Goal: Task Accomplishment & Management: Manage account settings

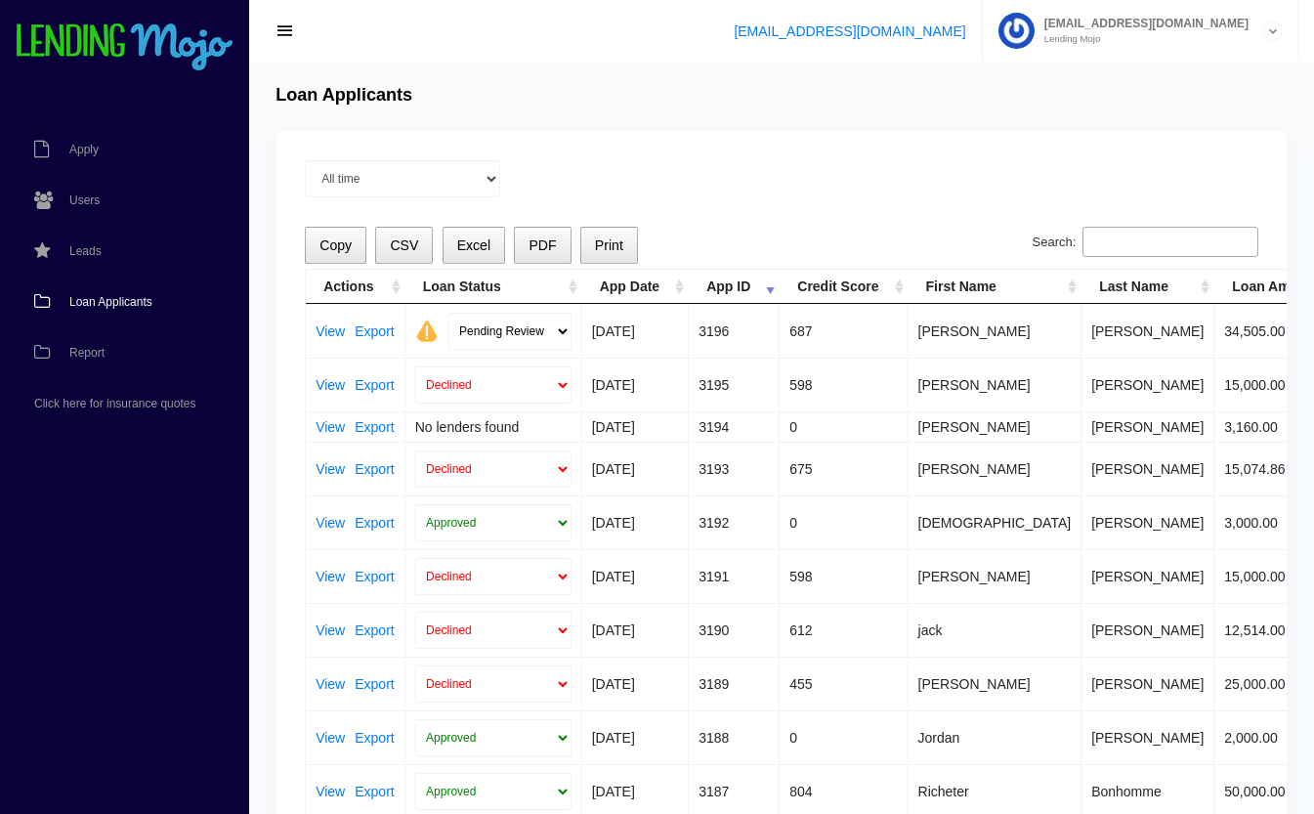
click at [116, 301] on span "Loan Applicants" at bounding box center [110, 302] width 83 height 12
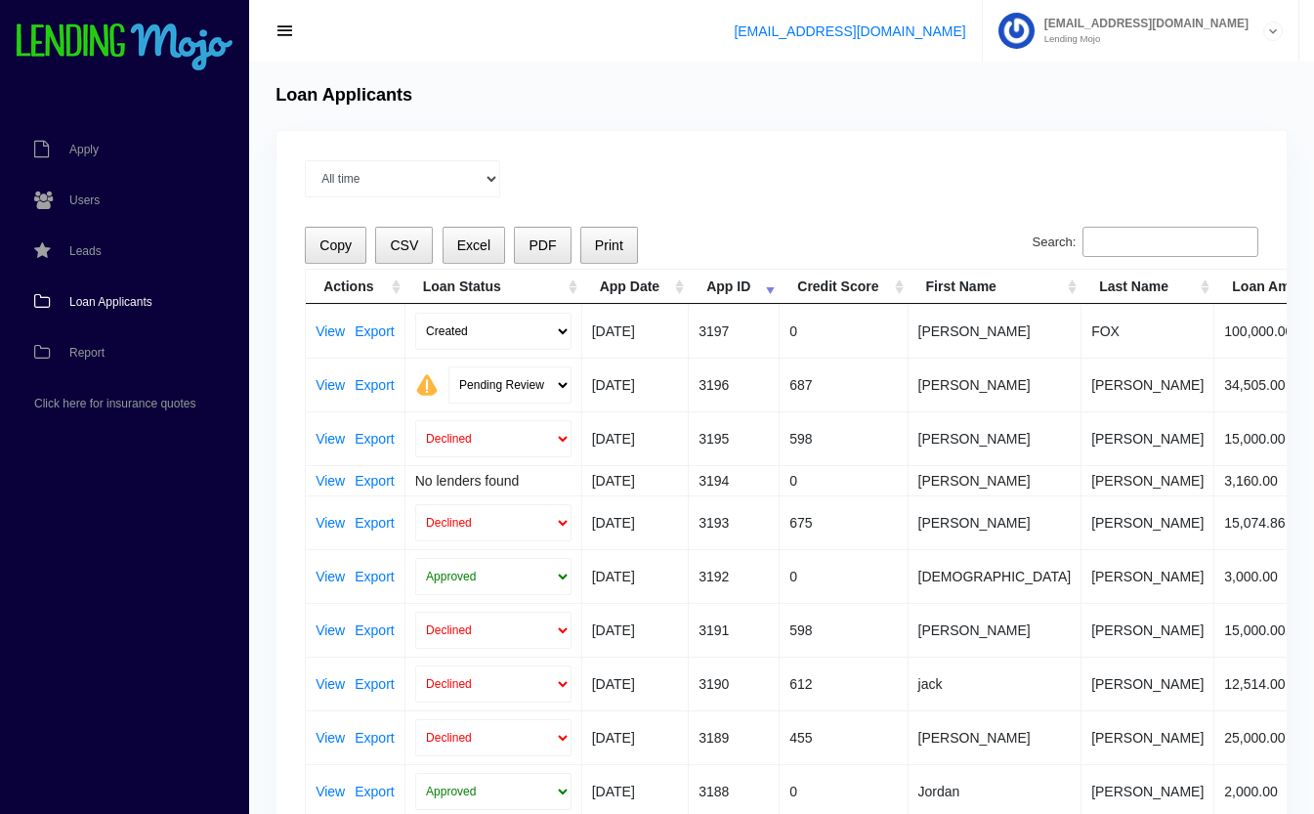
click at [344, 327] on link "View" at bounding box center [330, 331] width 29 height 14
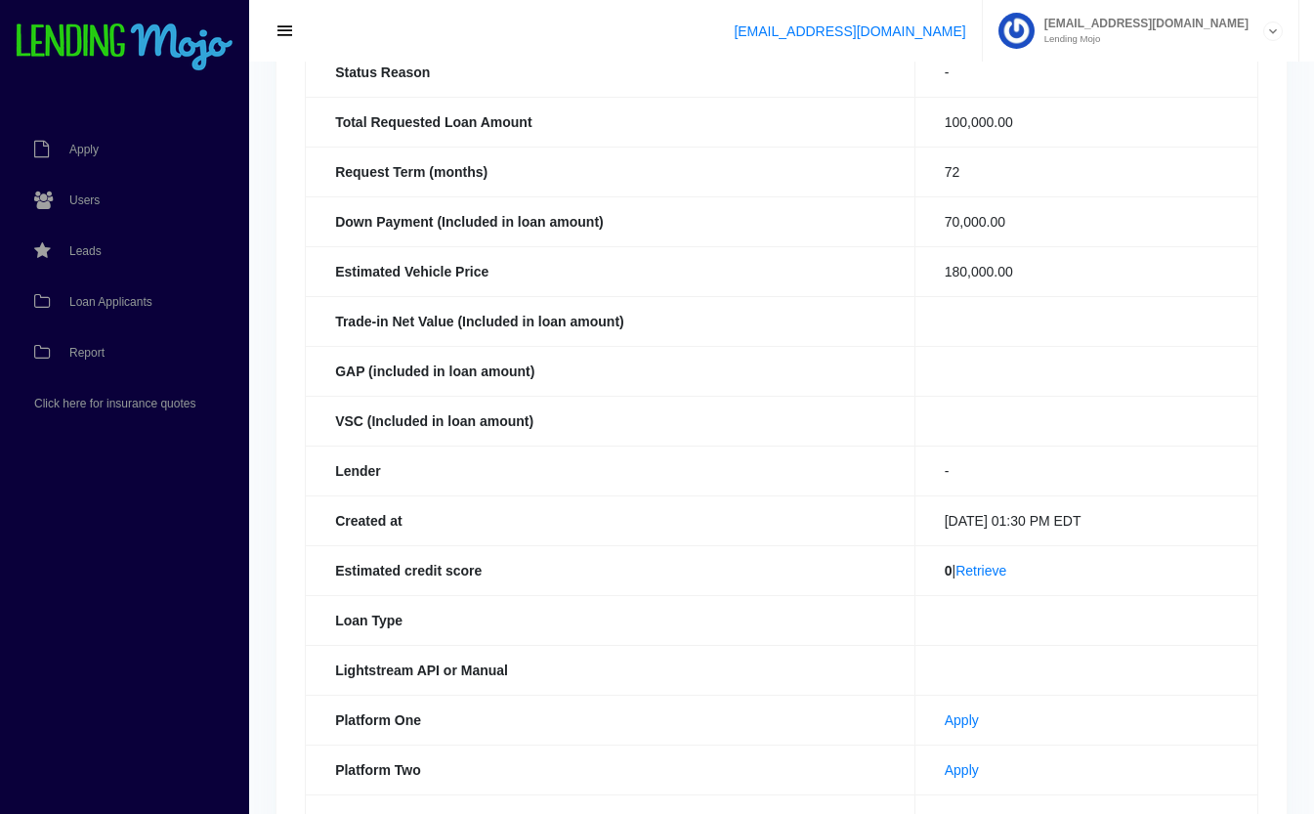
scroll to position [238, 0]
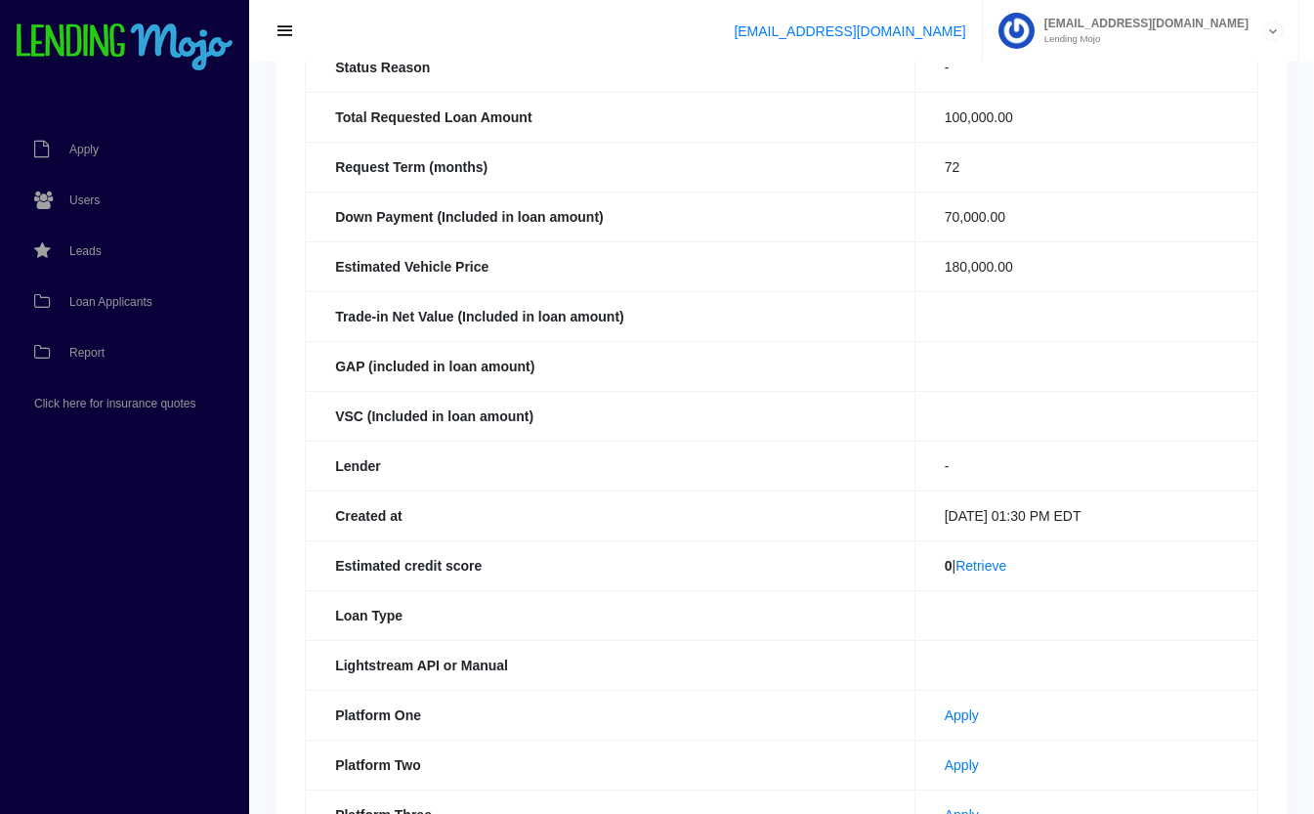
click at [979, 573] on link "Retrieve" at bounding box center [981, 566] width 51 height 16
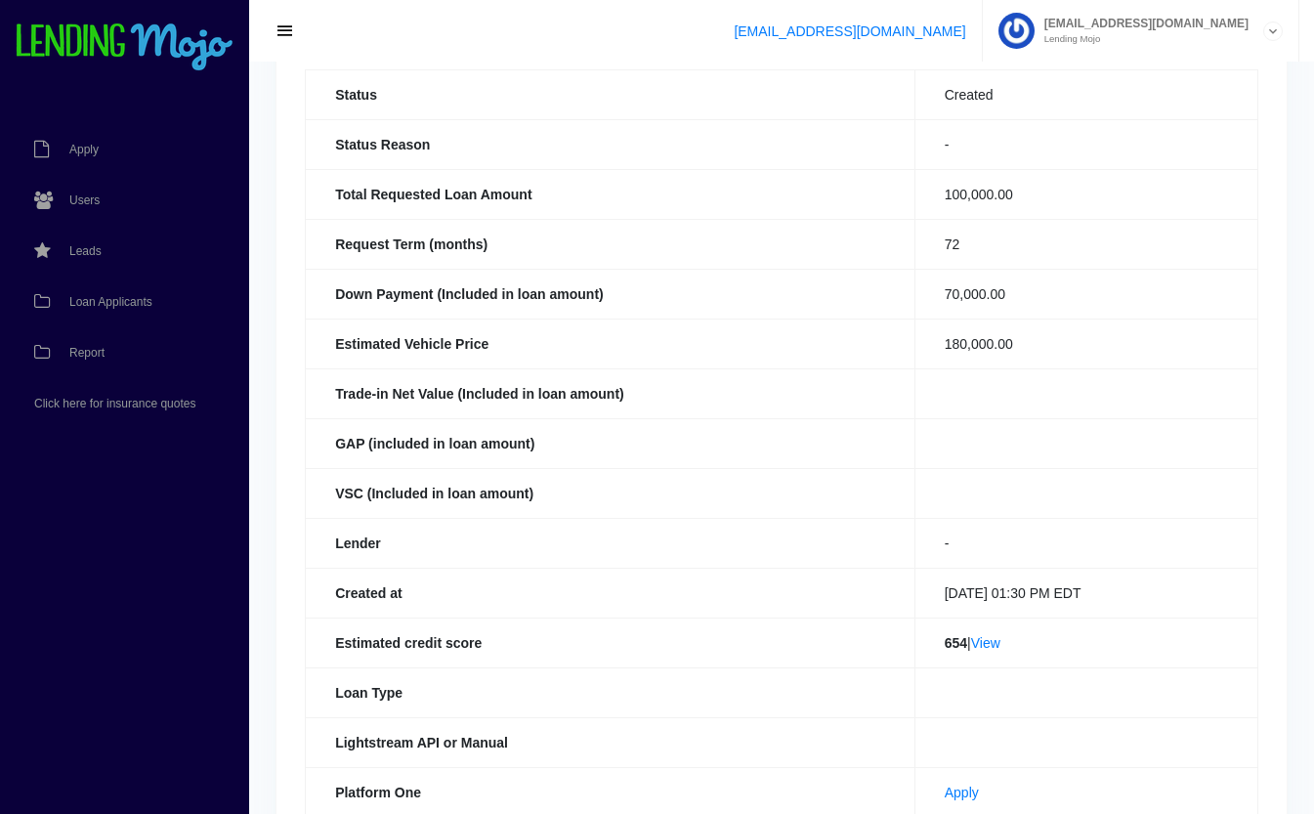
scroll to position [163, 0]
click at [985, 644] on link "View" at bounding box center [985, 641] width 29 height 16
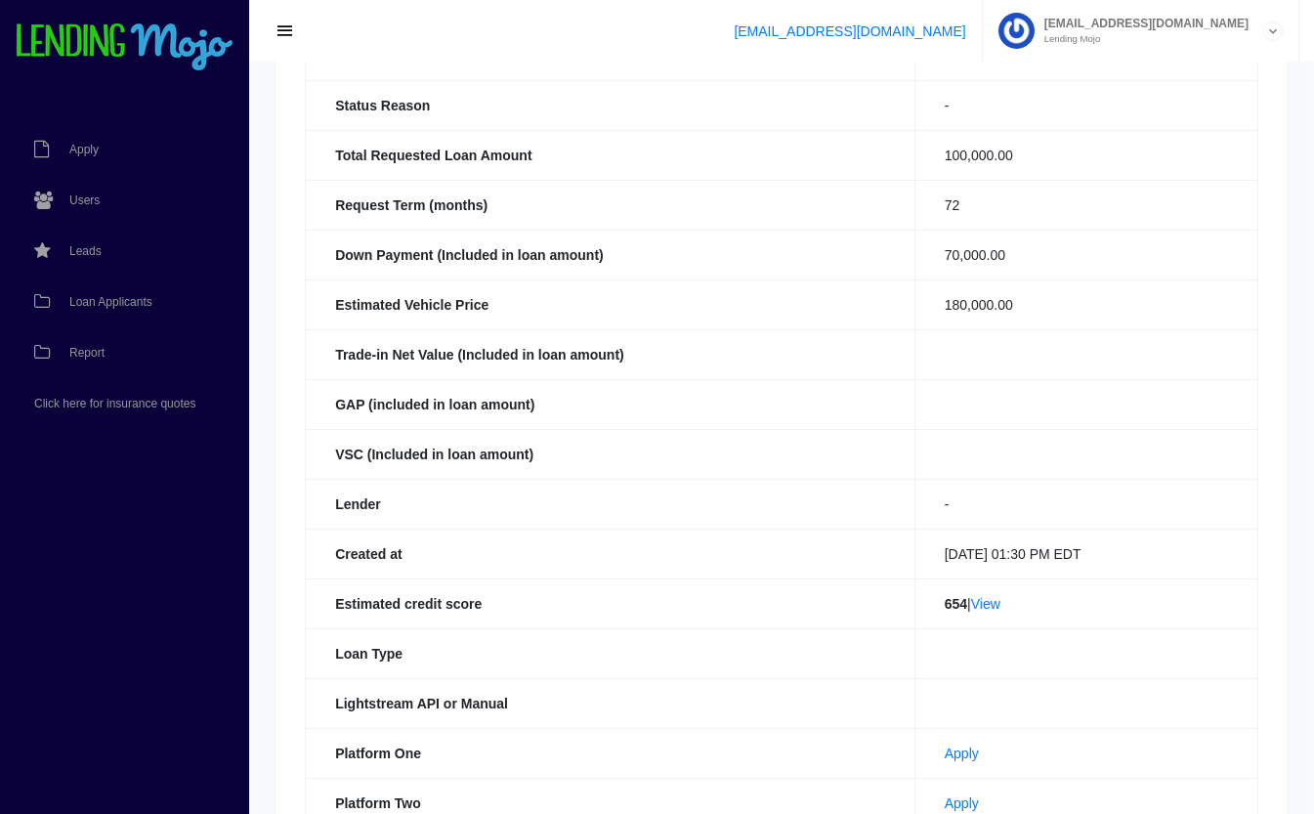
scroll to position [0, 0]
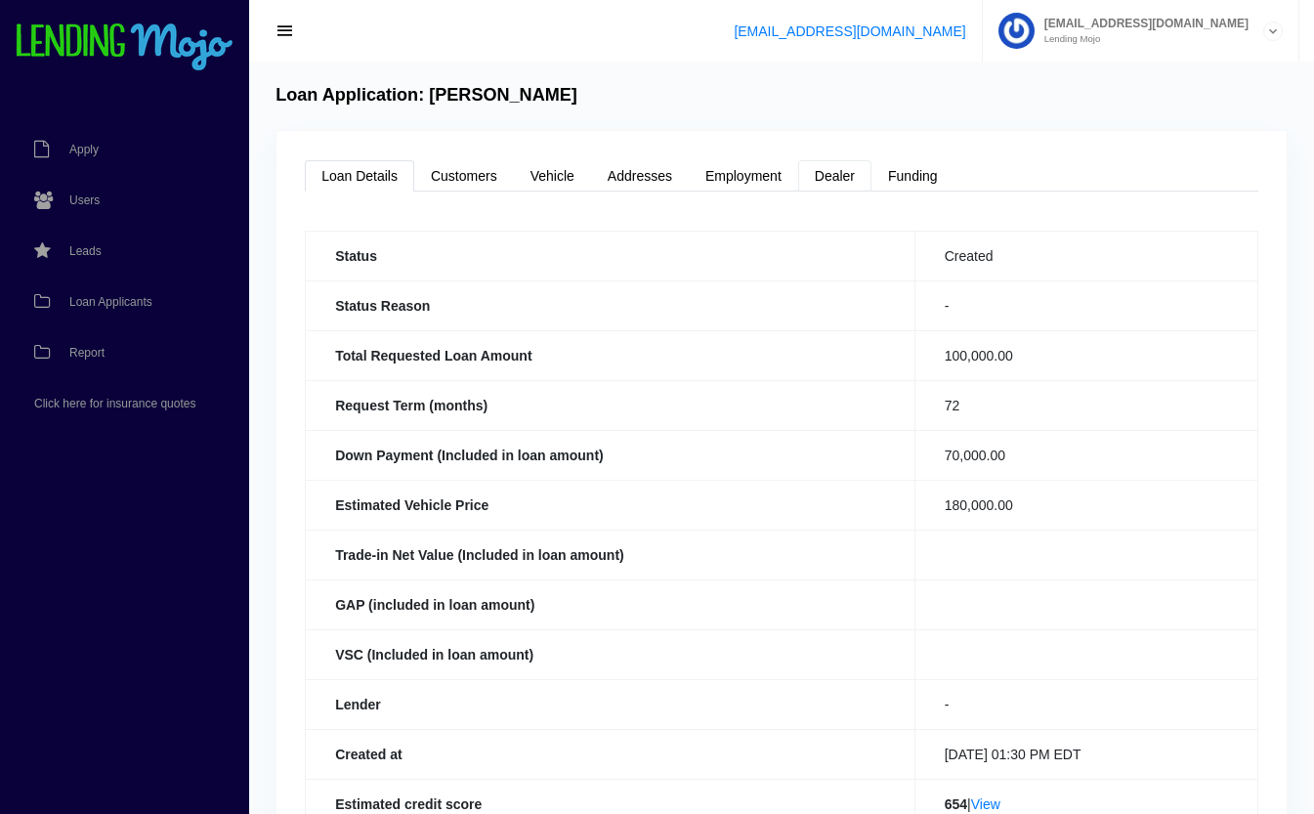
click at [847, 181] on link "Dealer" at bounding box center [834, 175] width 73 height 31
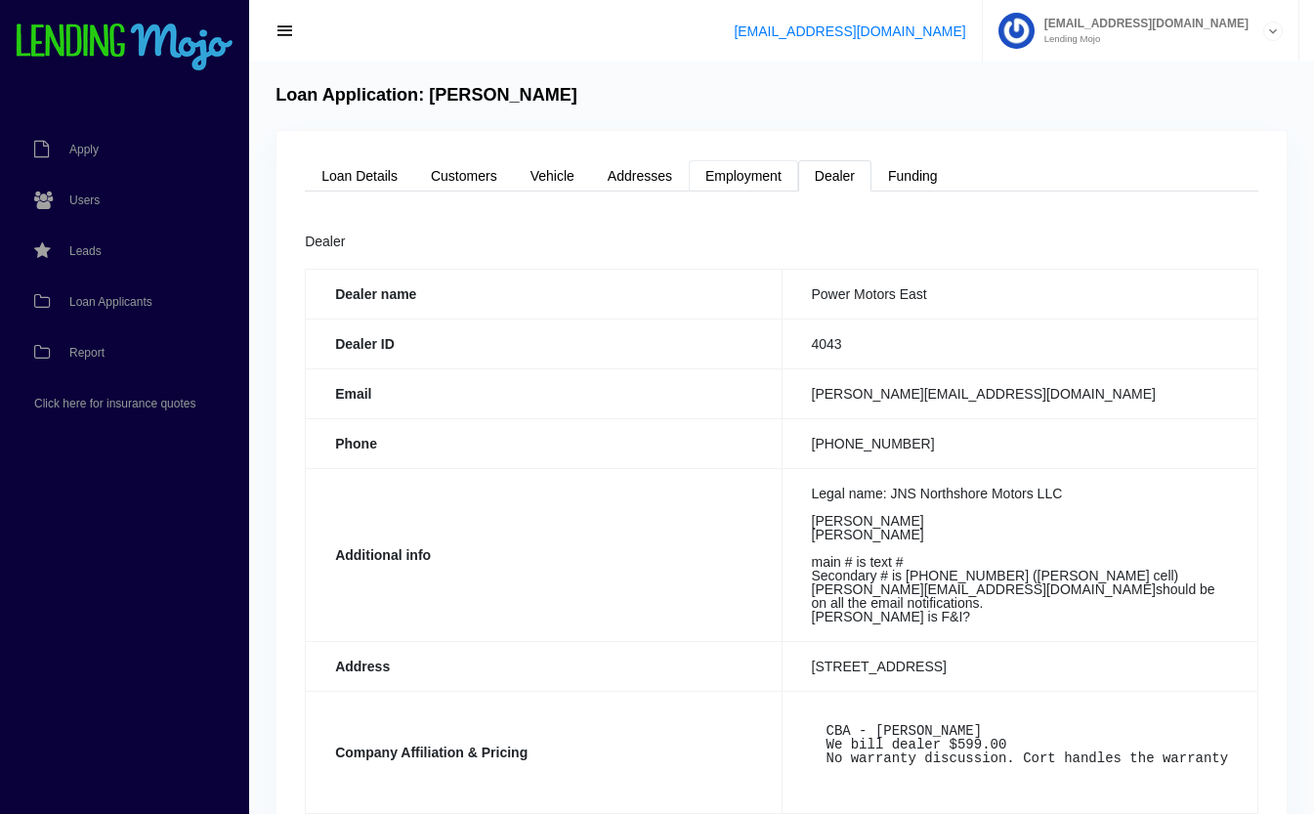
click at [775, 171] on link "Employment" at bounding box center [743, 175] width 109 height 31
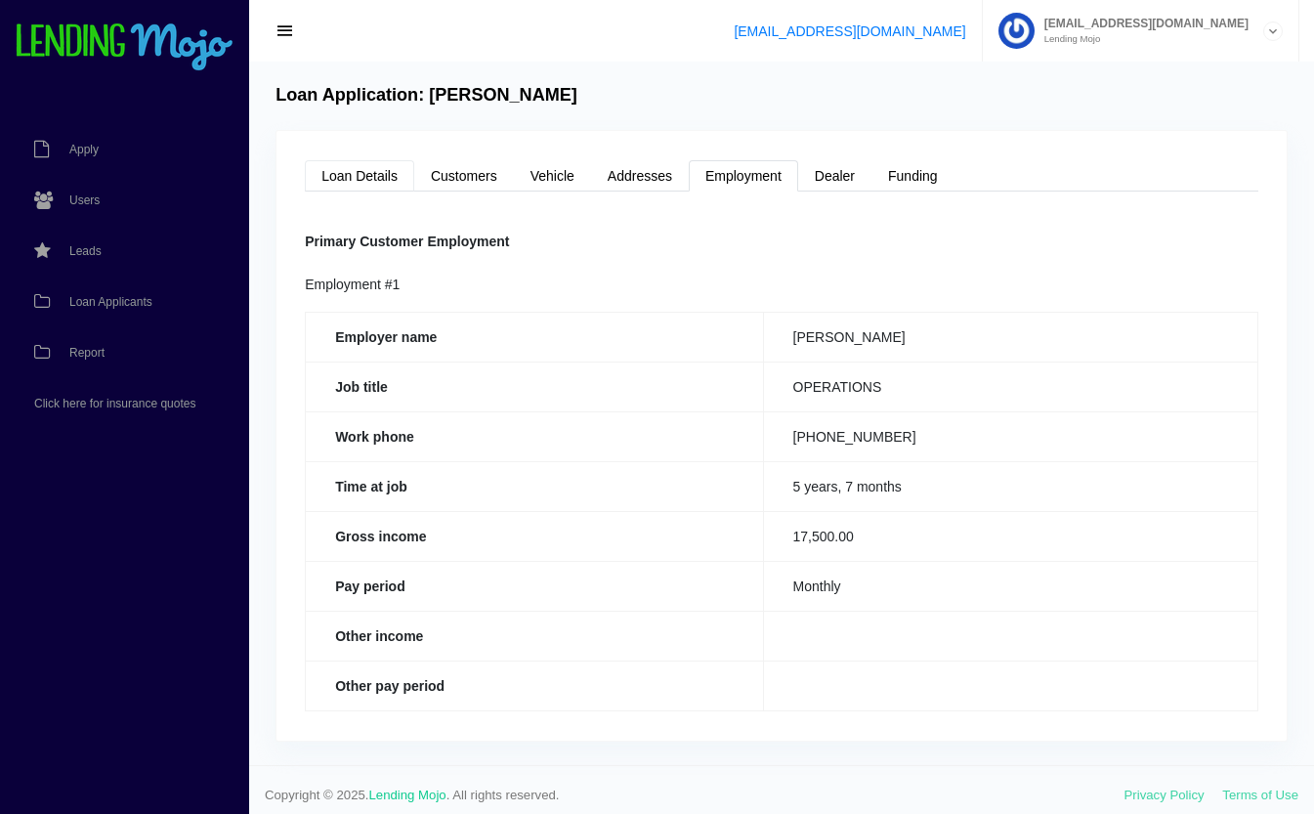
click at [344, 178] on link "Loan Details" at bounding box center [359, 175] width 109 height 31
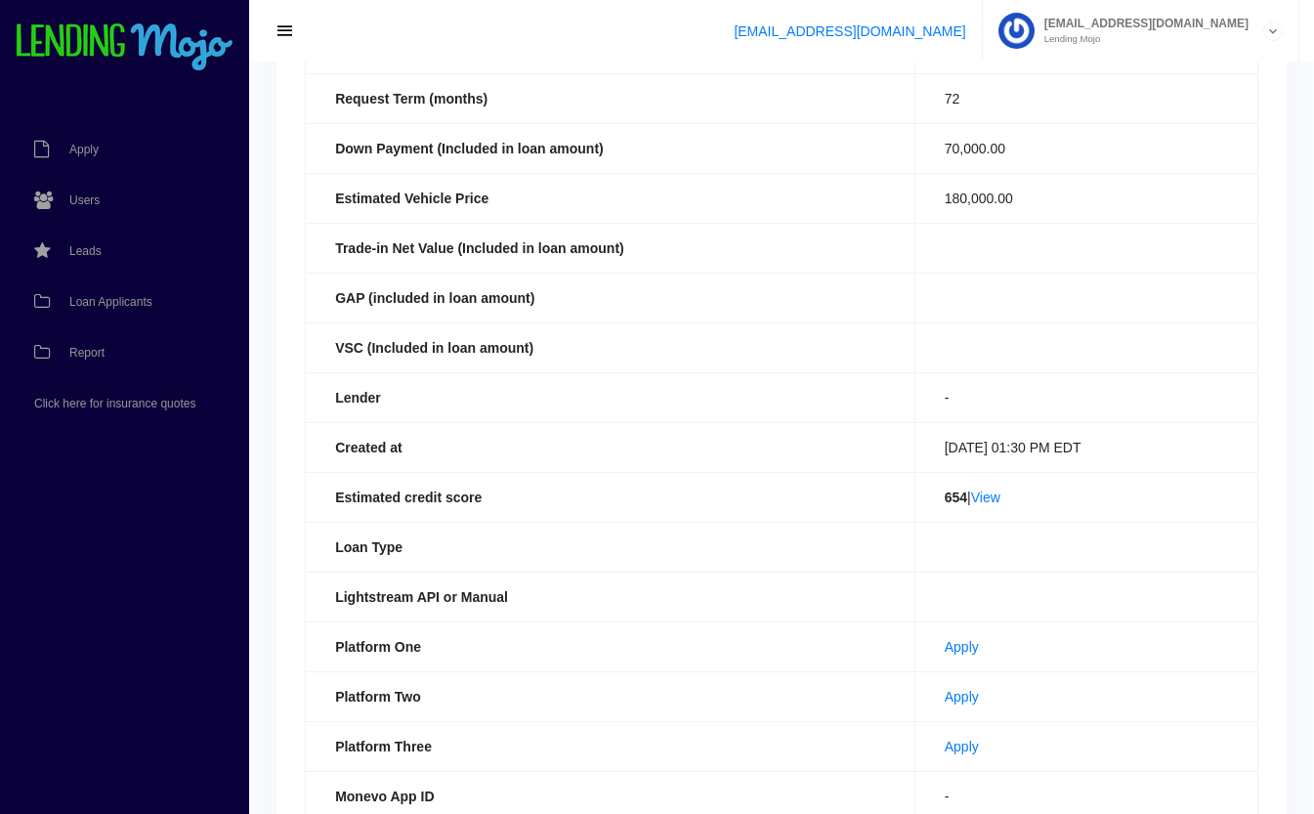
scroll to position [427, 0]
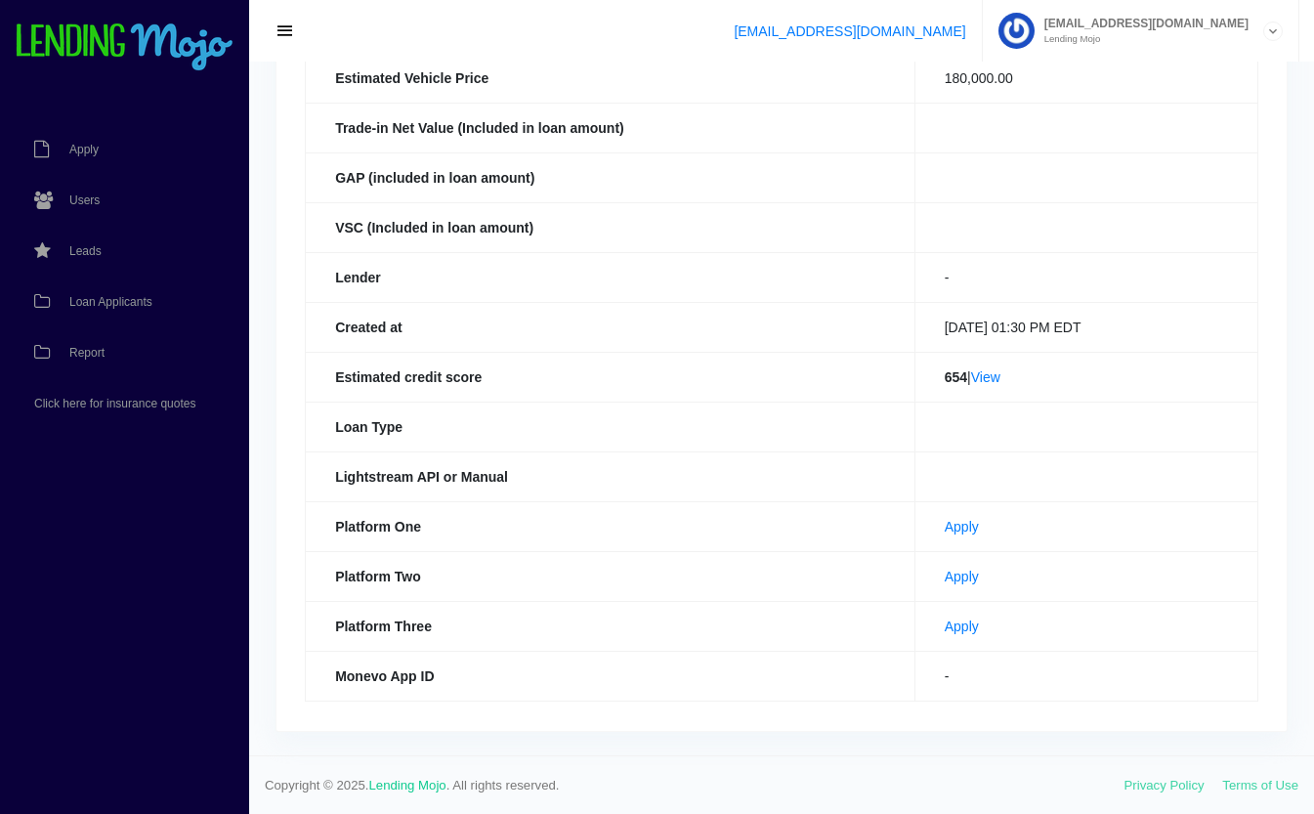
click at [989, 376] on link "View" at bounding box center [985, 377] width 29 height 16
click at [948, 625] on link "Apply" at bounding box center [962, 627] width 34 height 16
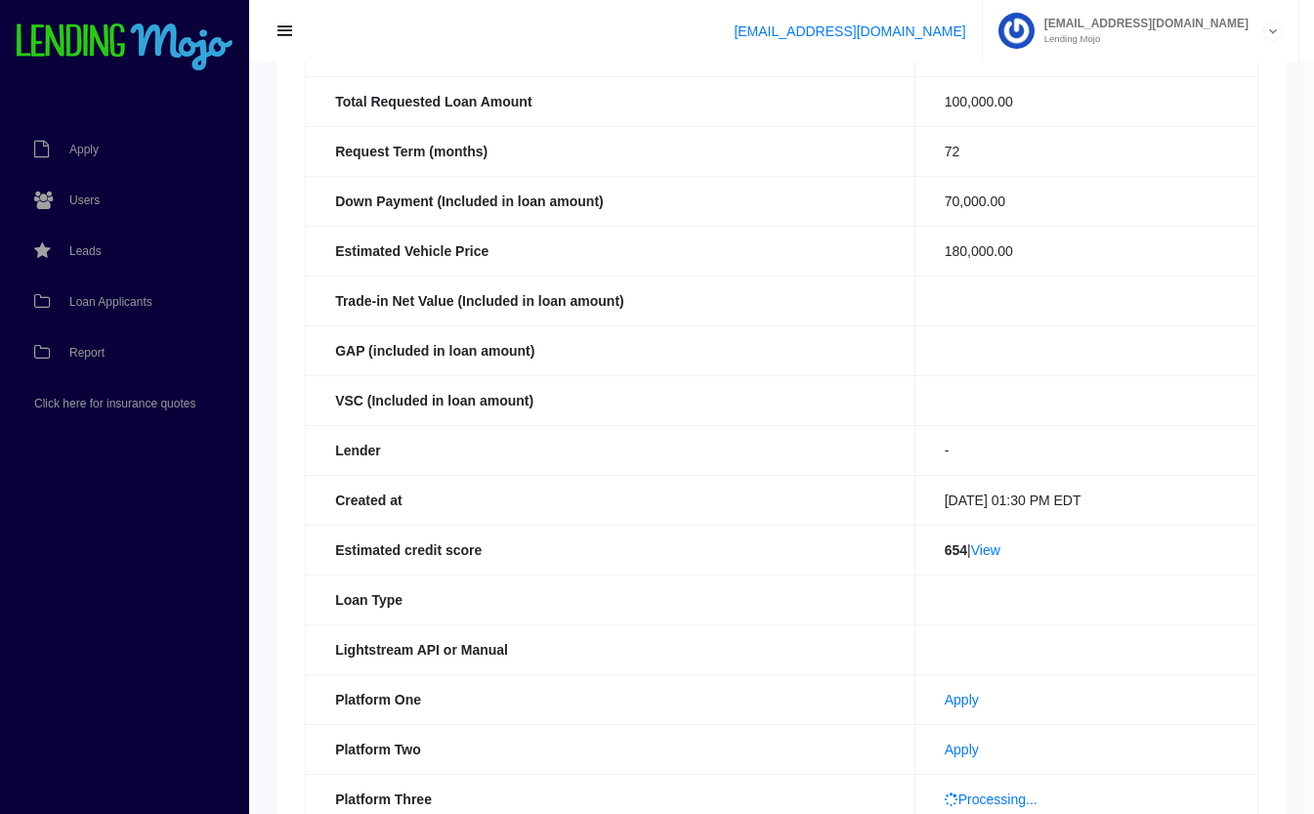
scroll to position [0, 0]
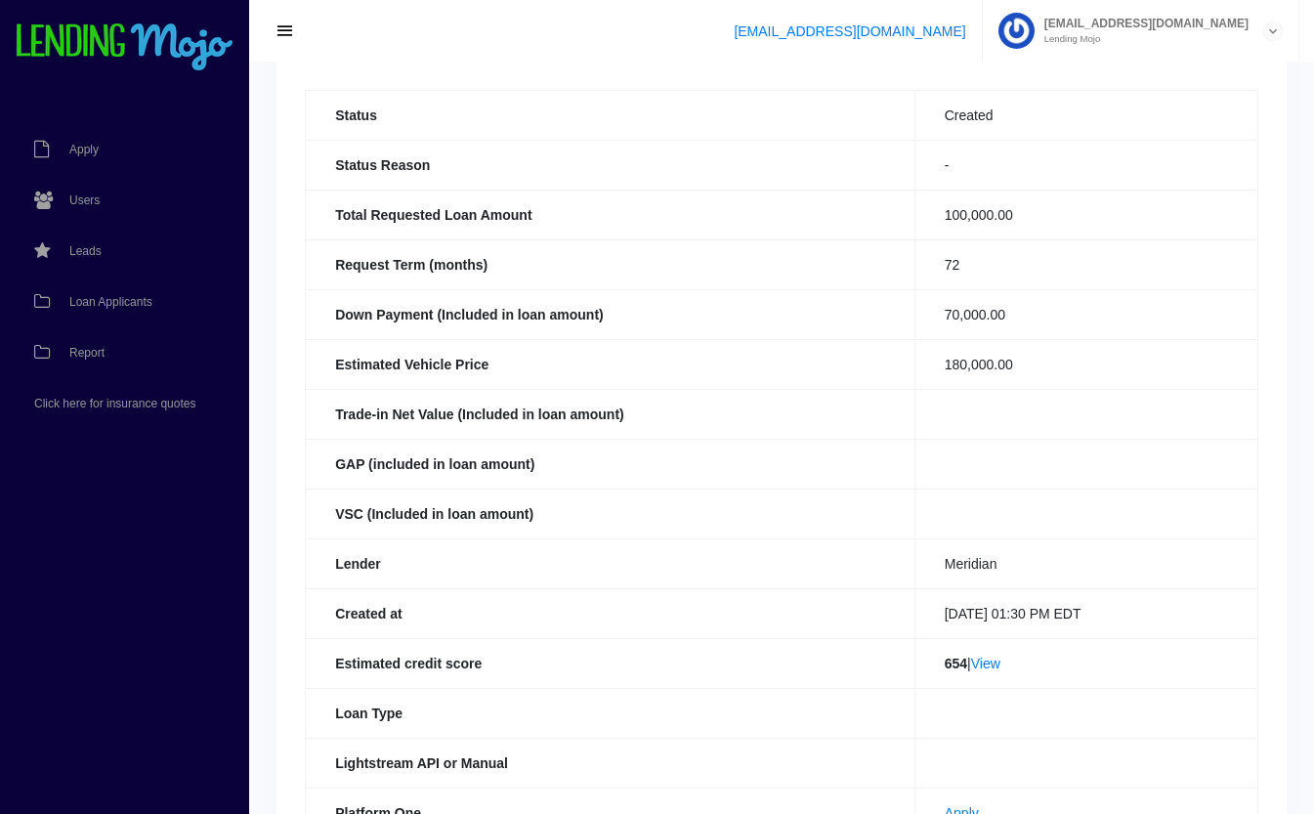
scroll to position [214, 0]
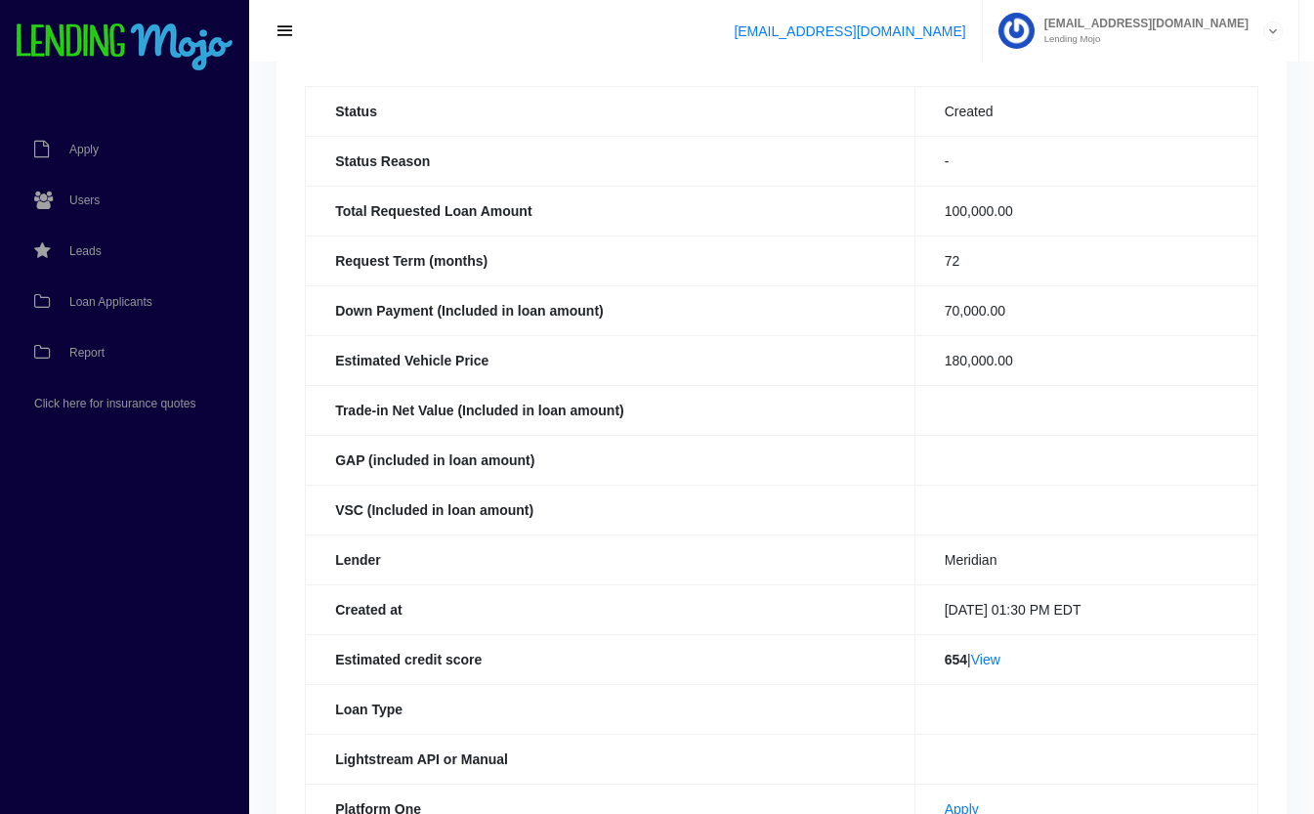
click at [991, 659] on link "View" at bounding box center [985, 660] width 29 height 16
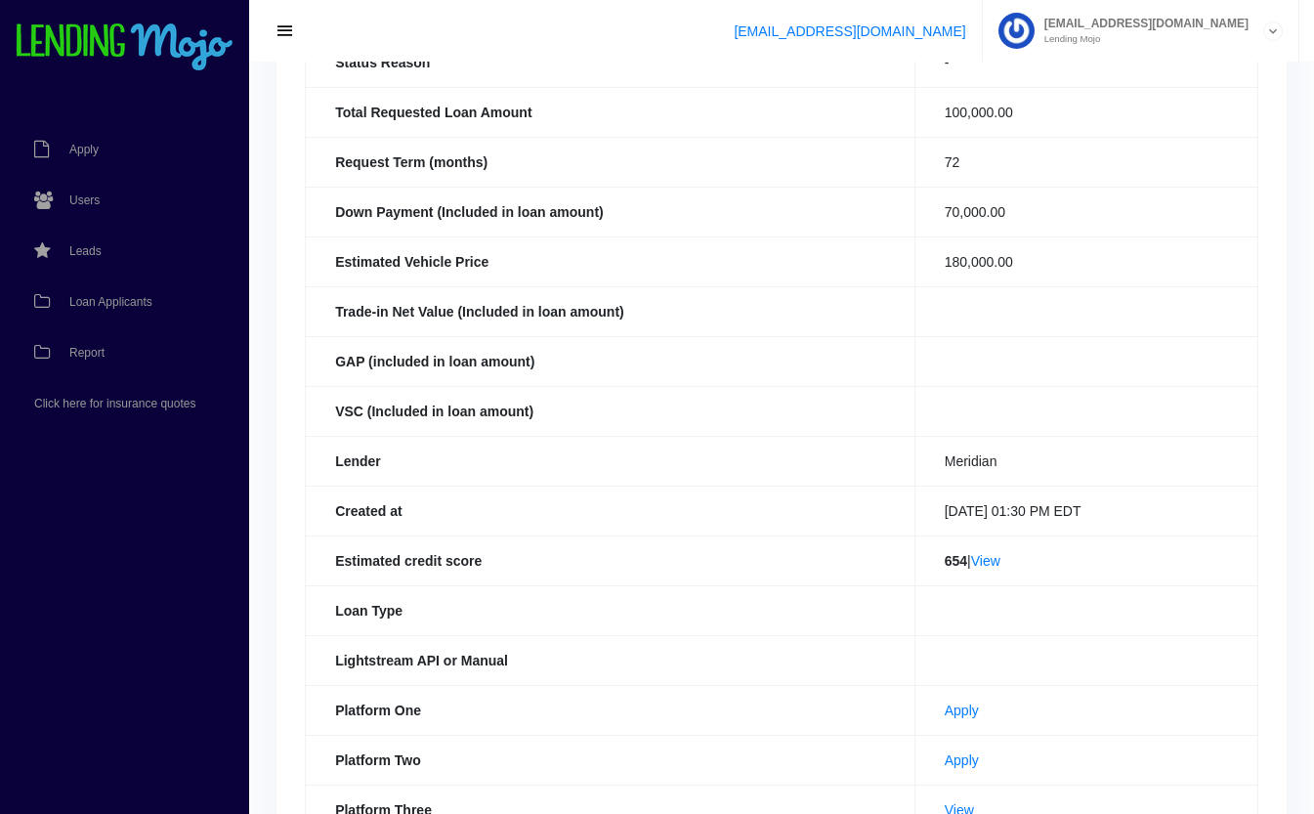
scroll to position [0, 0]
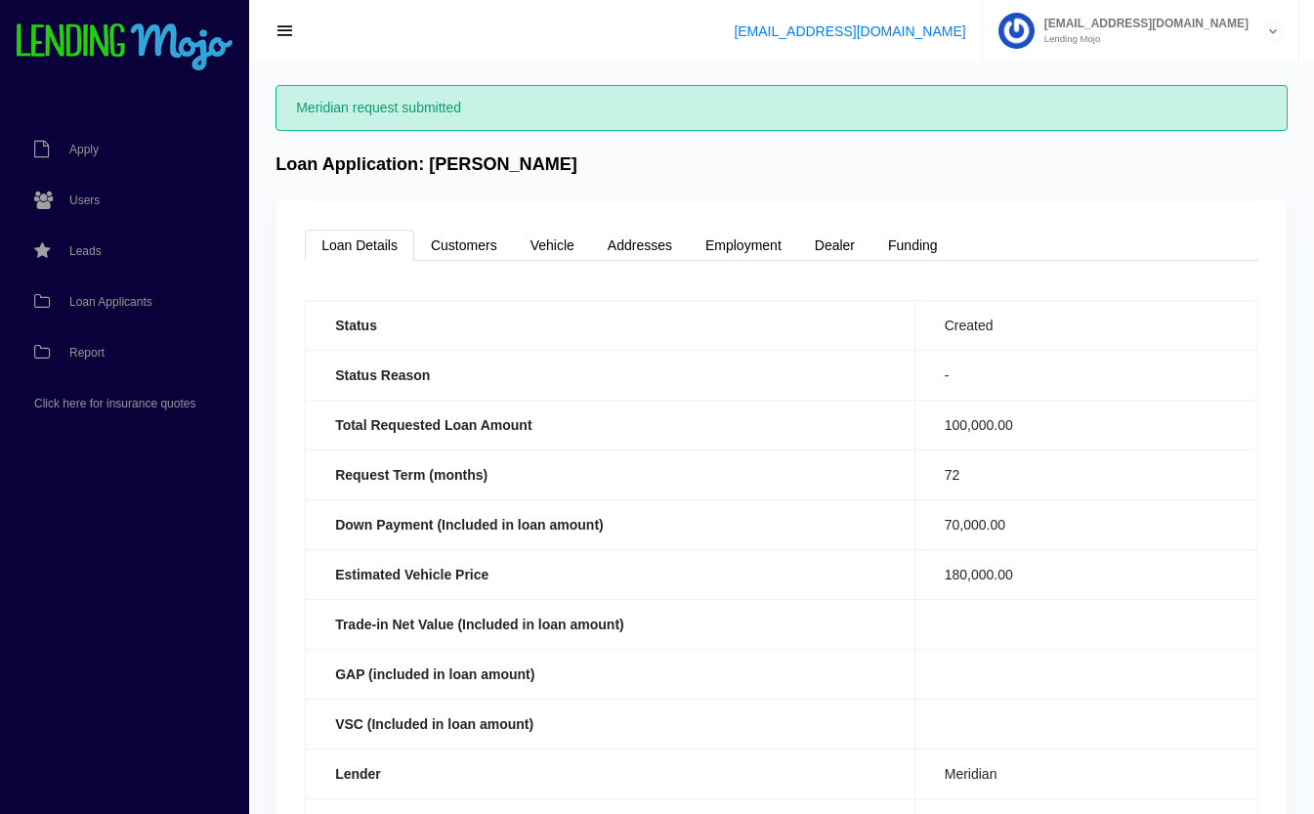
click at [112, 298] on span "Loan Applicants" at bounding box center [110, 302] width 83 height 12
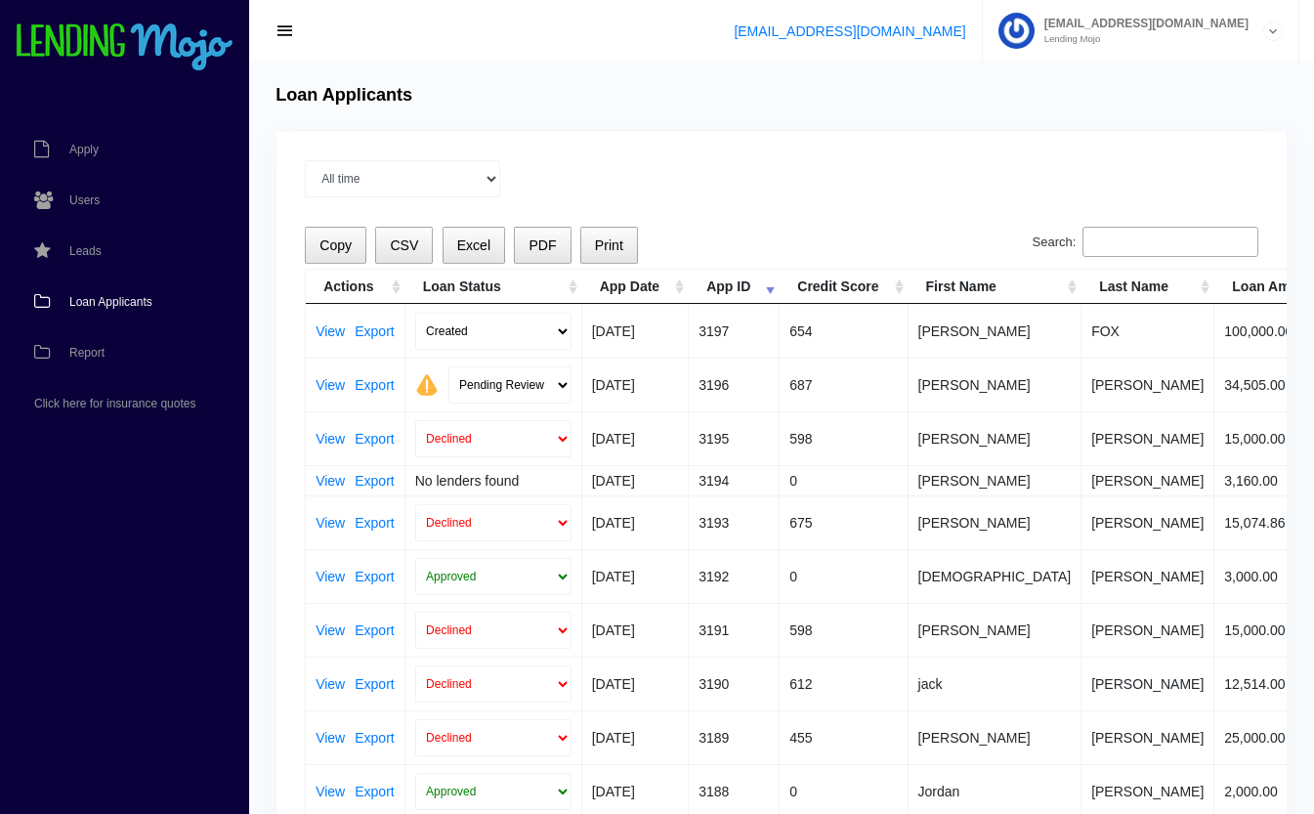
click at [1112, 247] on input "Search:" at bounding box center [1171, 242] width 176 height 31
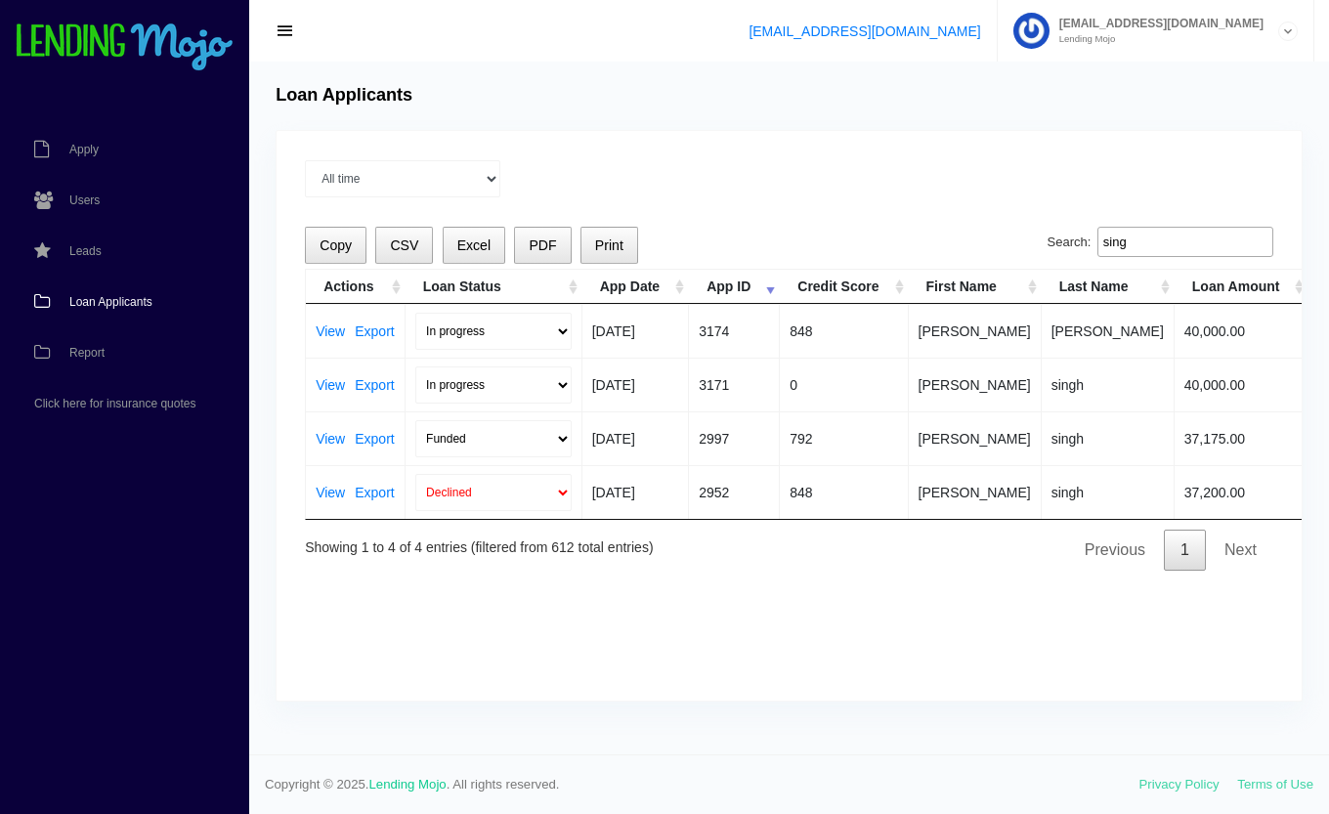
type input "sing"
click at [333, 443] on link "View" at bounding box center [330, 439] width 29 height 14
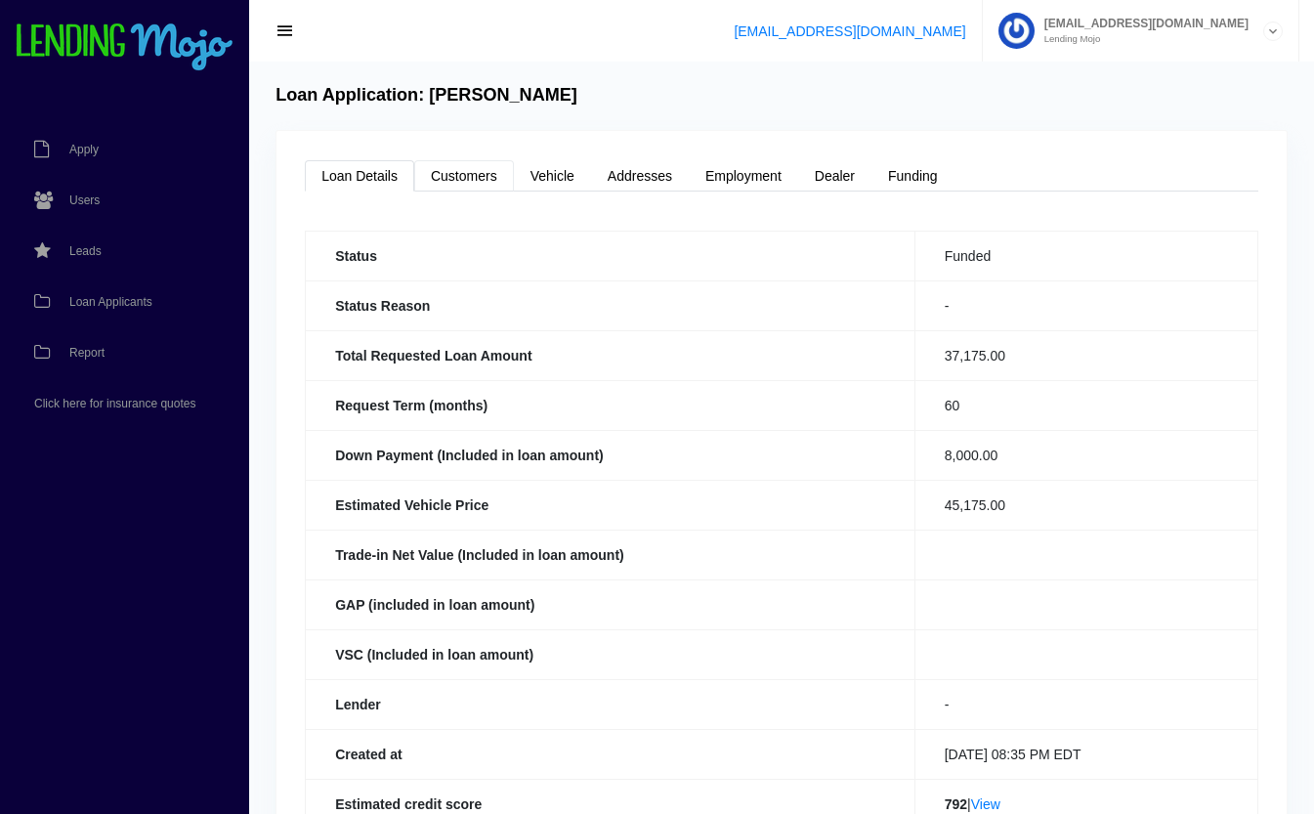
click at [479, 178] on link "Customers" at bounding box center [464, 175] width 100 height 31
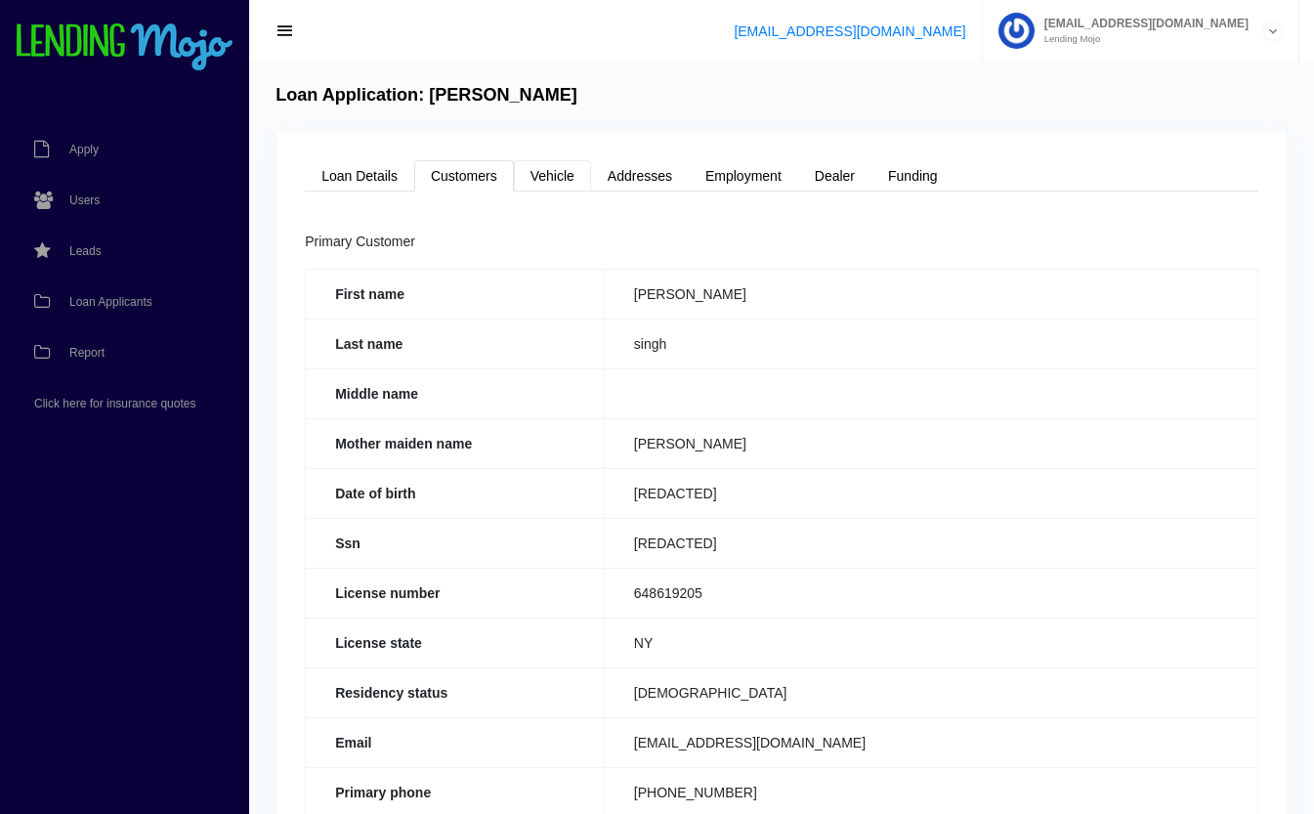
click at [575, 167] on link "Vehicle" at bounding box center [552, 175] width 77 height 31
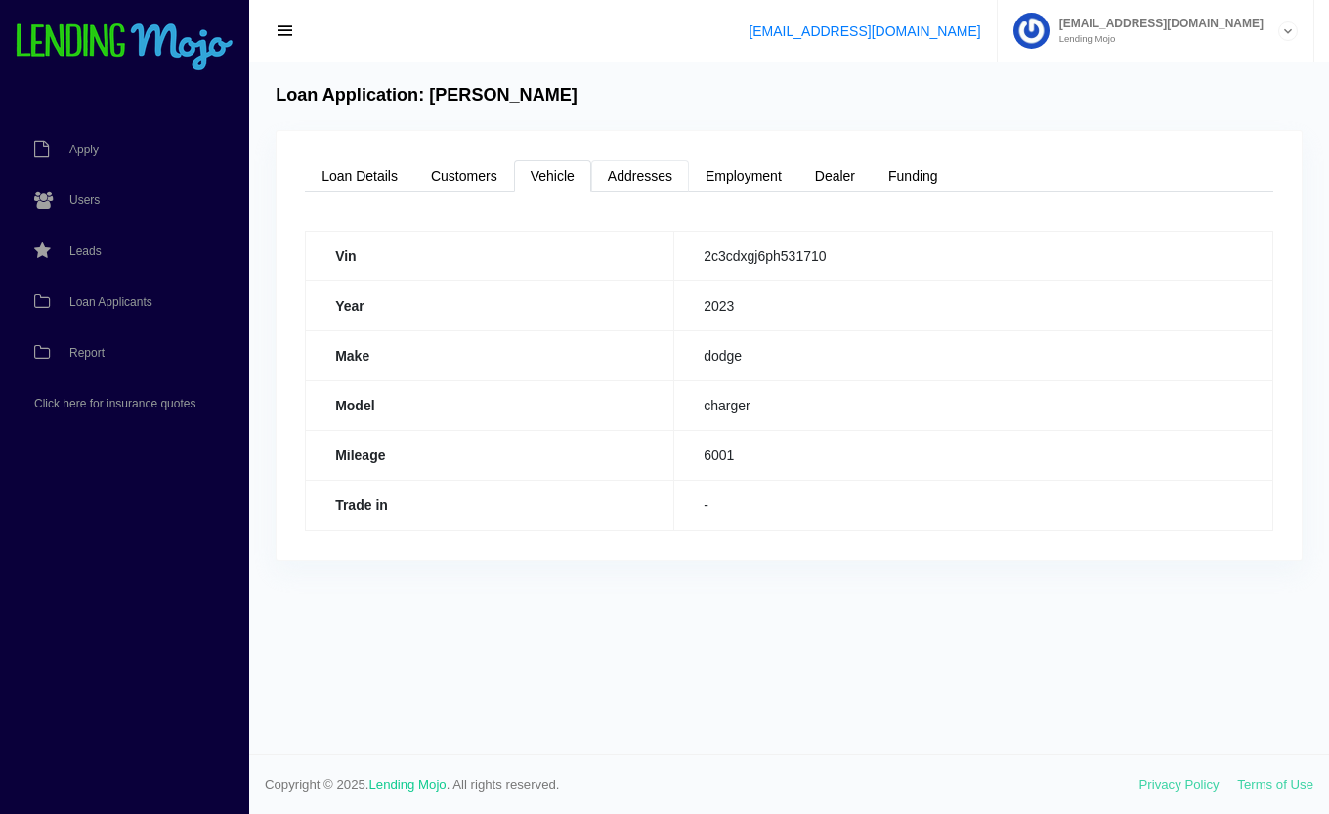
click at [666, 177] on link "Addresses" at bounding box center [640, 175] width 98 height 31
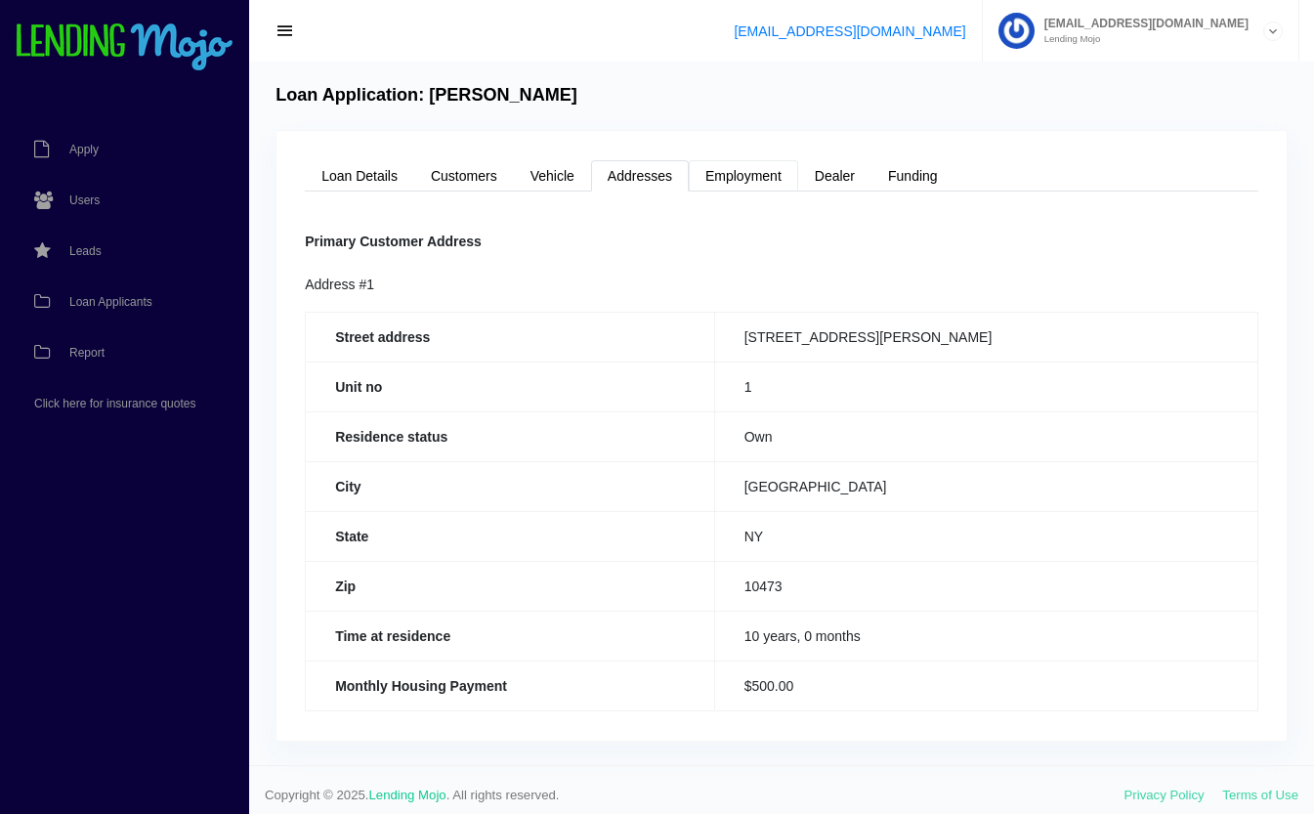
click at [752, 178] on link "Employment" at bounding box center [743, 175] width 109 height 31
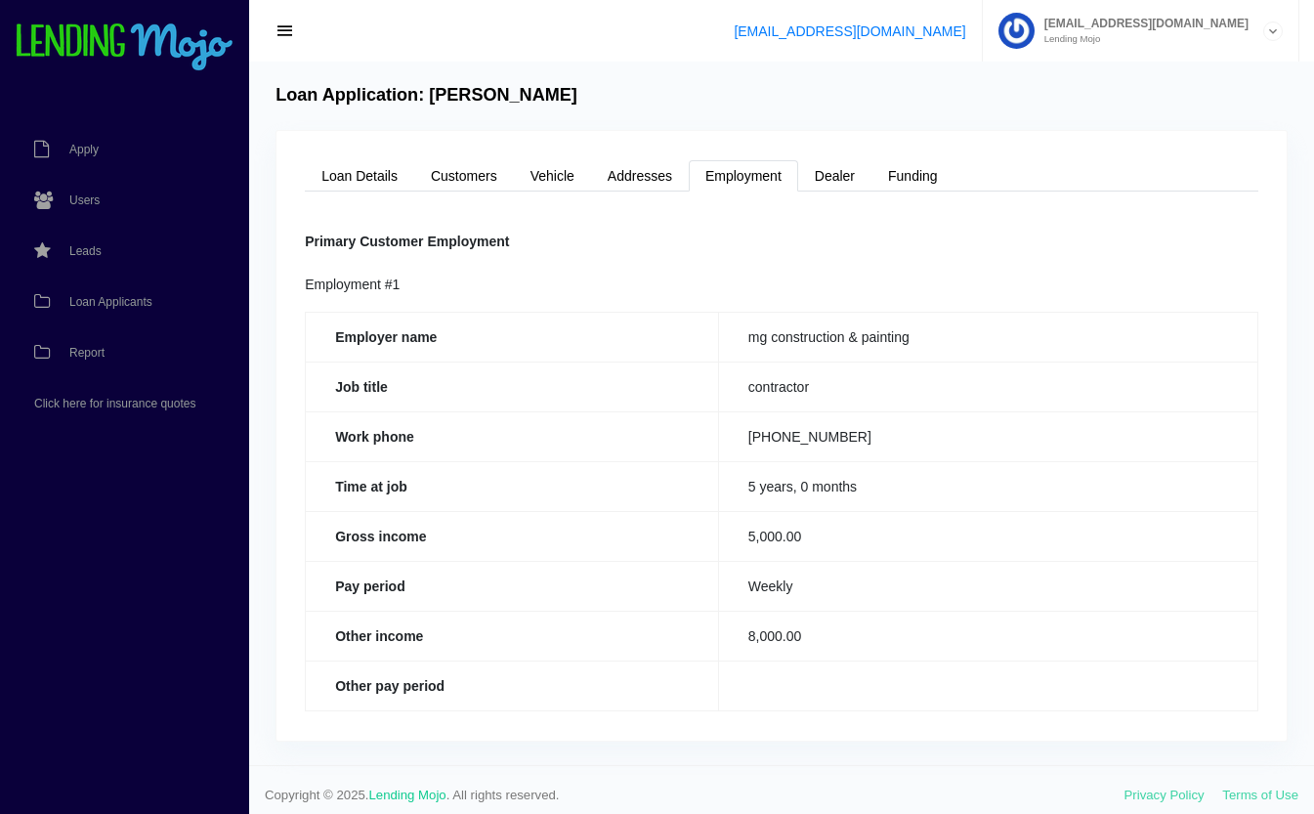
click at [95, 297] on span "Loan Applicants" at bounding box center [110, 302] width 83 height 12
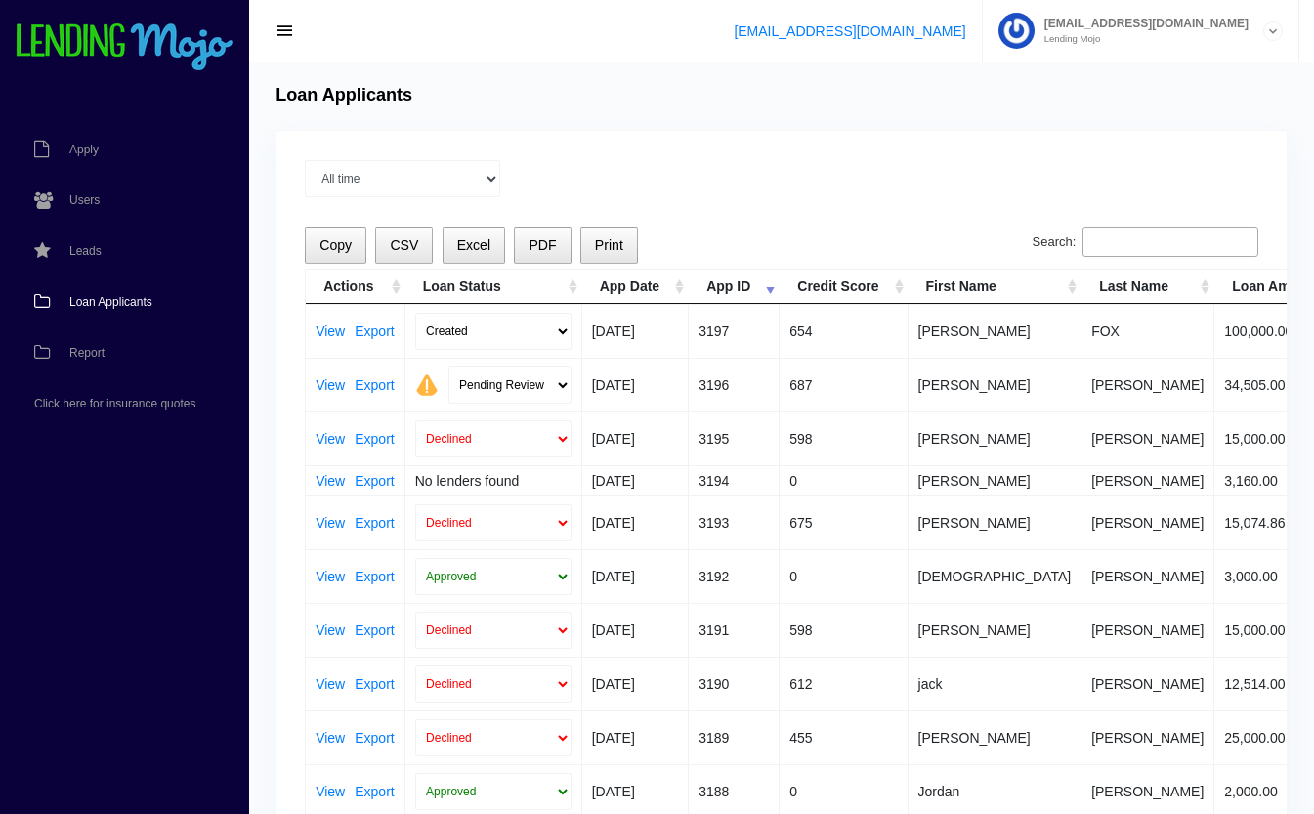
click at [1157, 234] on input "Search:" at bounding box center [1171, 242] width 176 height 31
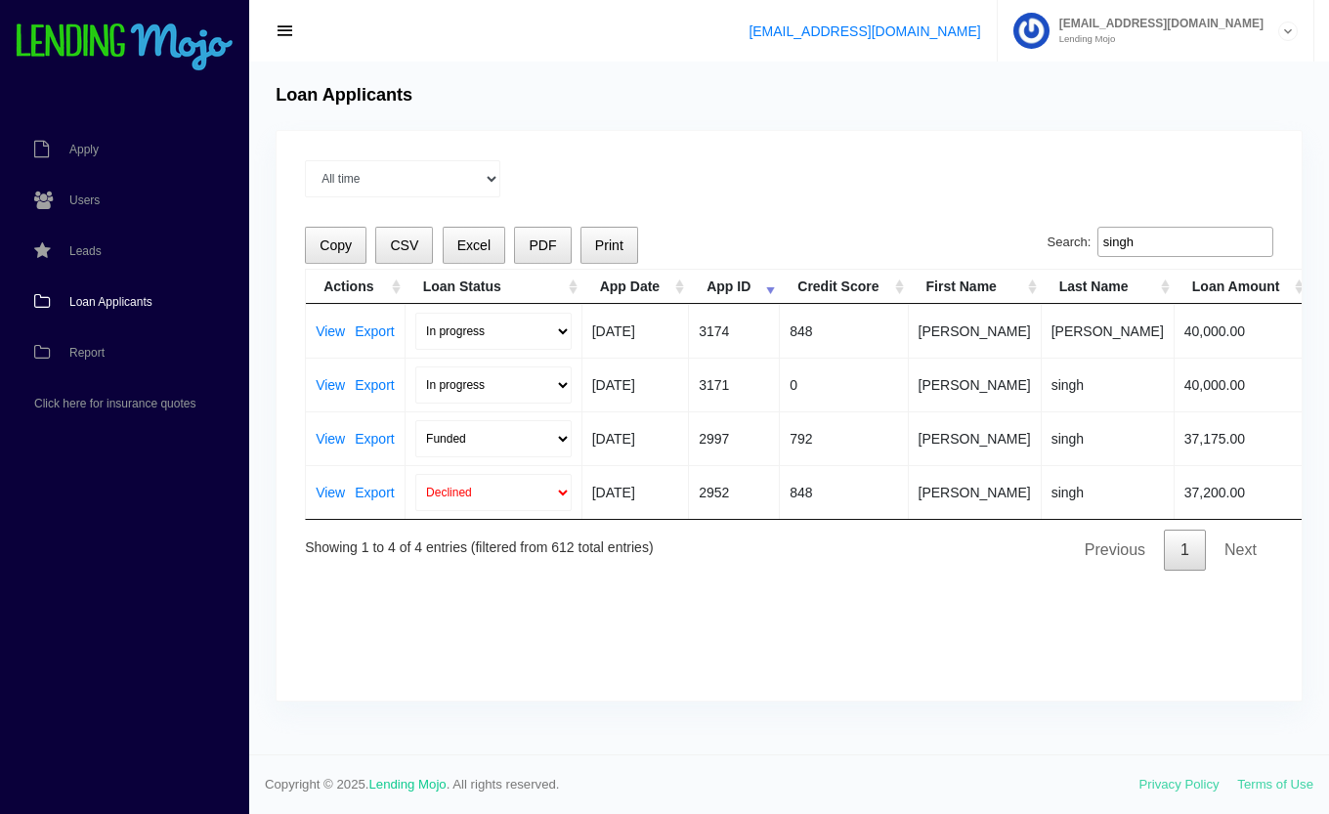
type input "singh"
click at [324, 327] on link "View" at bounding box center [330, 331] width 29 height 14
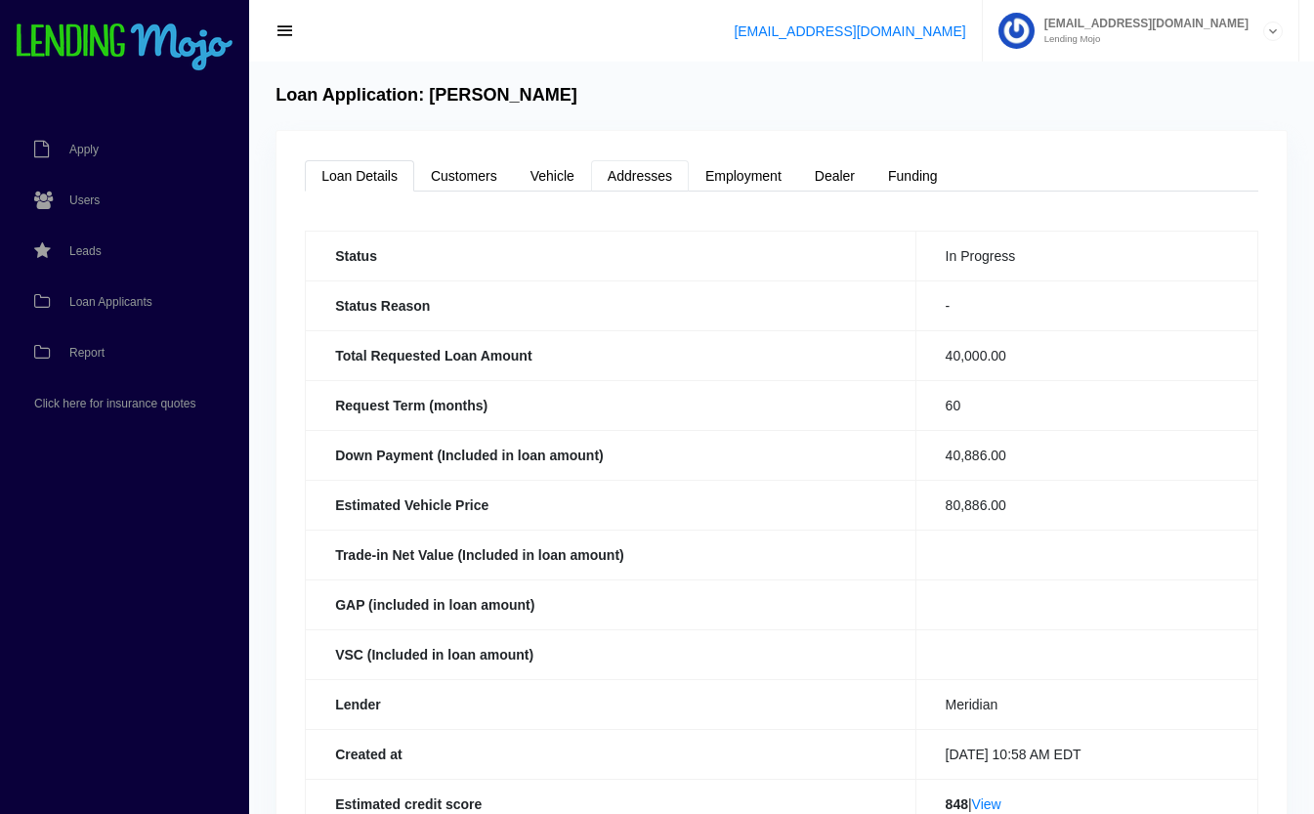
click at [660, 175] on link "Addresses" at bounding box center [640, 175] width 98 height 31
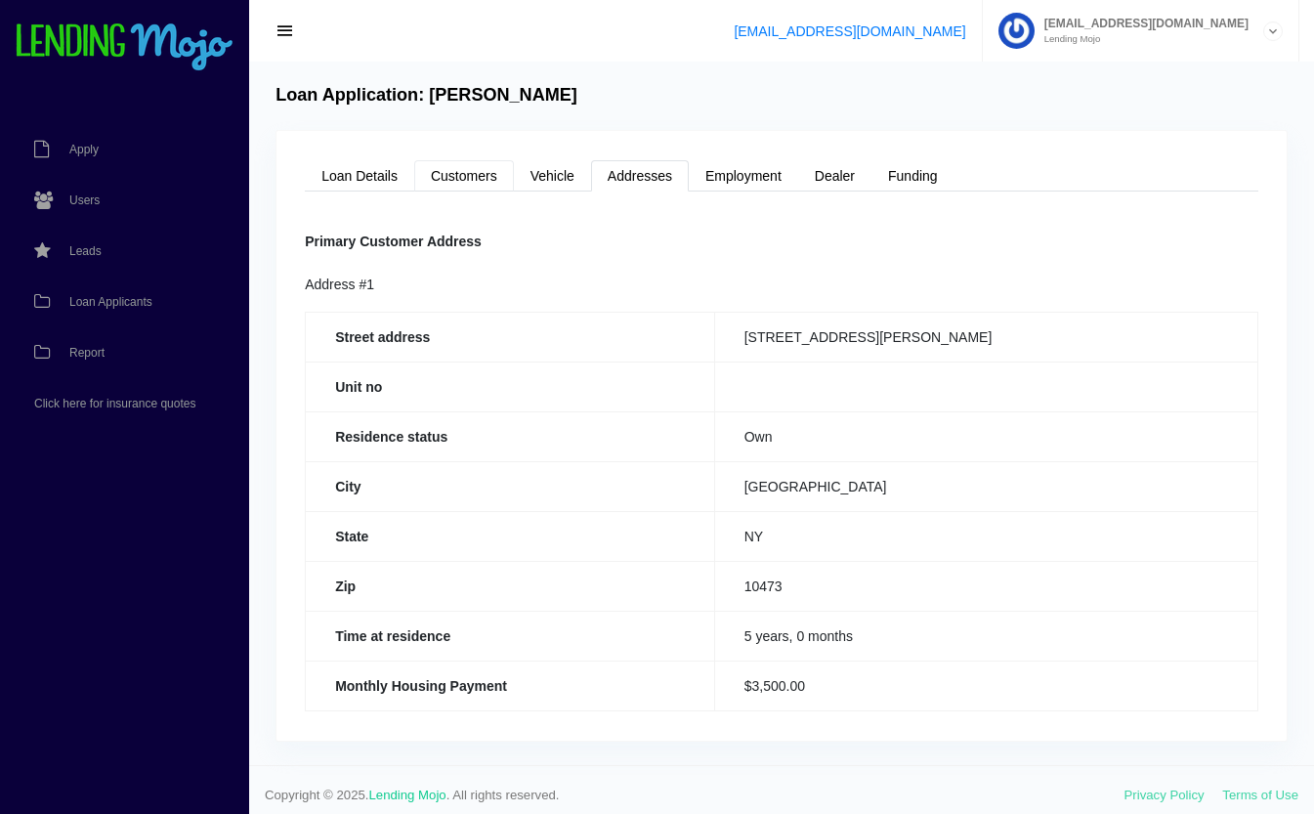
click at [484, 176] on link "Customers" at bounding box center [464, 175] width 100 height 31
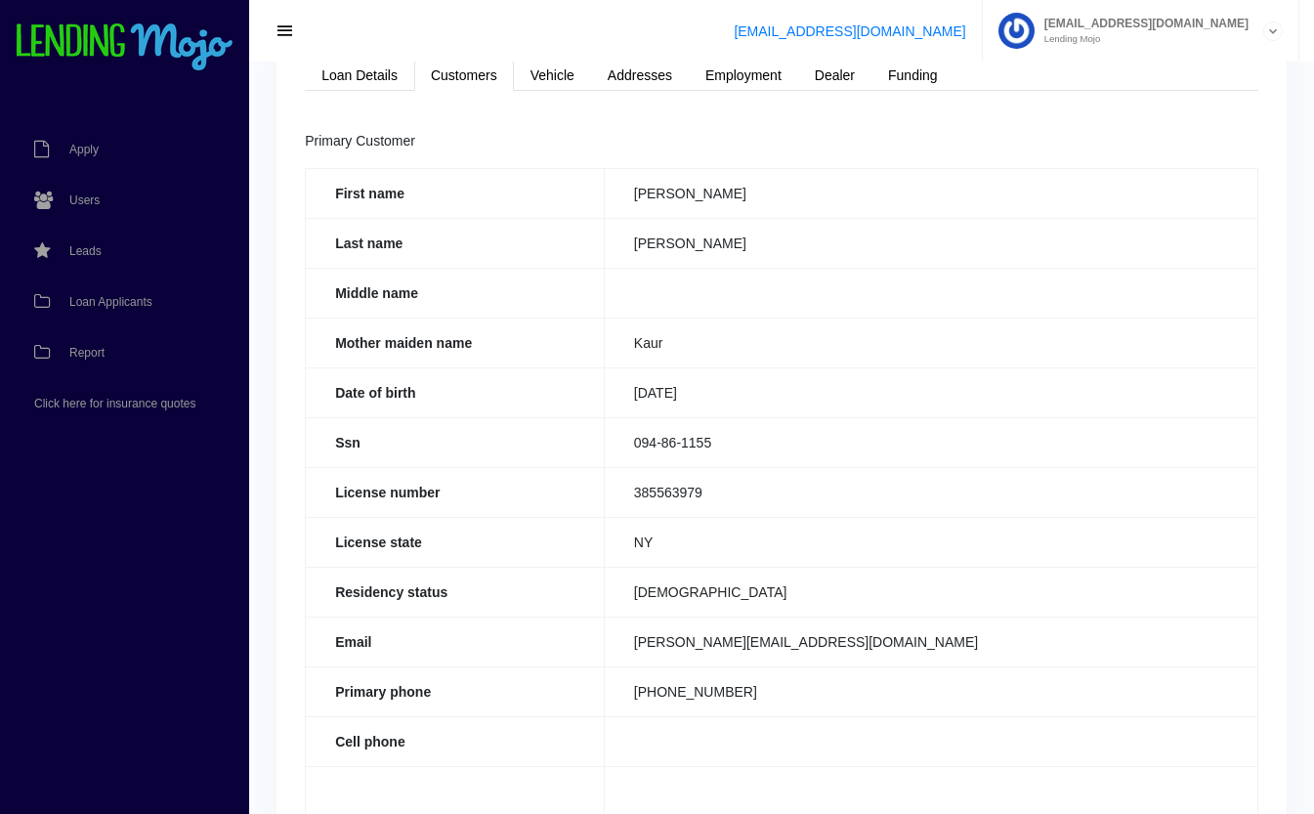
scroll to position [99, 0]
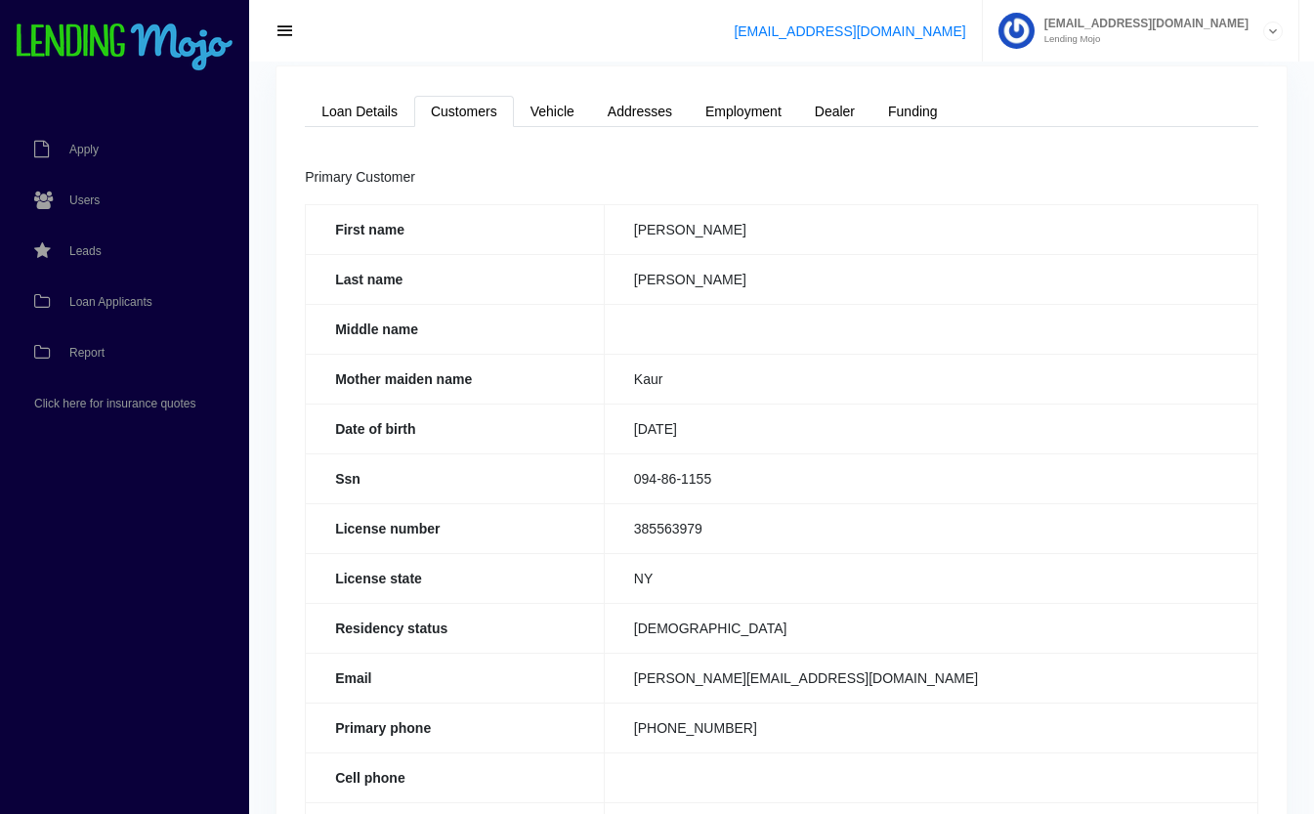
click at [900, 528] on td "385563979" at bounding box center [931, 528] width 654 height 50
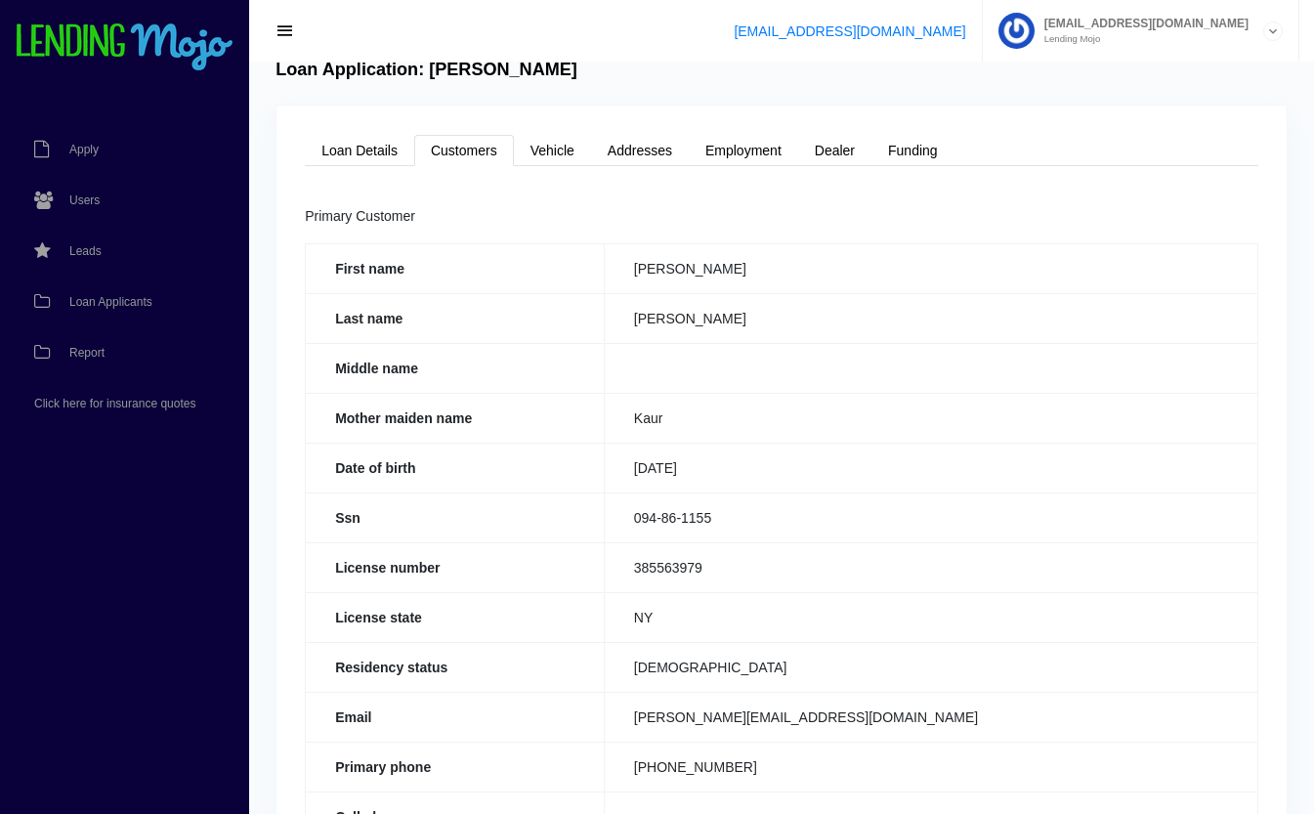
scroll to position [28, 0]
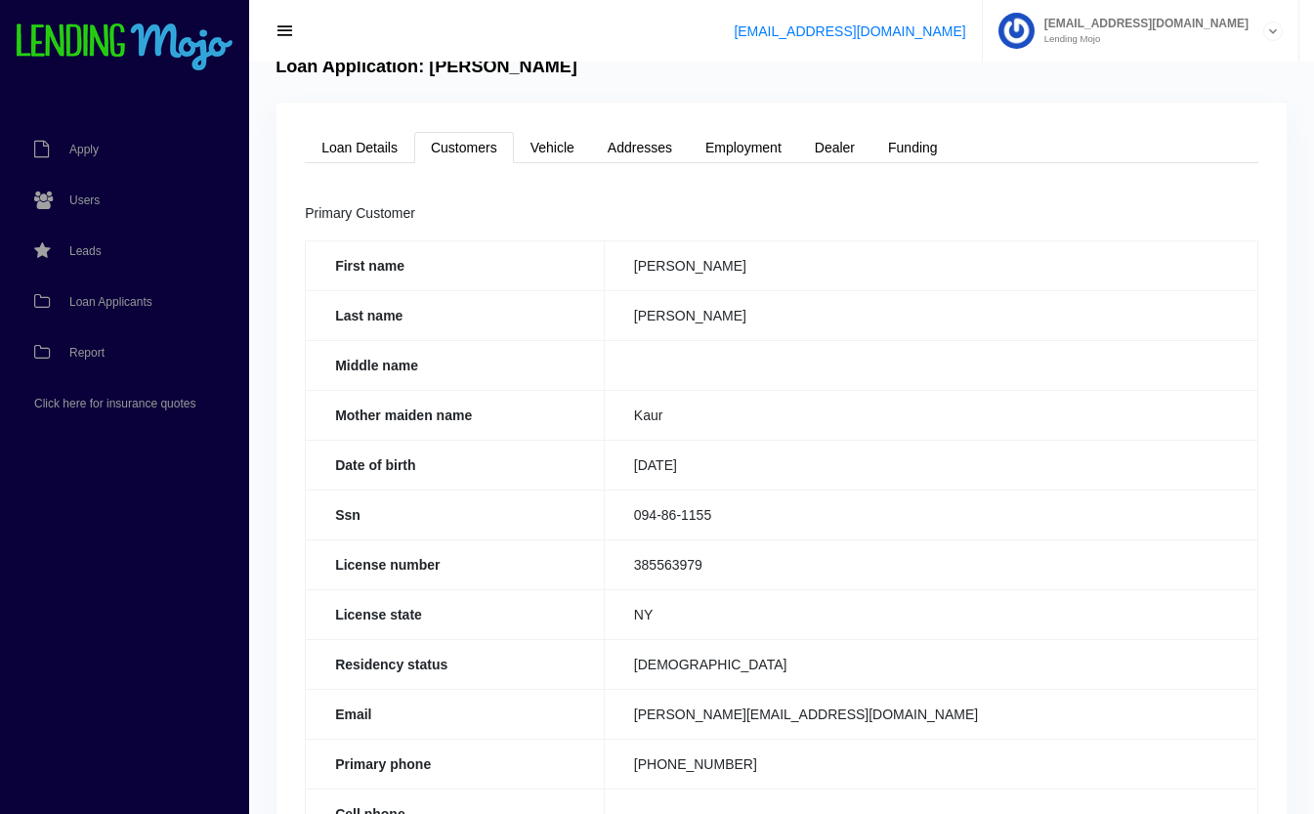
click at [90, 299] on span "Loan Applicants" at bounding box center [110, 302] width 83 height 12
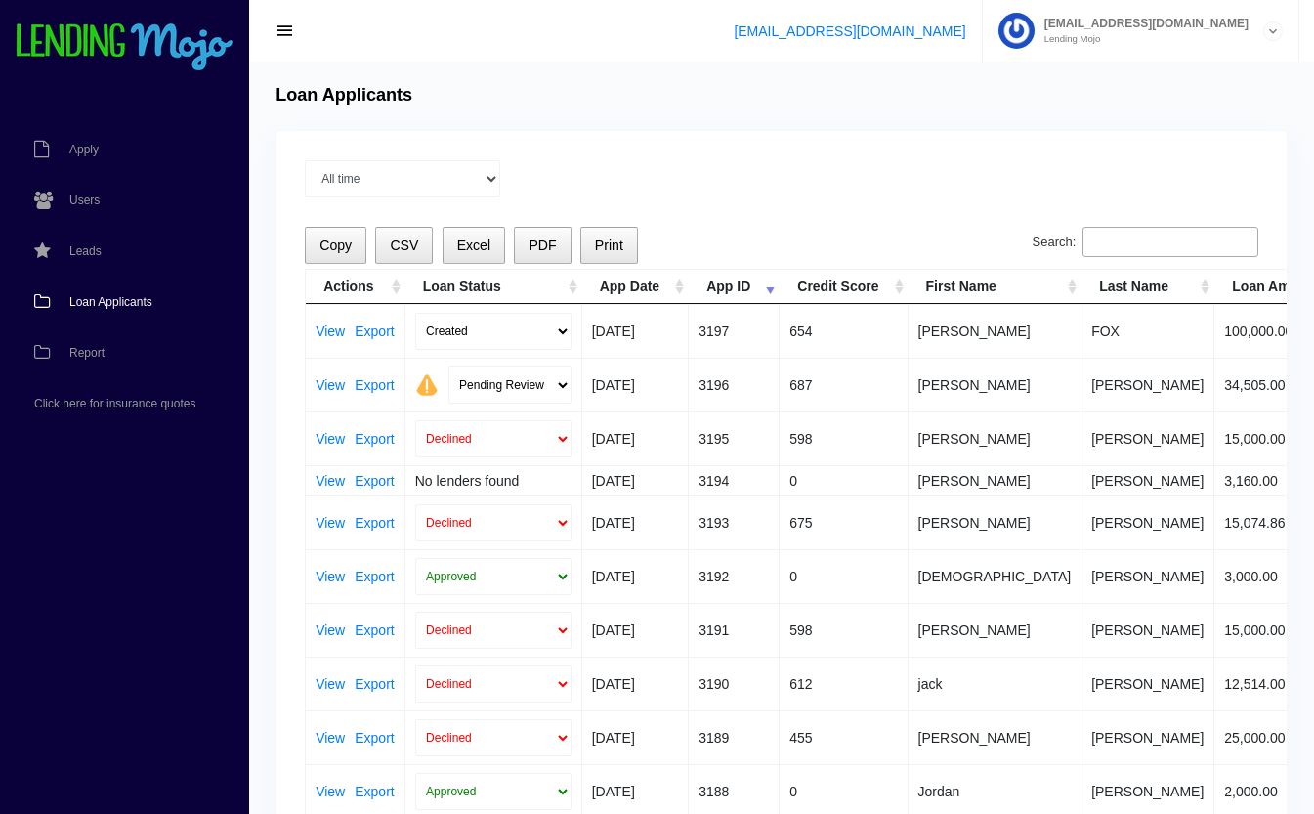
click at [1138, 238] on input "Search:" at bounding box center [1171, 242] width 176 height 31
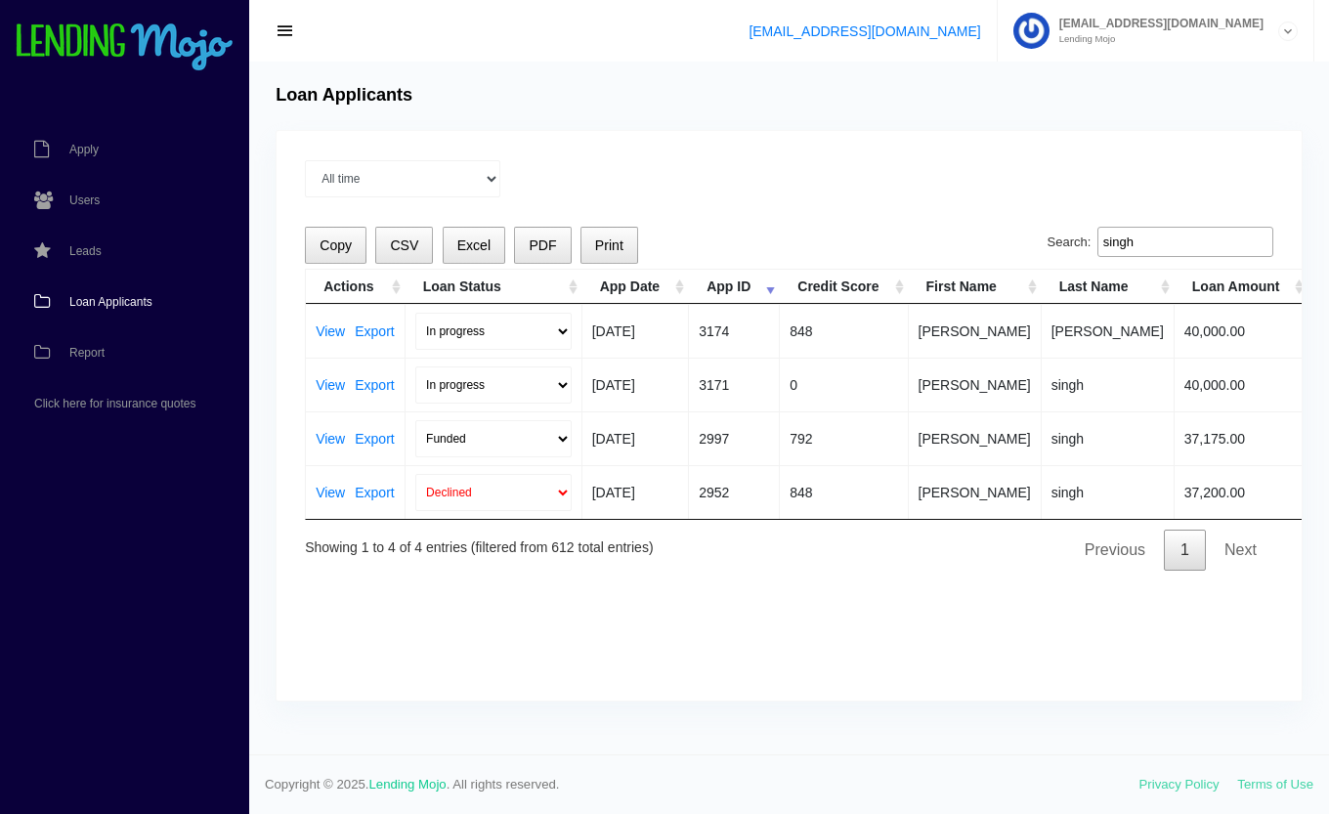
type input "singh"
click at [326, 433] on link "View" at bounding box center [330, 439] width 29 height 14
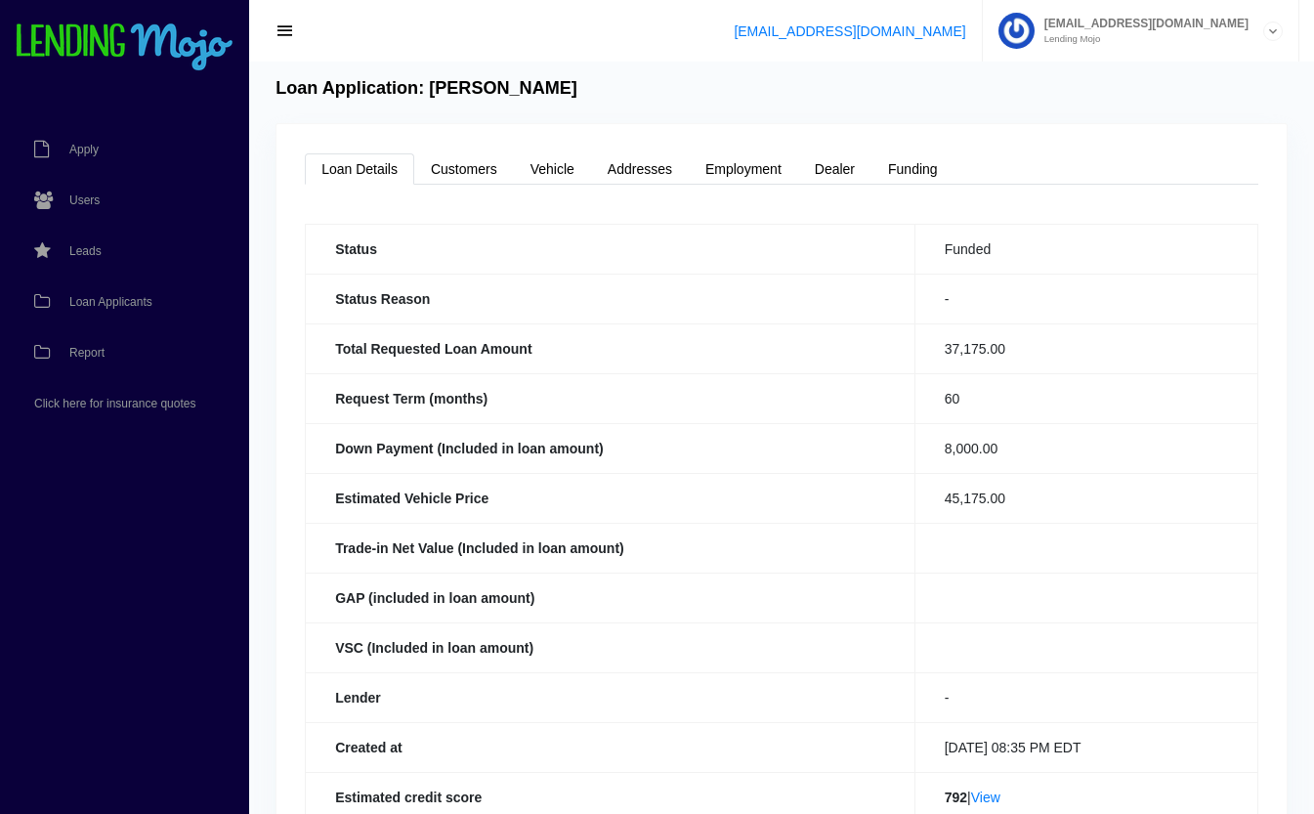
scroll to position [11, 0]
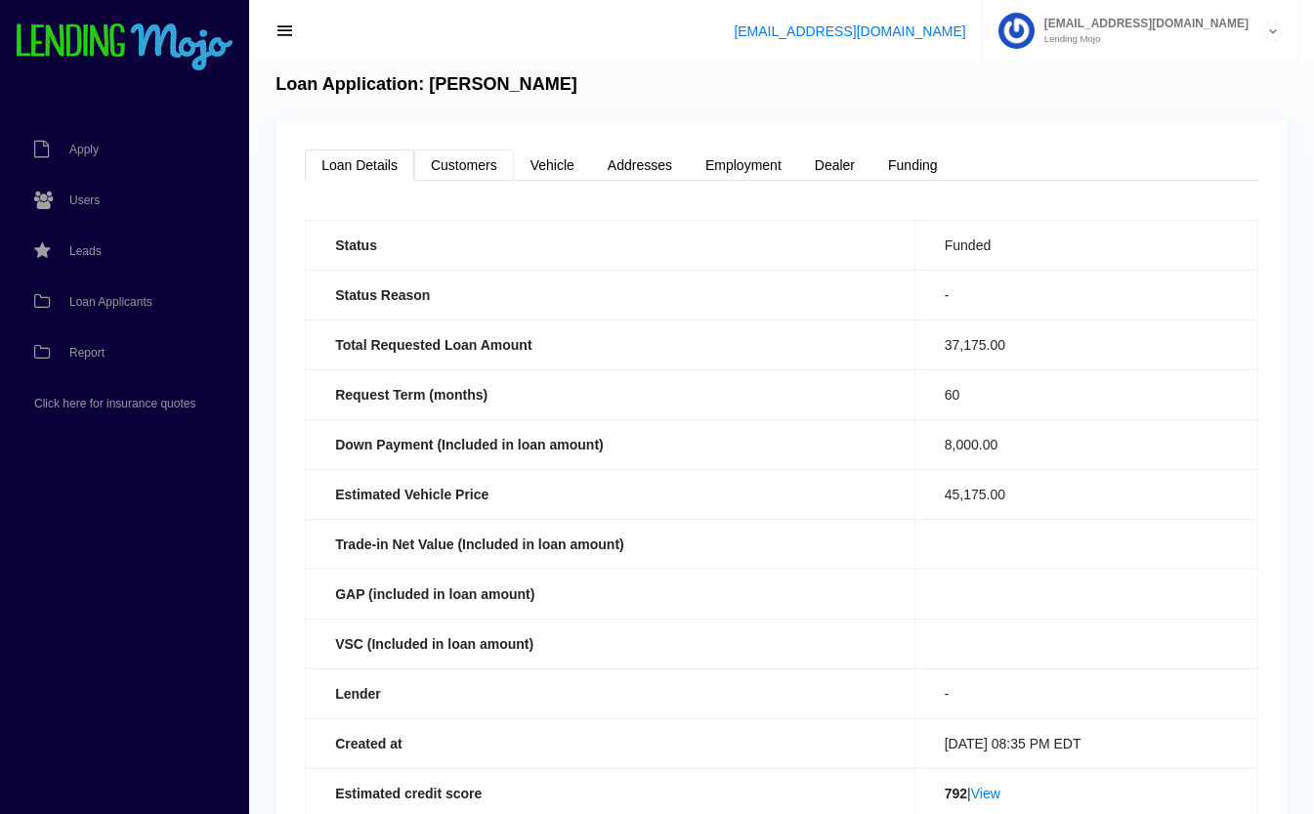
click at [485, 167] on link "Customers" at bounding box center [464, 165] width 100 height 31
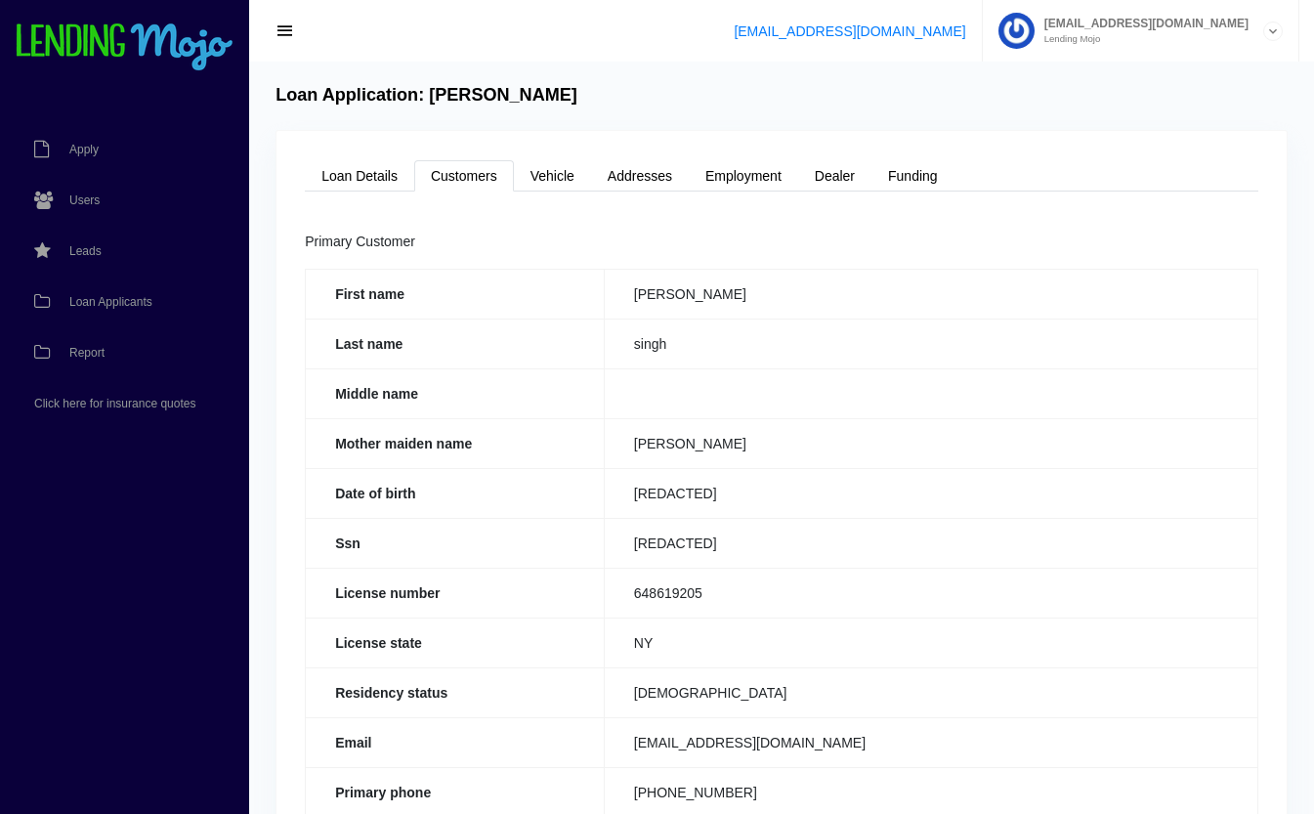
scroll to position [4, 0]
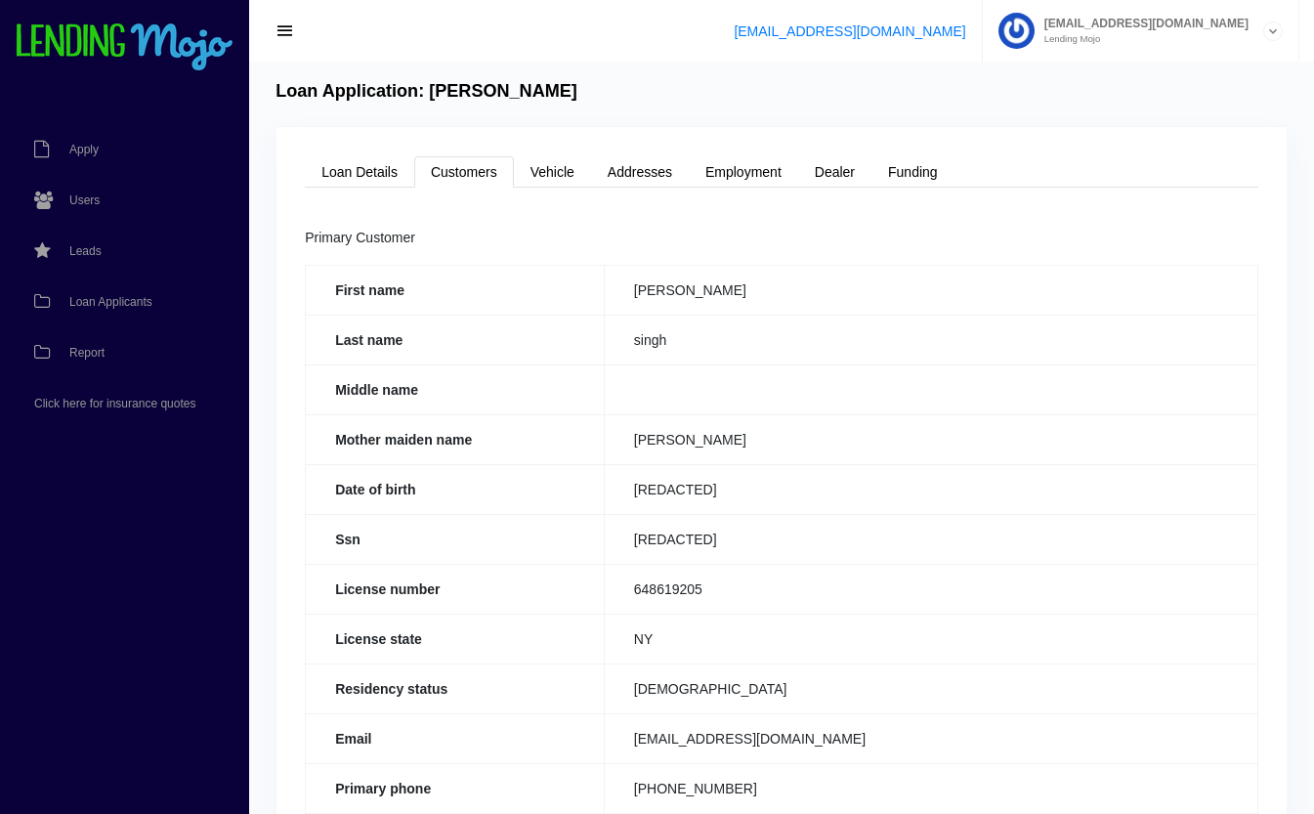
click at [137, 313] on link "Loan Applicants" at bounding box center [115, 302] width 230 height 51
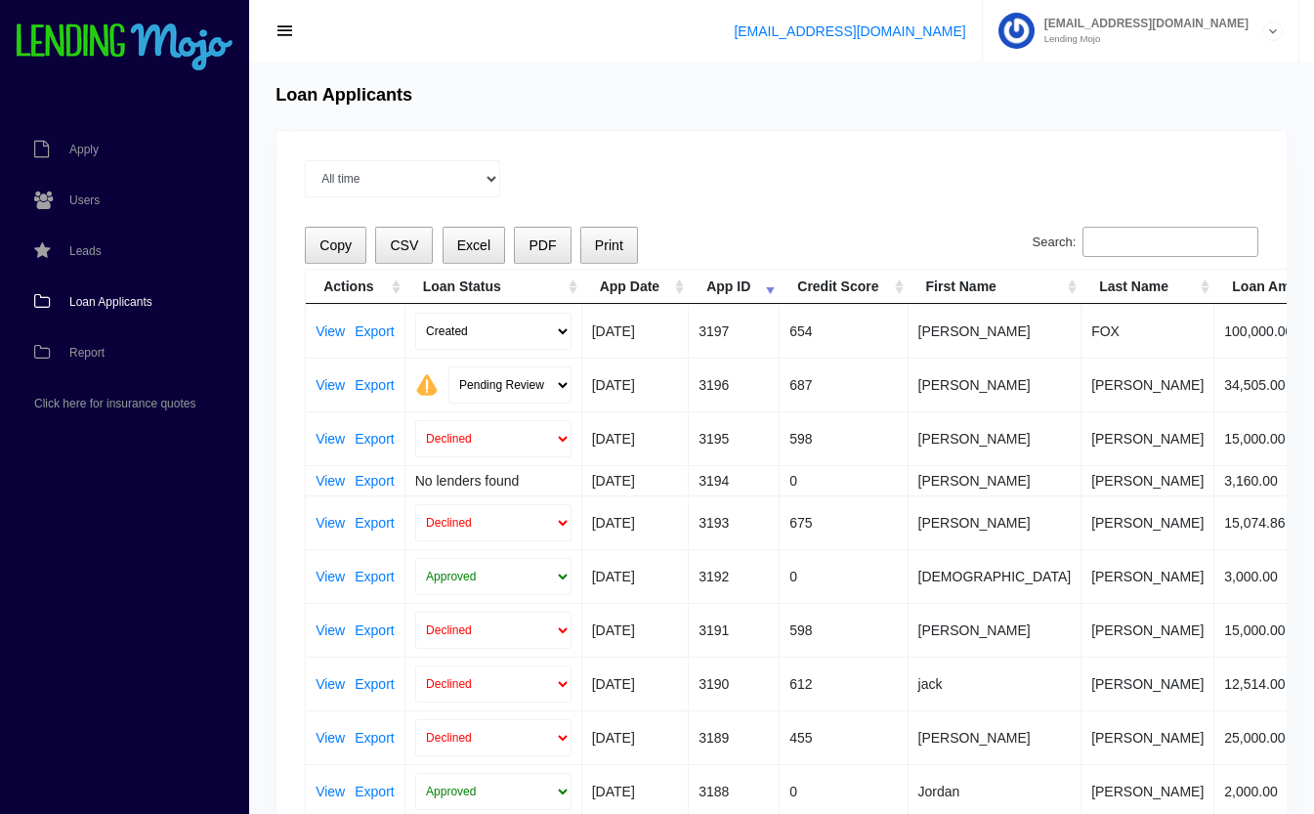
click at [337, 328] on link "View" at bounding box center [330, 331] width 29 height 14
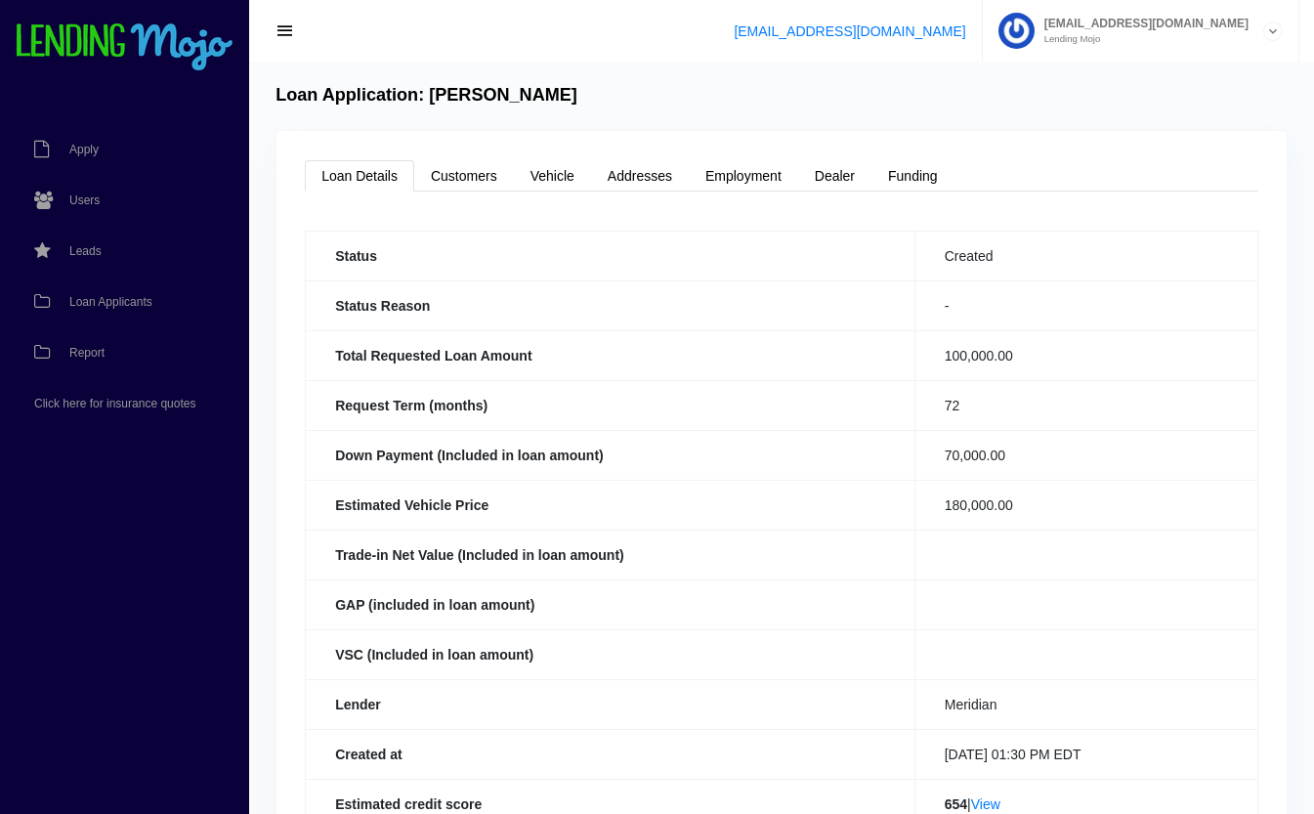
click at [110, 298] on span "Loan Applicants" at bounding box center [110, 302] width 83 height 12
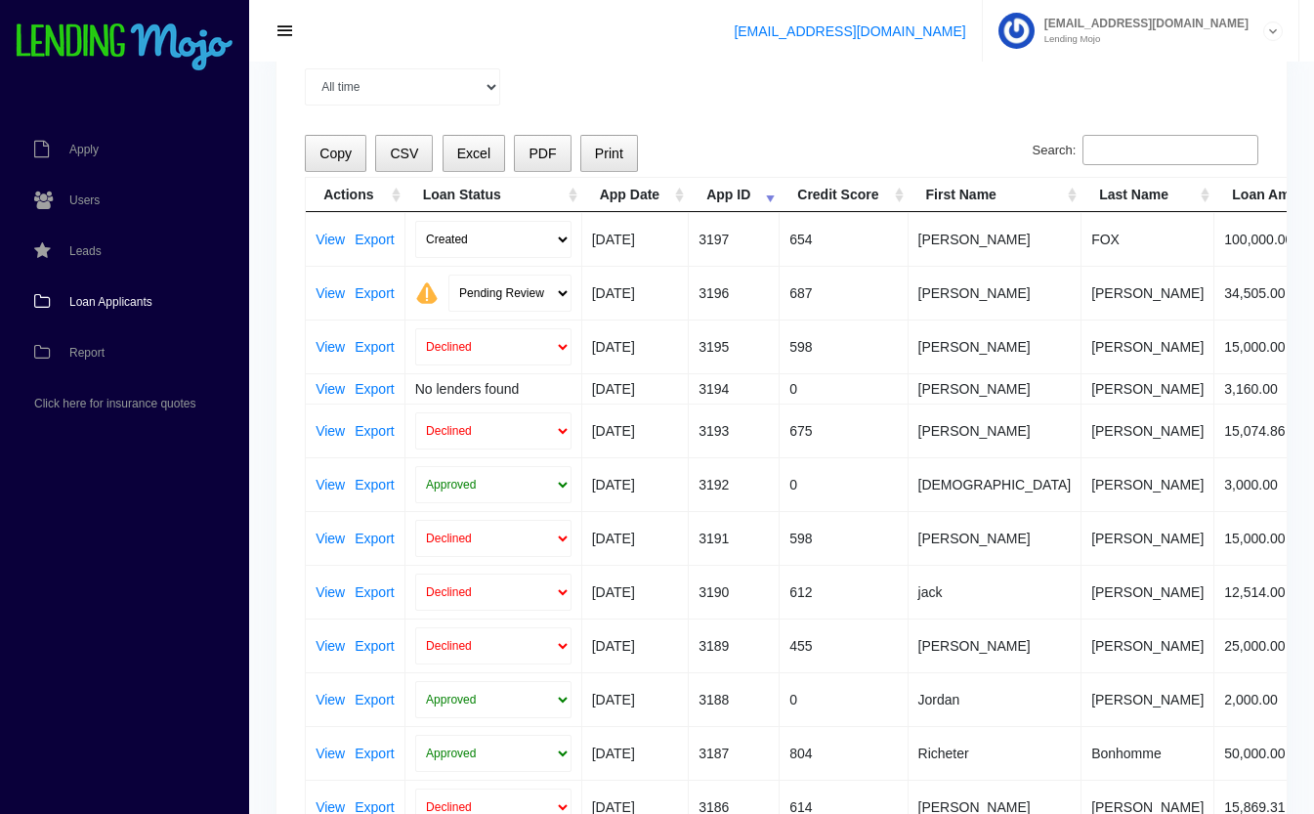
scroll to position [100, 0]
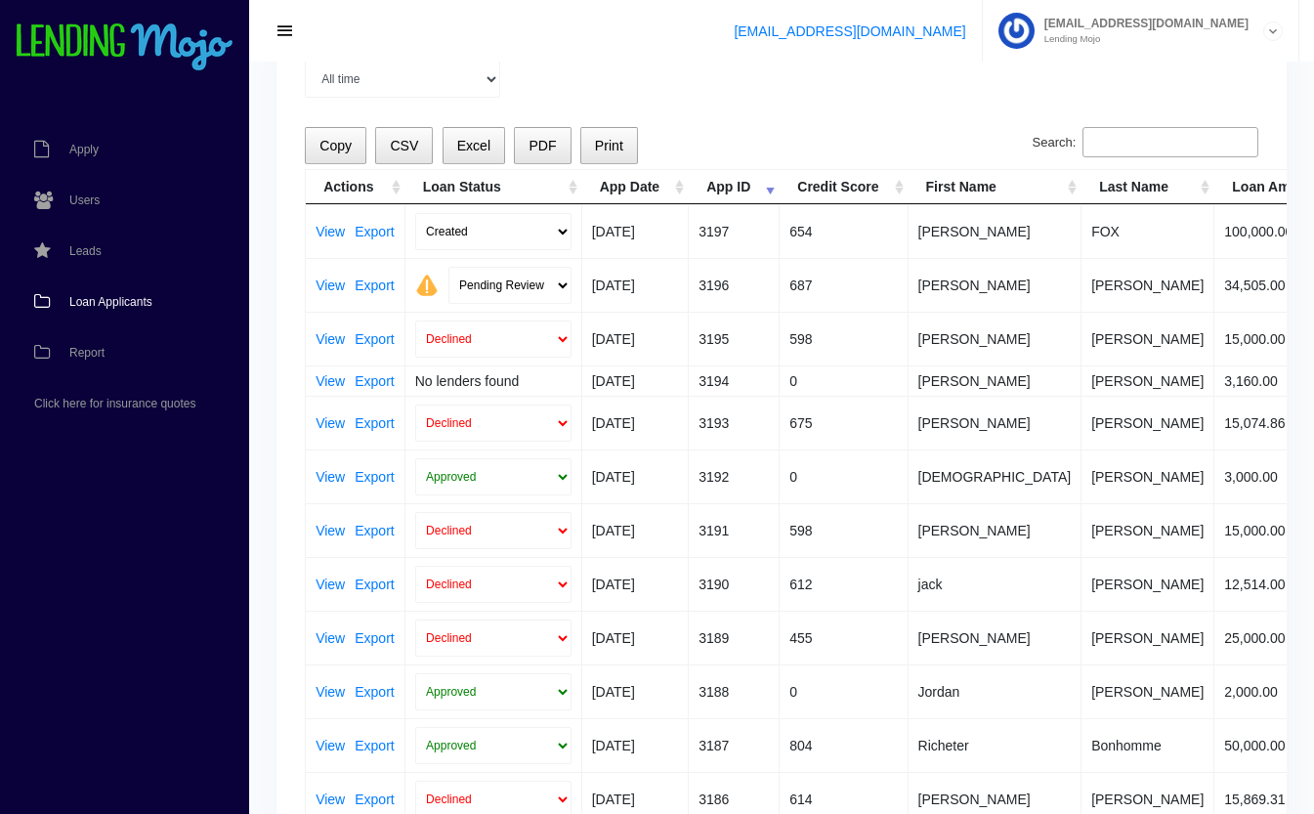
click at [325, 286] on link "View" at bounding box center [330, 286] width 29 height 14
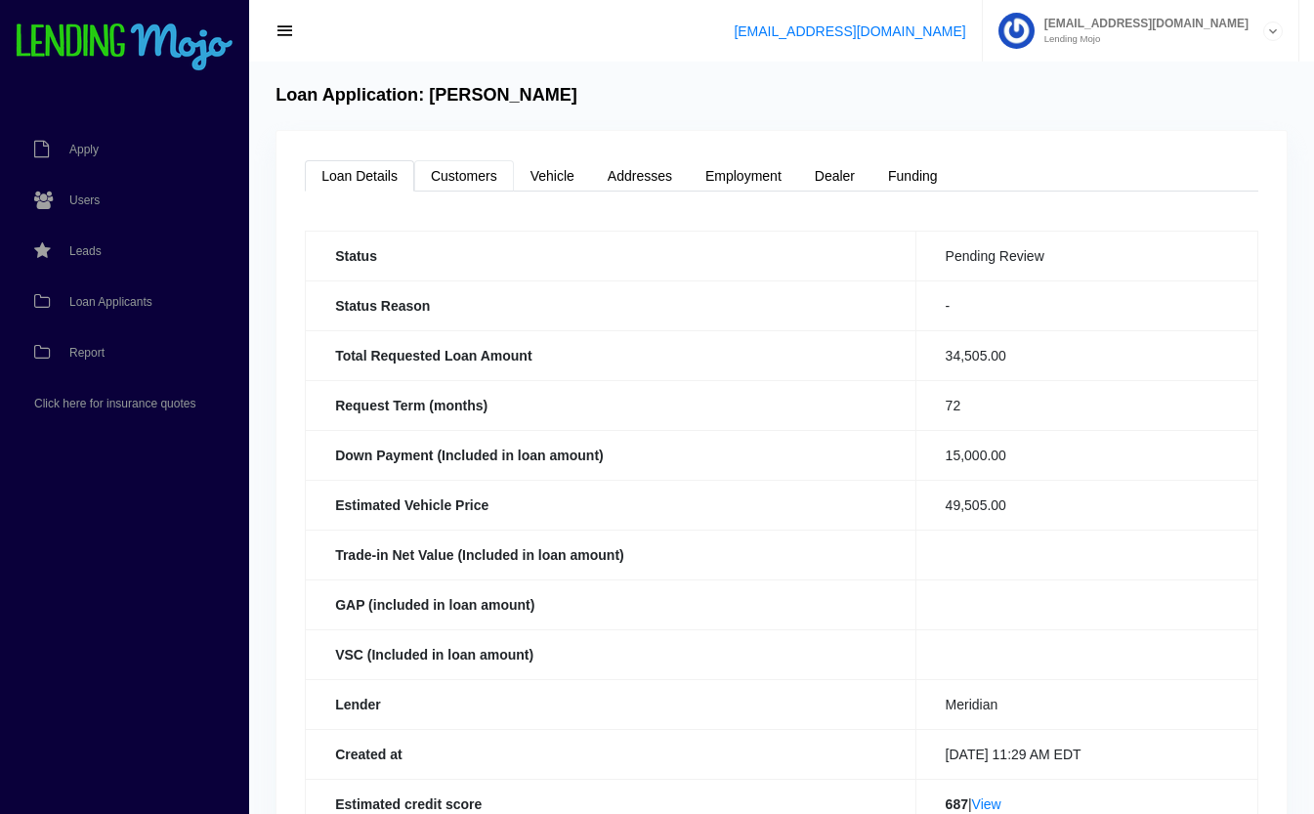
click at [479, 178] on link "Customers" at bounding box center [464, 175] width 100 height 31
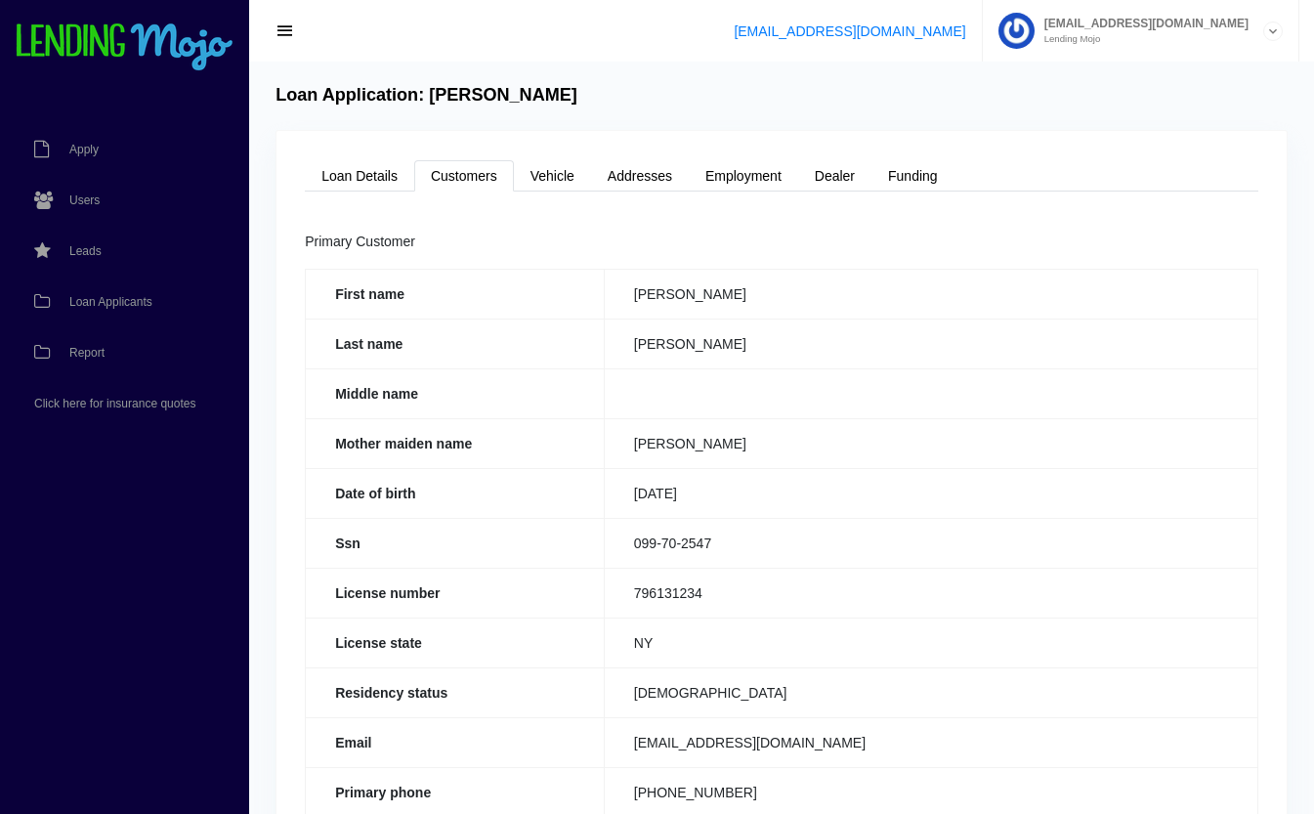
click at [125, 297] on span "Loan Applicants" at bounding box center [110, 302] width 83 height 12
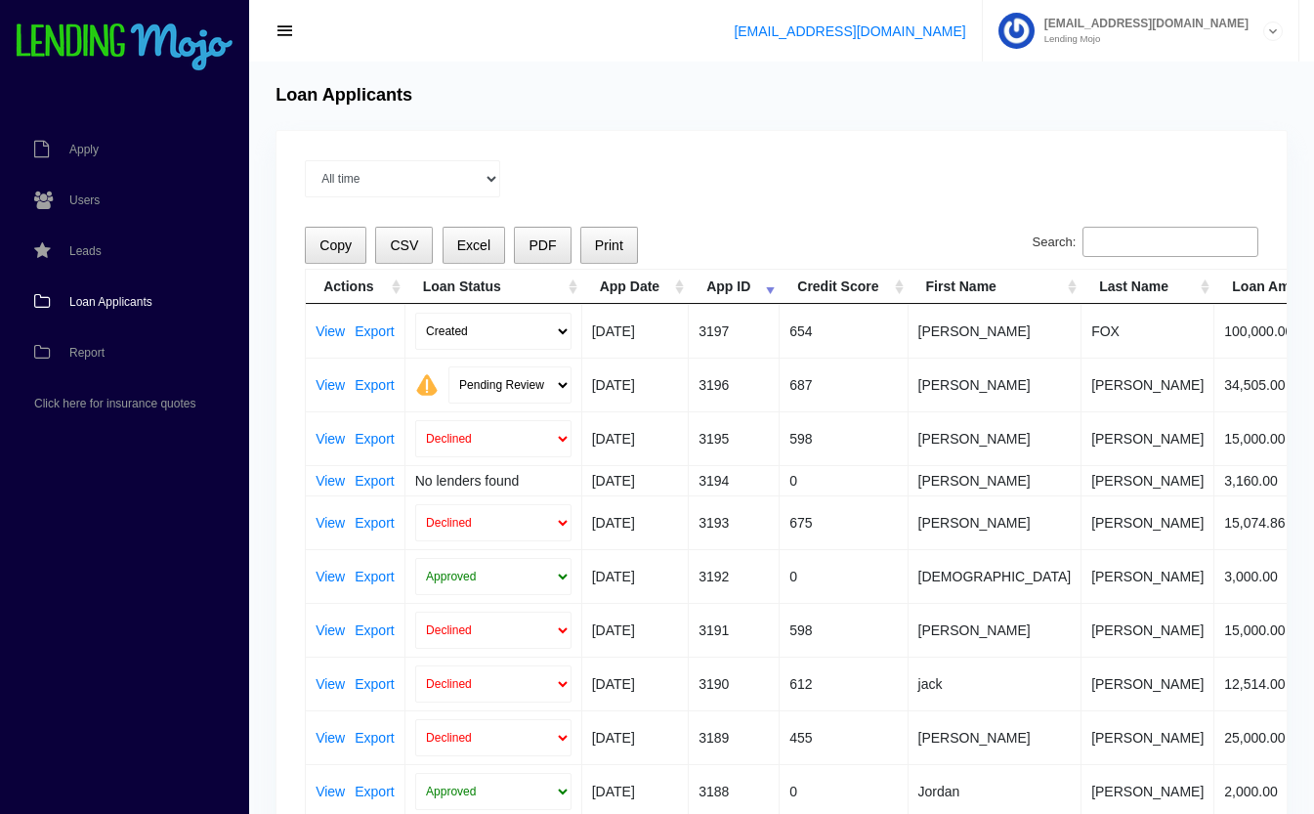
click at [322, 329] on link "View" at bounding box center [330, 331] width 29 height 14
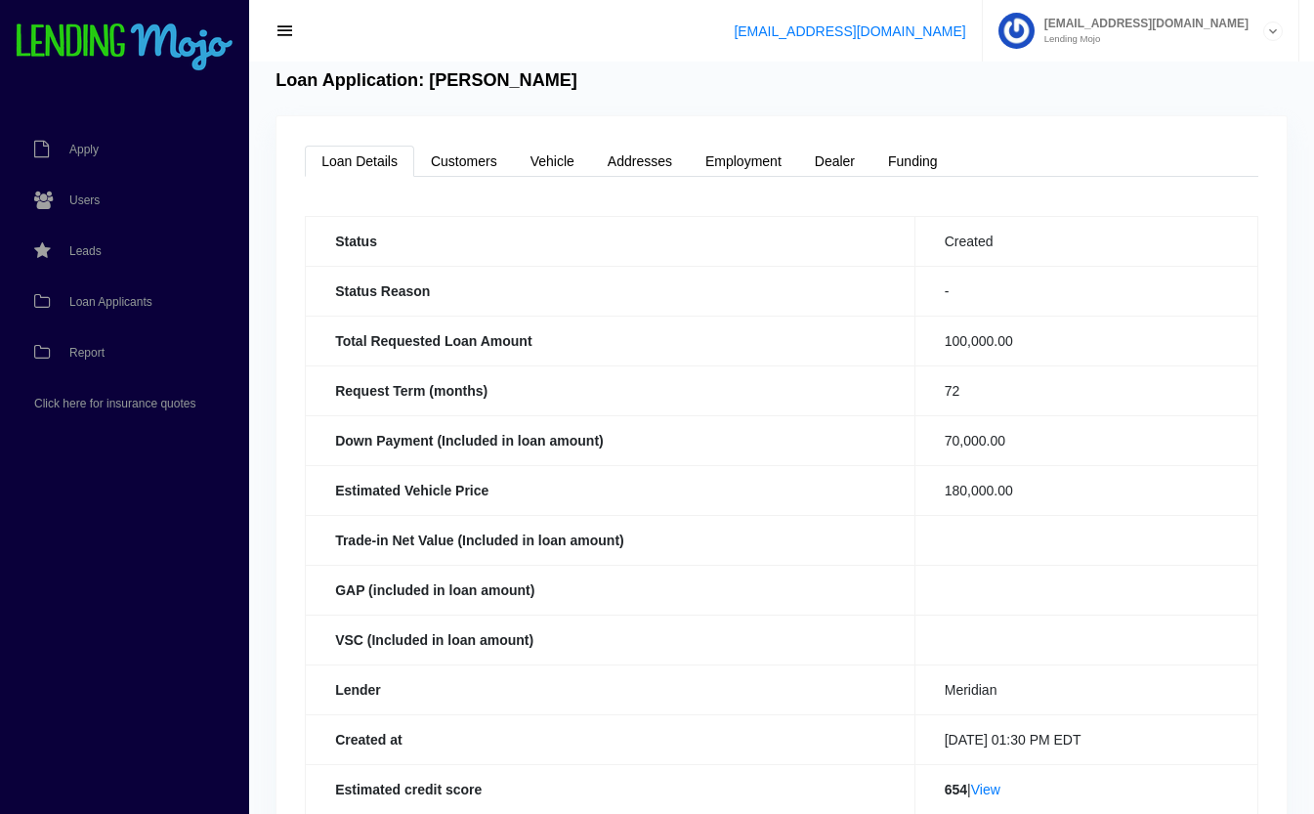
scroll to position [12, 0]
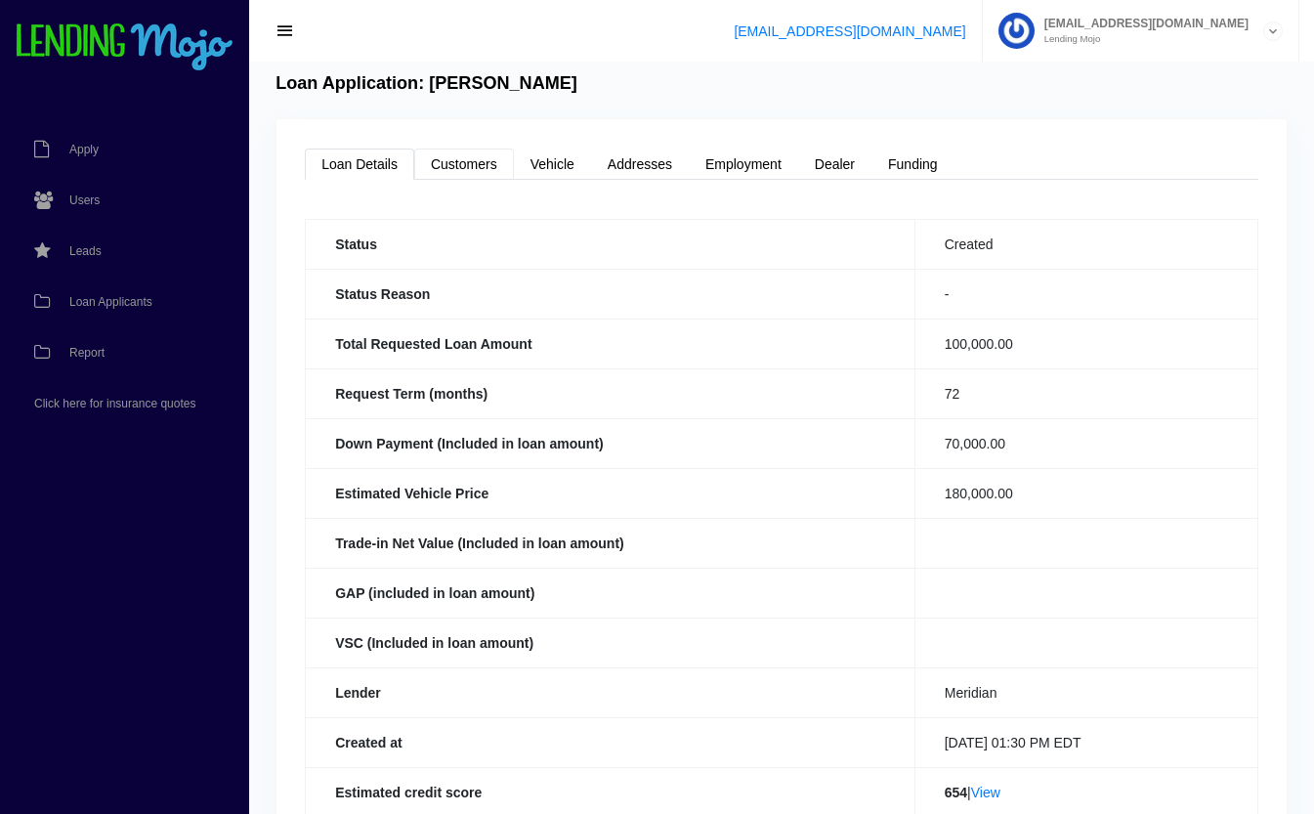
click at [480, 165] on link "Customers" at bounding box center [464, 164] width 100 height 31
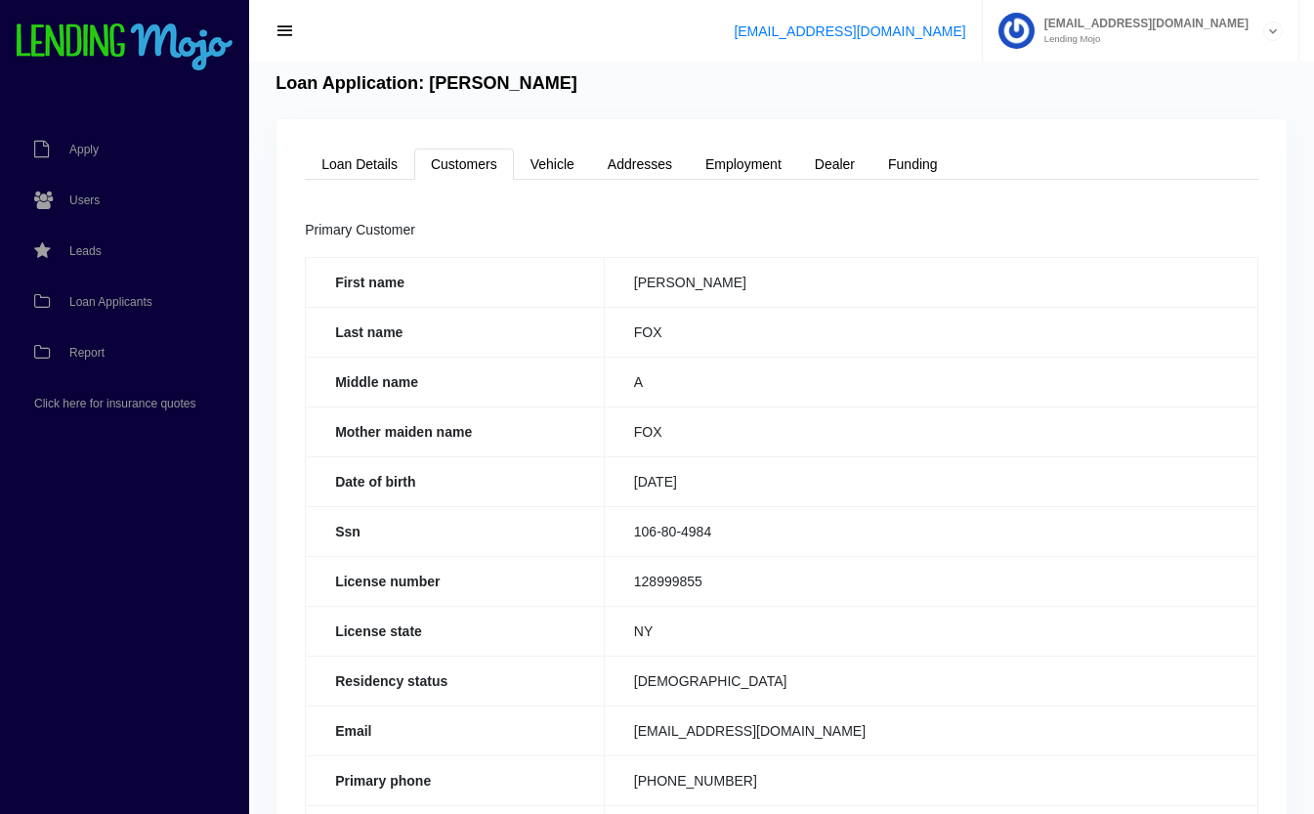
click at [102, 296] on span "Loan Applicants" at bounding box center [110, 302] width 83 height 12
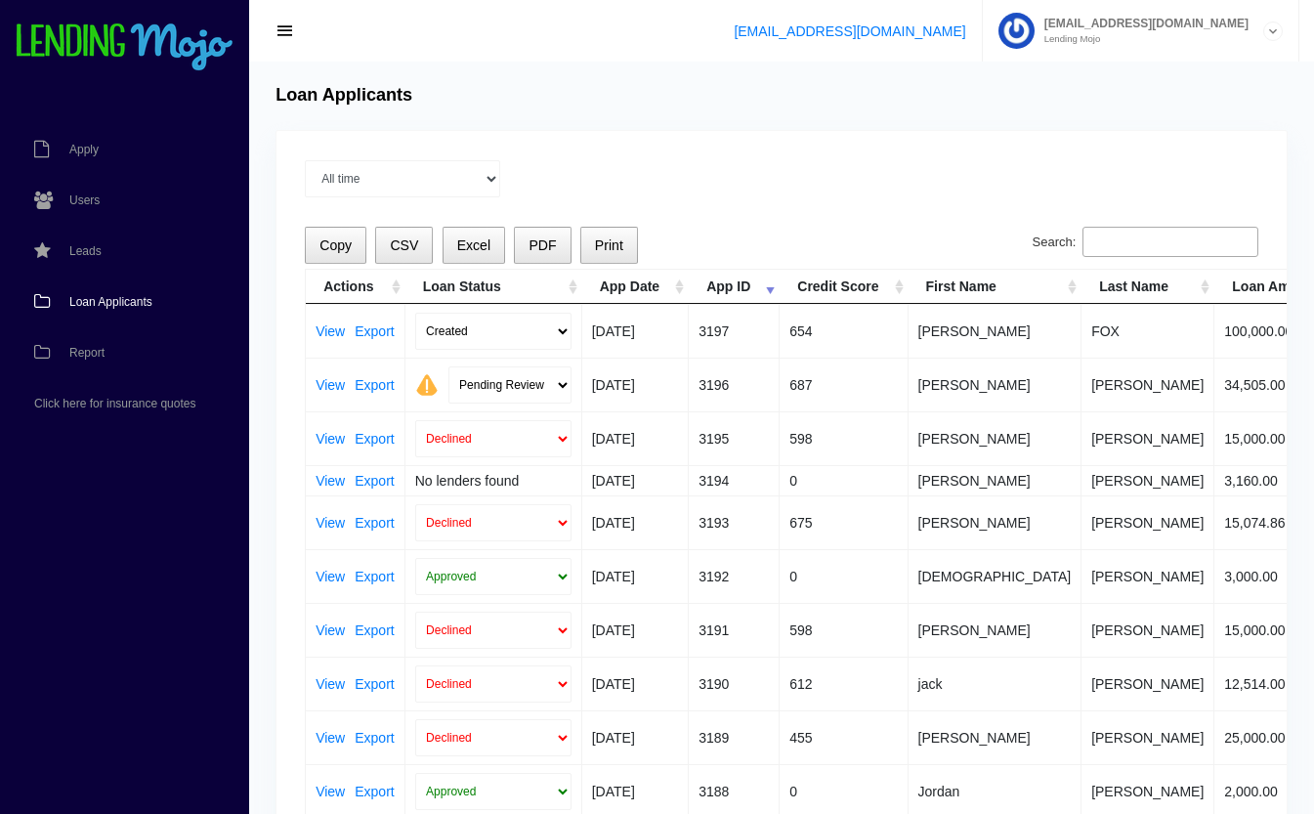
click at [1133, 238] on input "Search:" at bounding box center [1171, 242] width 176 height 31
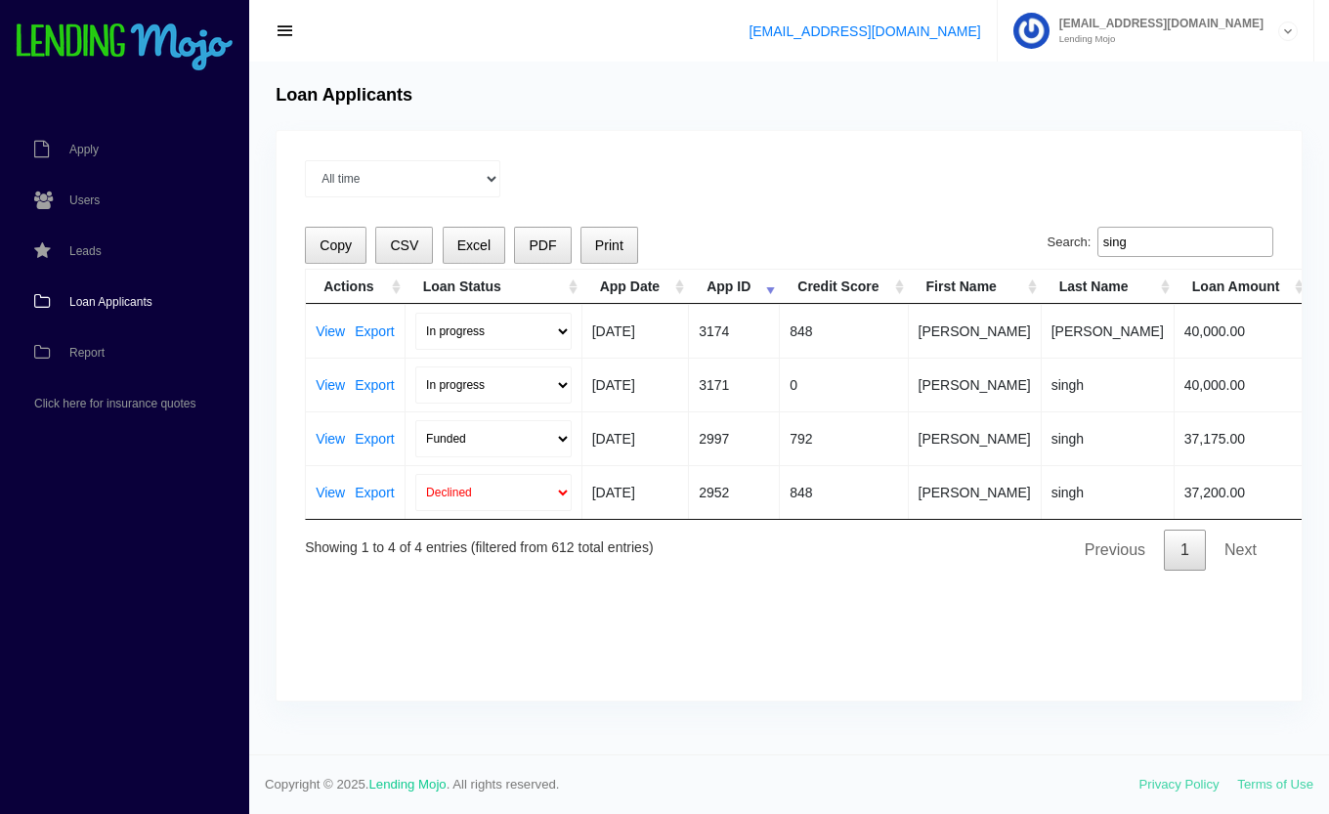
type input "sing"
click at [110, 296] on span "Loan Applicants" at bounding box center [110, 302] width 83 height 12
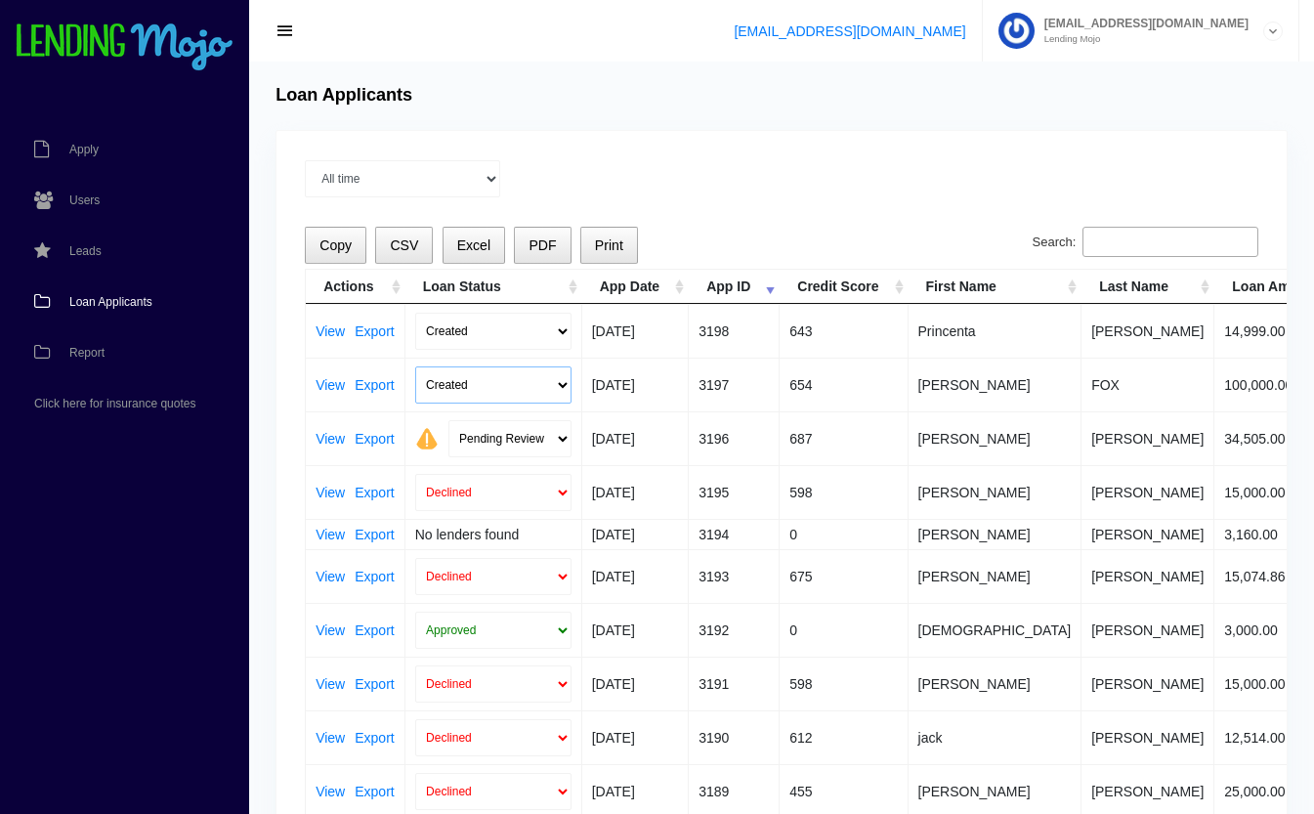
click at [487, 383] on select "Created Submitted" at bounding box center [493, 384] width 156 height 37
select select "submitted"
click at [415, 366] on select "Created Submitted" at bounding box center [493, 384] width 156 height 37
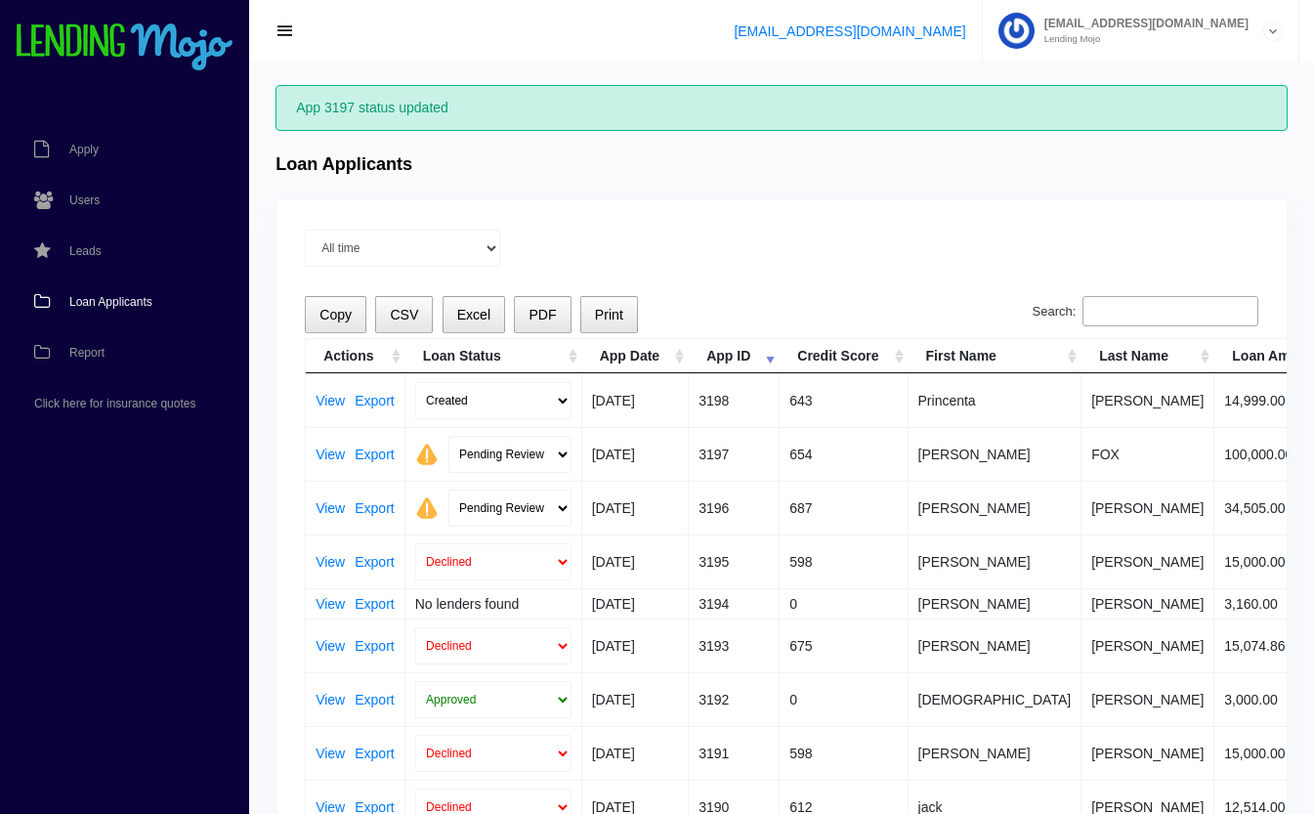
click at [325, 401] on link "View" at bounding box center [330, 401] width 29 height 14
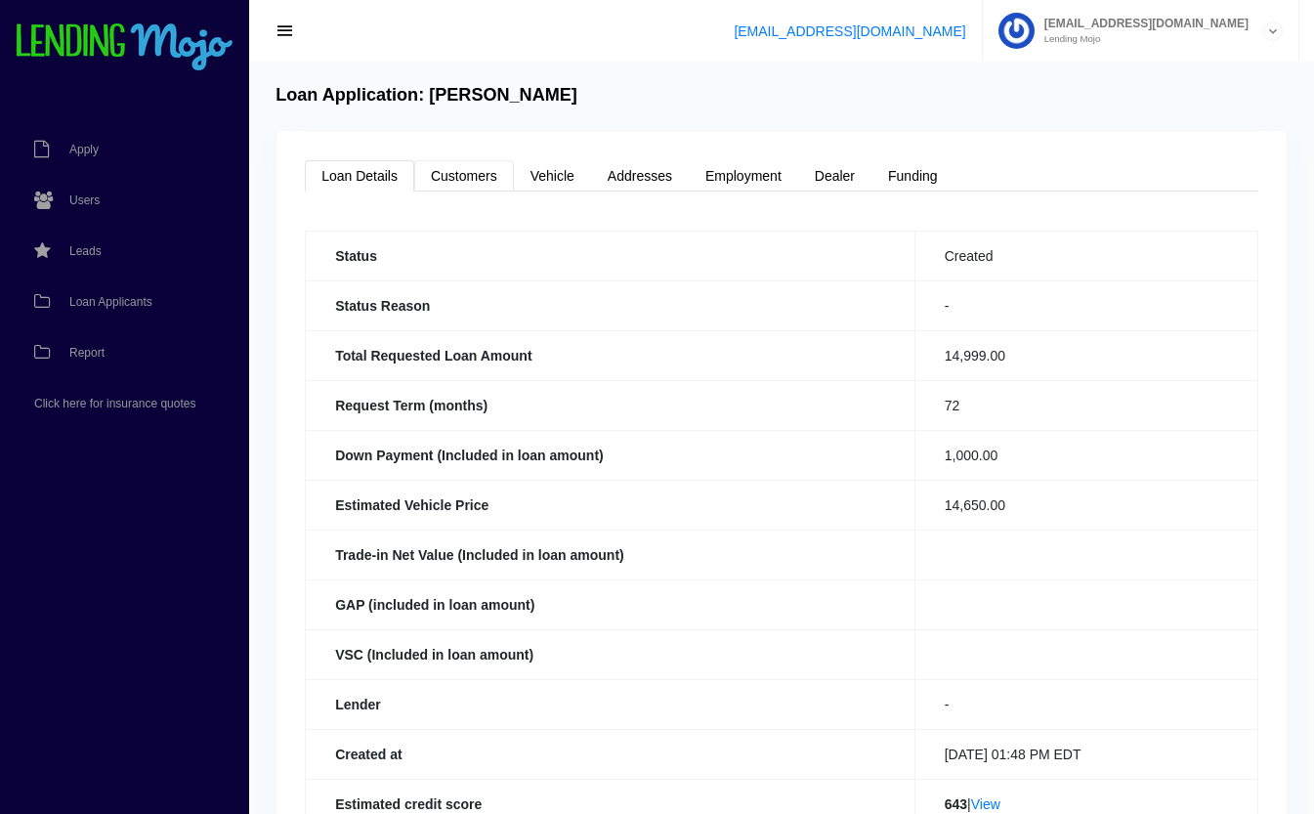
click at [487, 172] on link "Customers" at bounding box center [464, 175] width 100 height 31
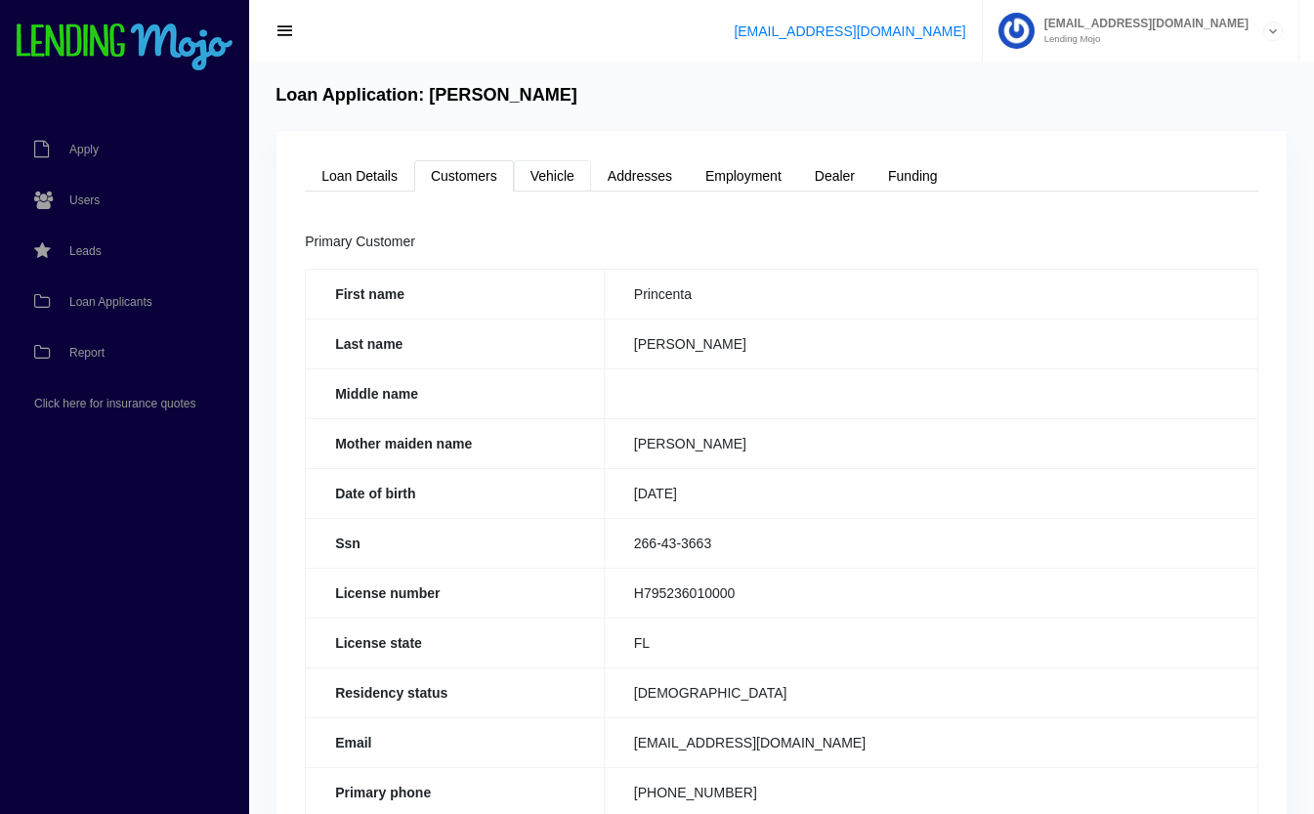
click at [569, 184] on link "Vehicle" at bounding box center [552, 175] width 77 height 31
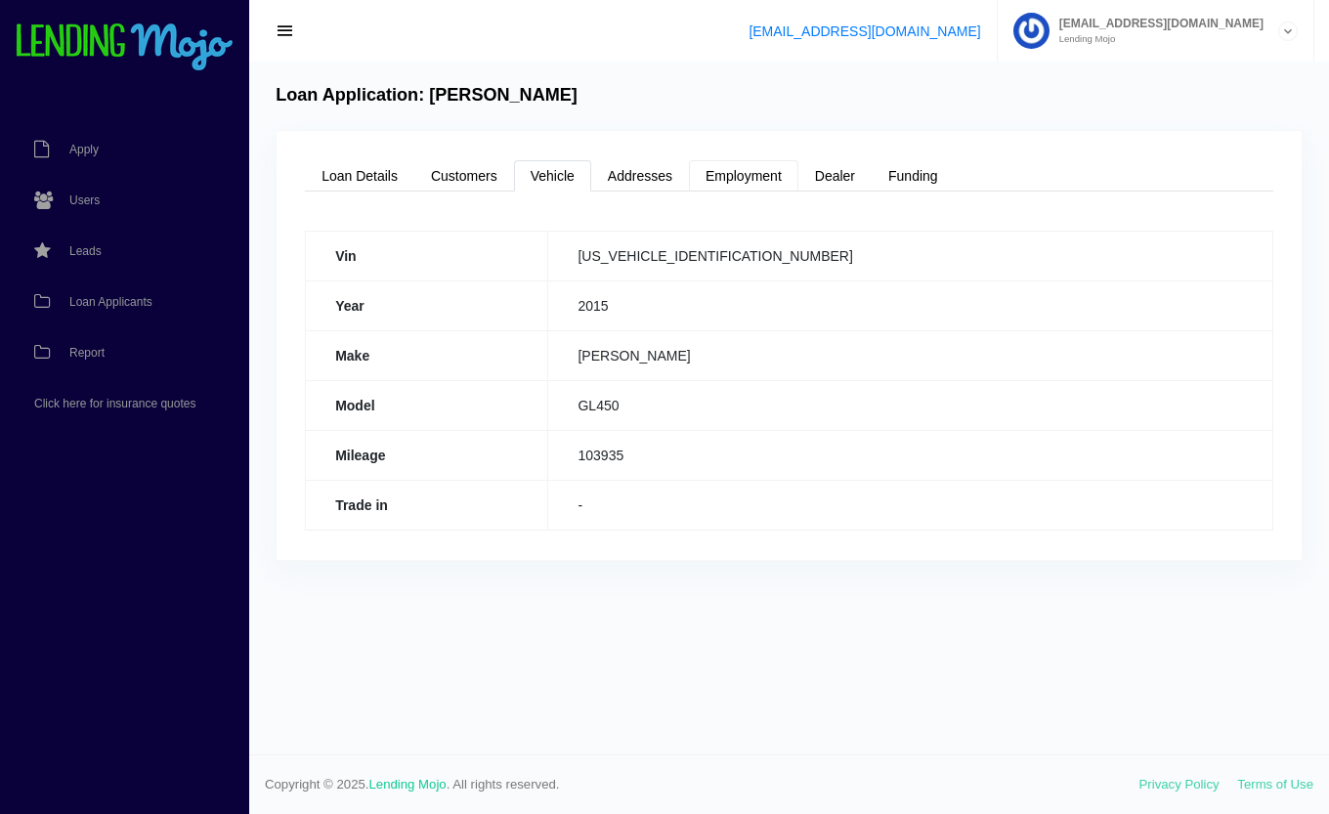
click at [744, 179] on link "Employment" at bounding box center [743, 175] width 109 height 31
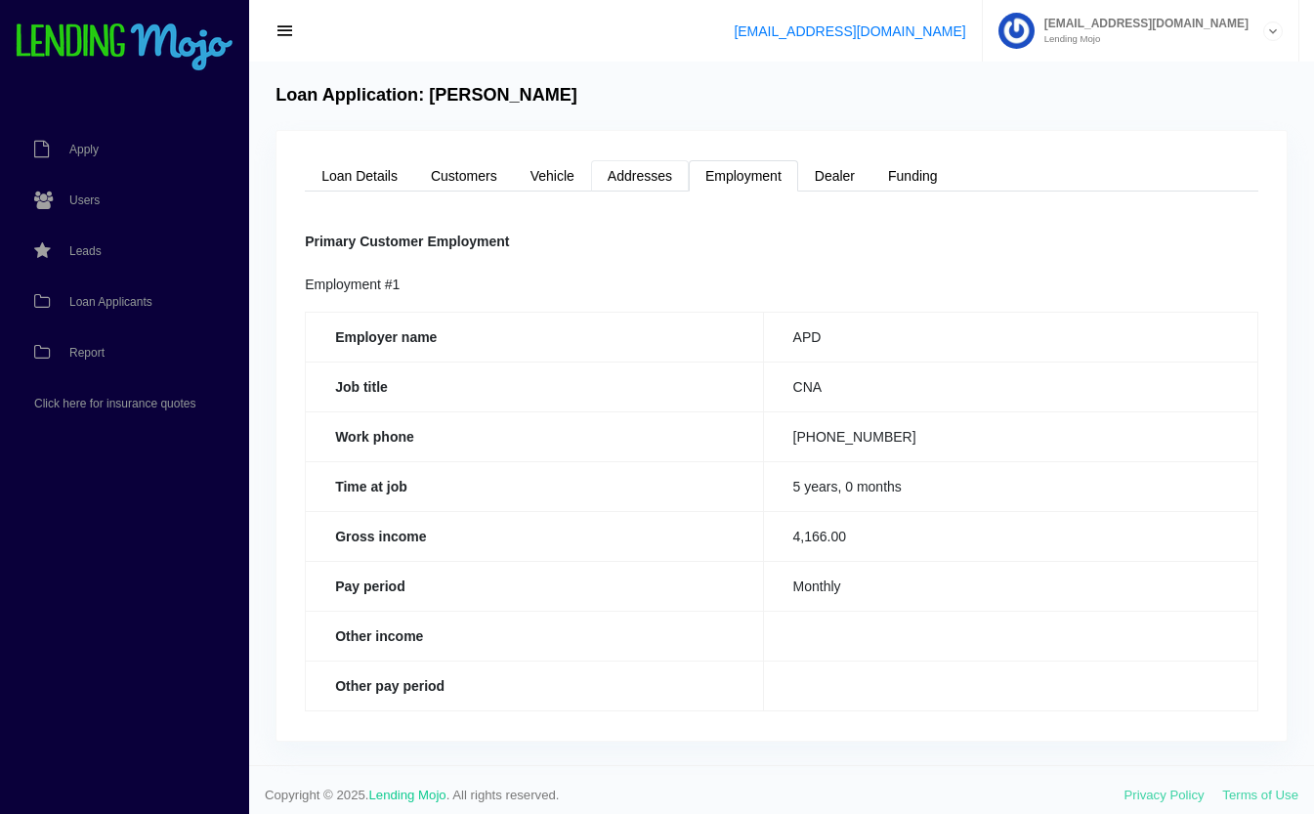
click at [659, 191] on link "Addresses" at bounding box center [640, 175] width 98 height 31
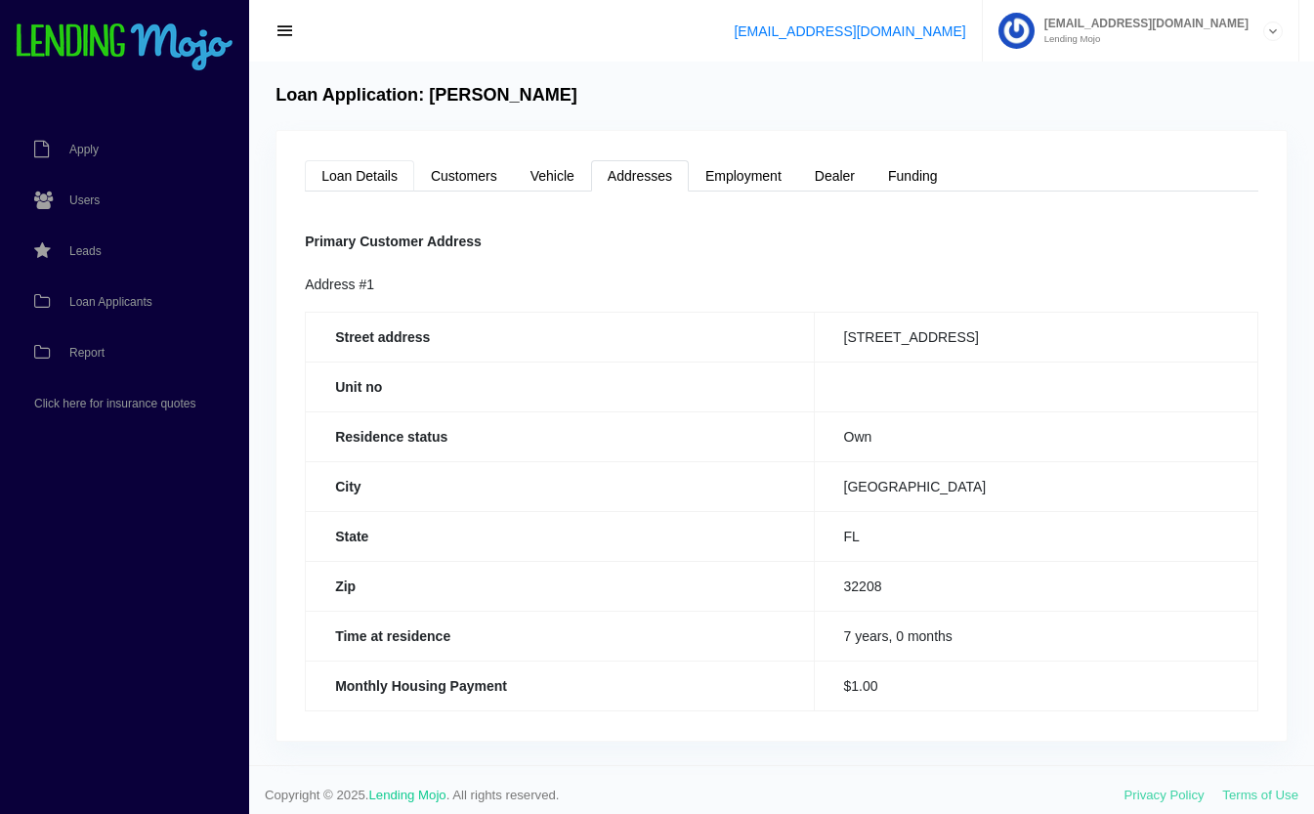
click at [384, 189] on link "Loan Details" at bounding box center [359, 175] width 109 height 31
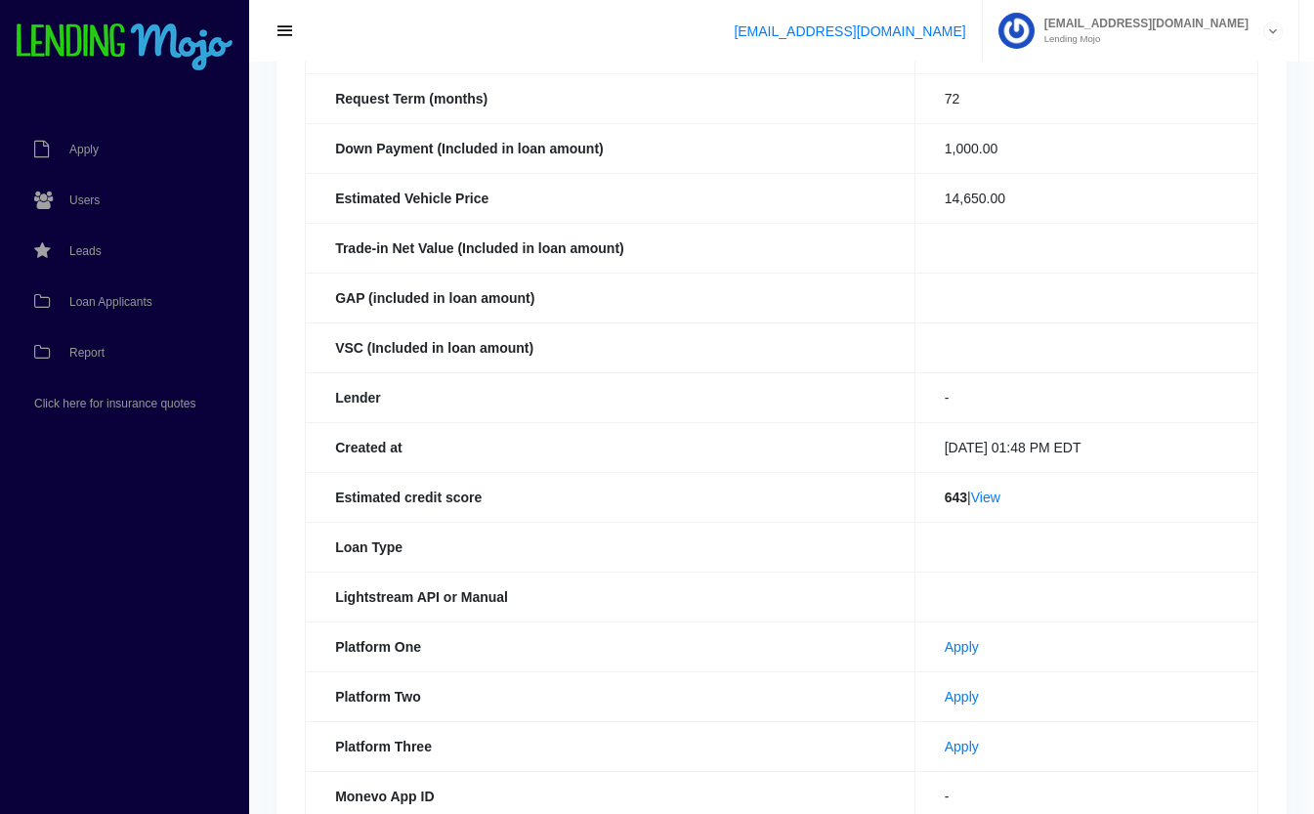
scroll to position [312, 0]
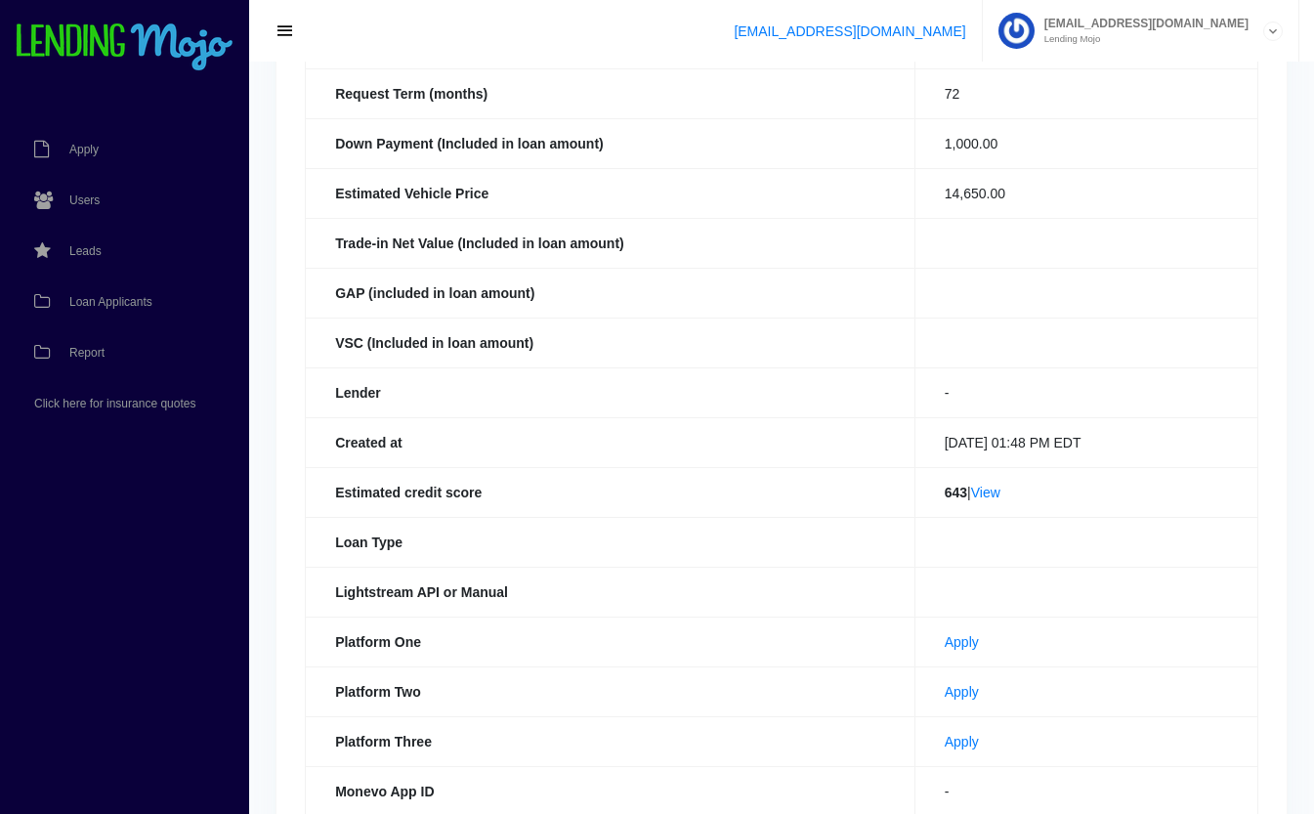
click at [982, 485] on link "View" at bounding box center [985, 493] width 29 height 16
click at [945, 740] on link "Apply" at bounding box center [962, 742] width 34 height 16
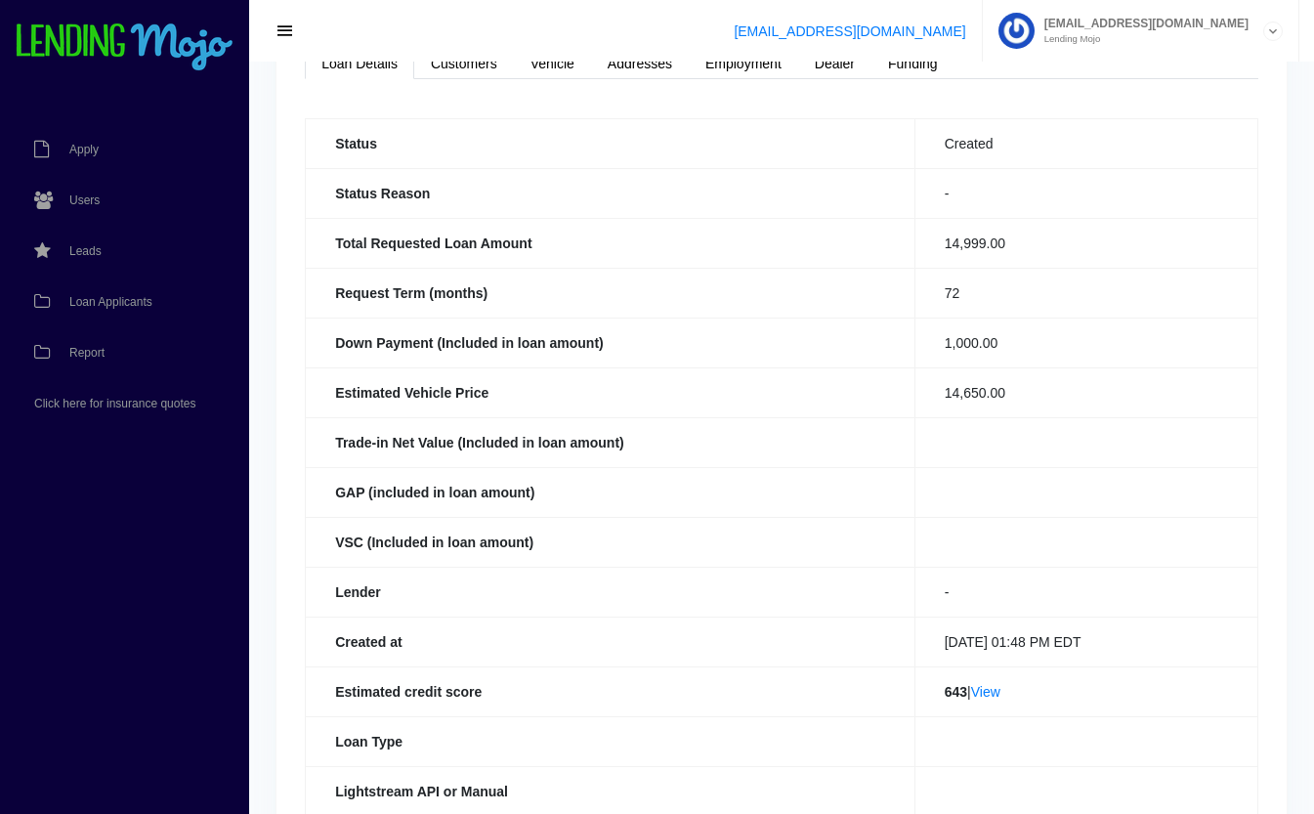
scroll to position [0, 0]
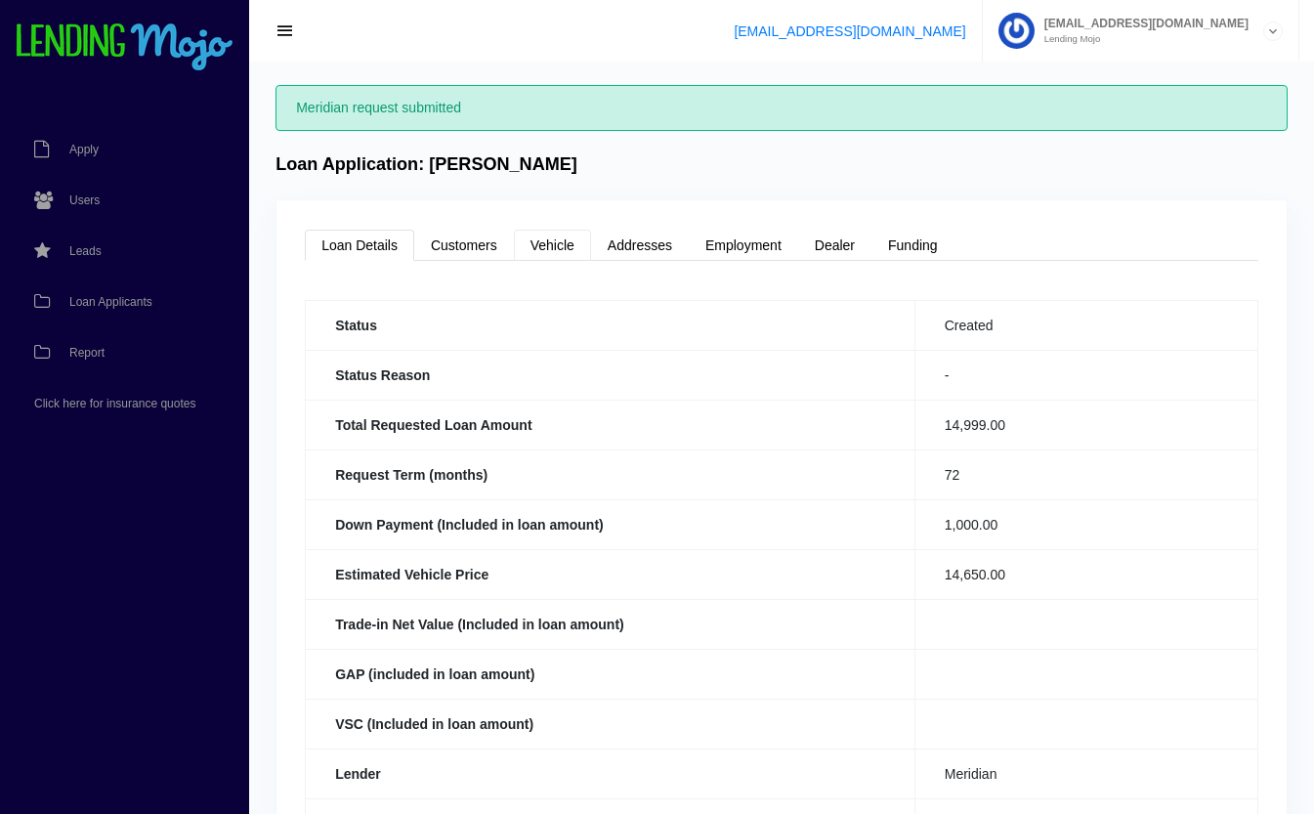
click at [554, 245] on link "Vehicle" at bounding box center [552, 245] width 77 height 31
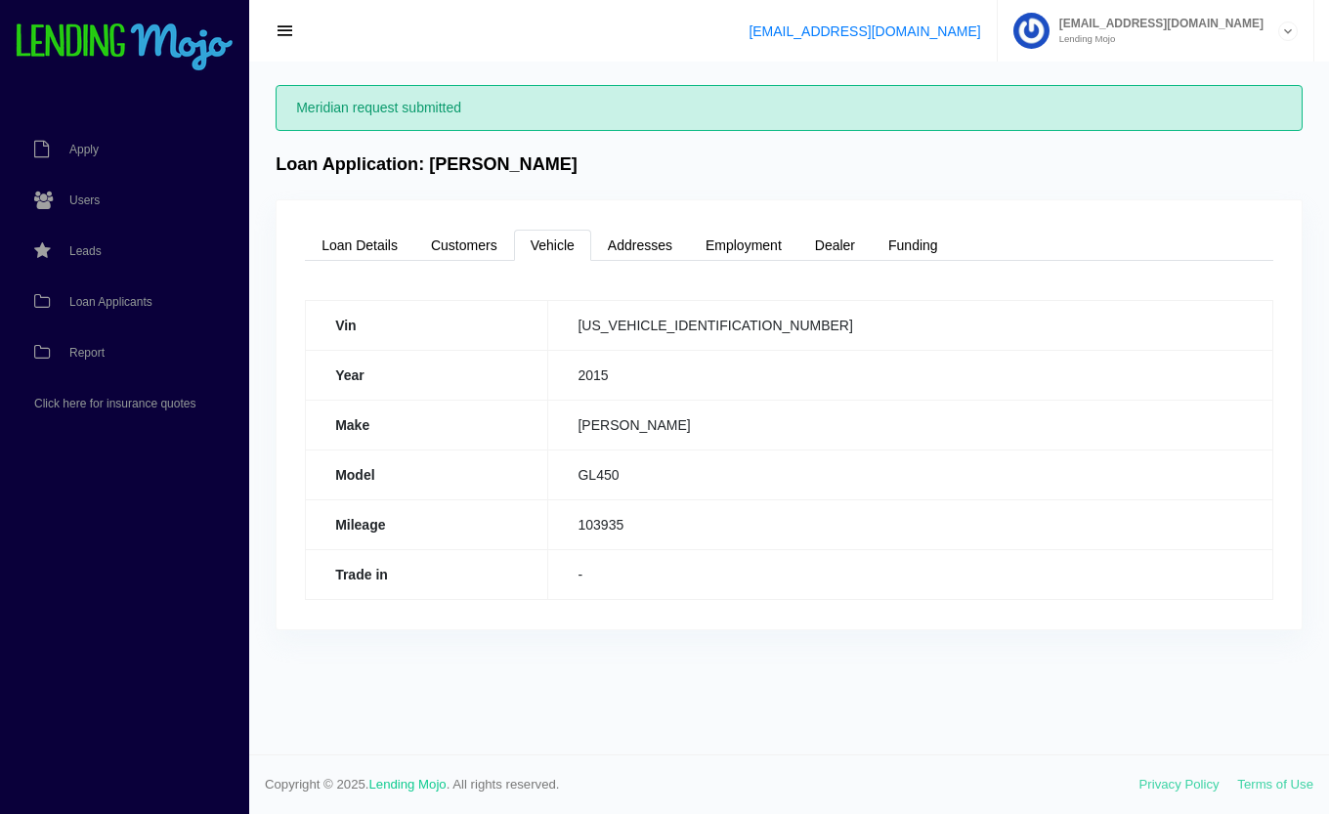
click at [170, 327] on link "Report" at bounding box center [115, 352] width 230 height 51
click at [121, 301] on span "Loan Applicants" at bounding box center [110, 302] width 83 height 12
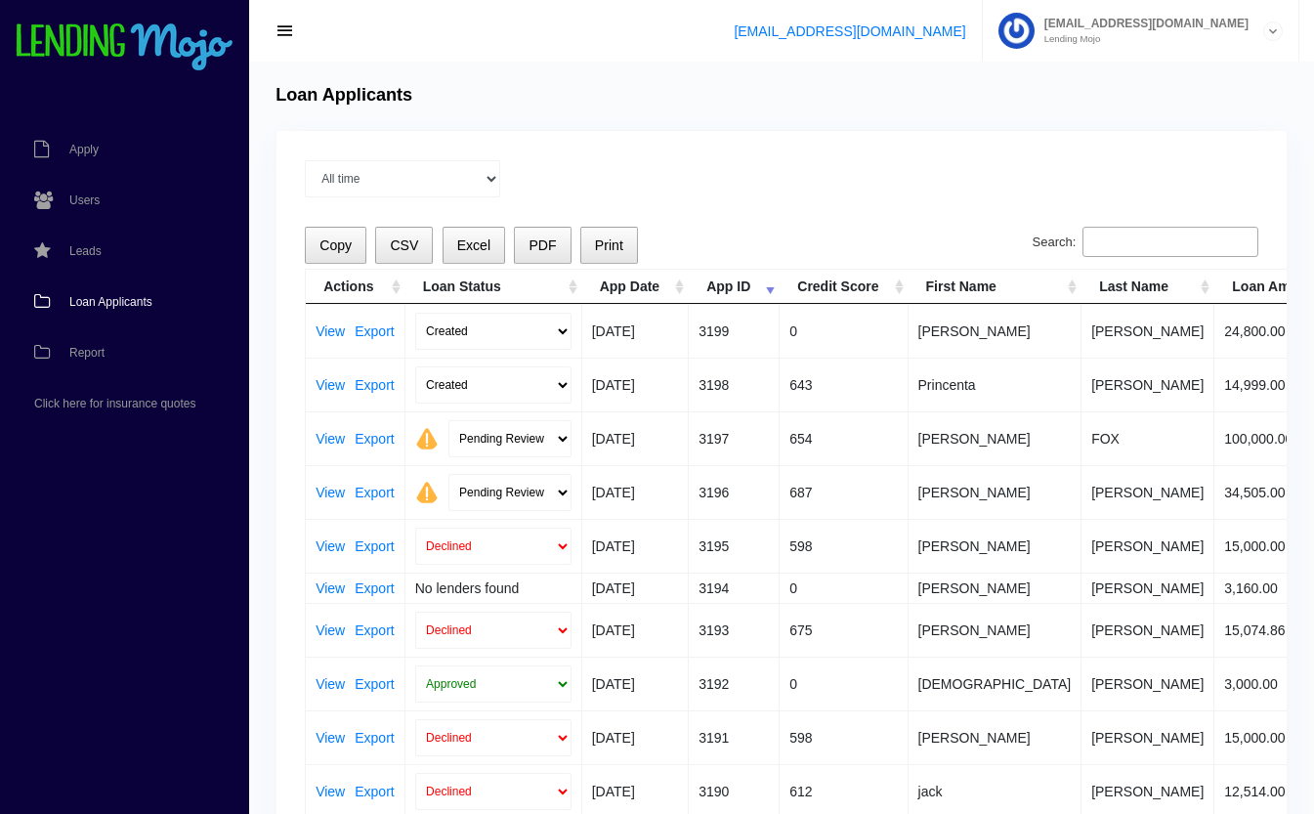
click at [322, 328] on link "View" at bounding box center [330, 331] width 29 height 14
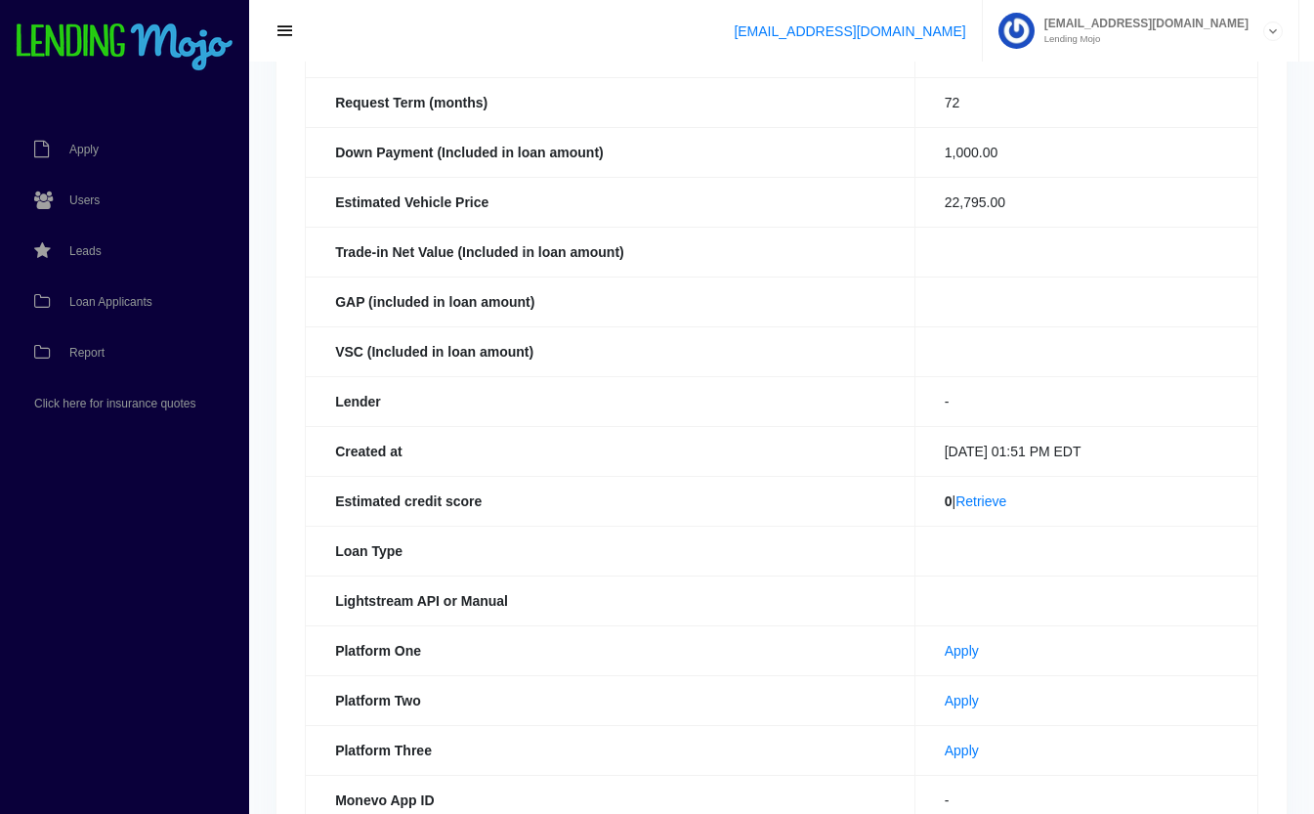
scroll to position [305, 0]
click at [990, 502] on link "Retrieve" at bounding box center [981, 500] width 51 height 16
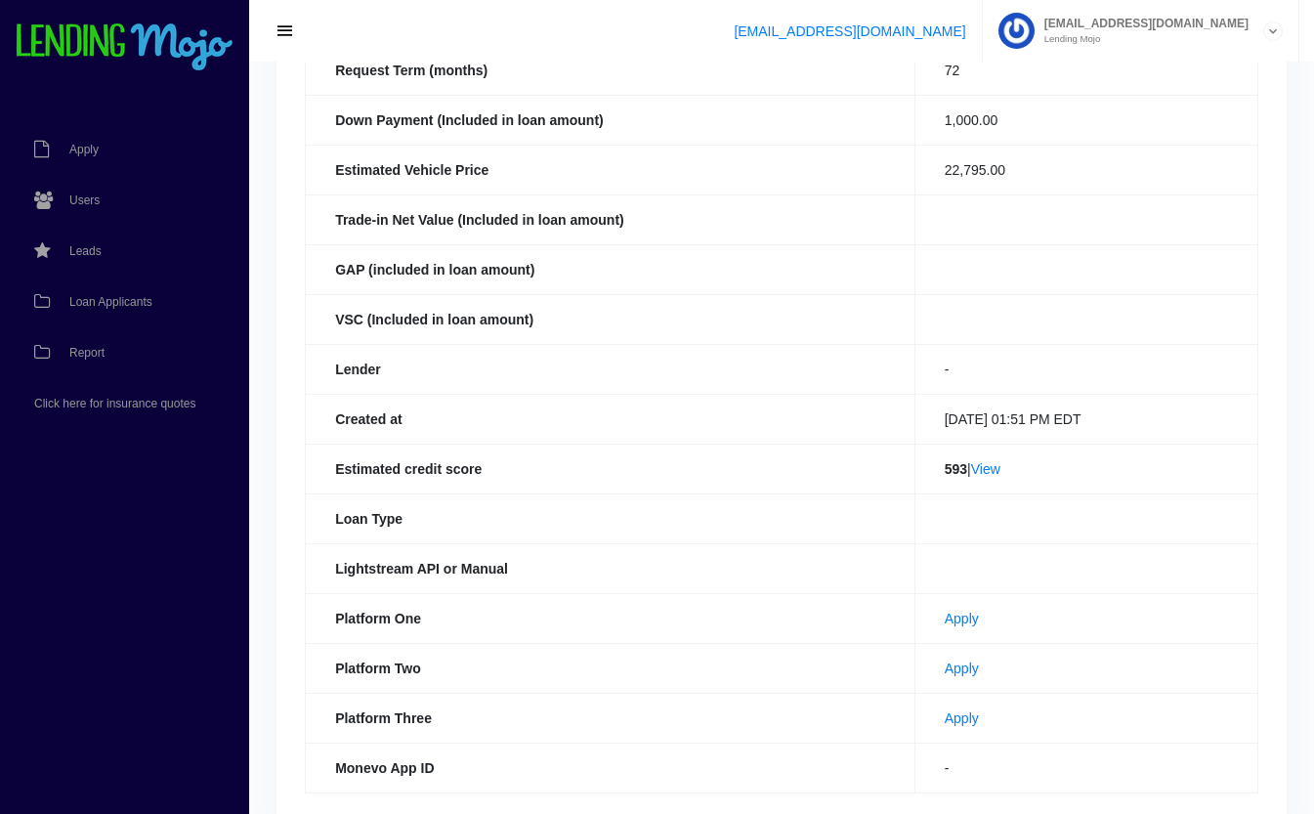
scroll to position [336, 0]
click at [991, 474] on link "View" at bounding box center [985, 468] width 29 height 16
click at [124, 296] on span "Loan Applicants" at bounding box center [110, 302] width 83 height 12
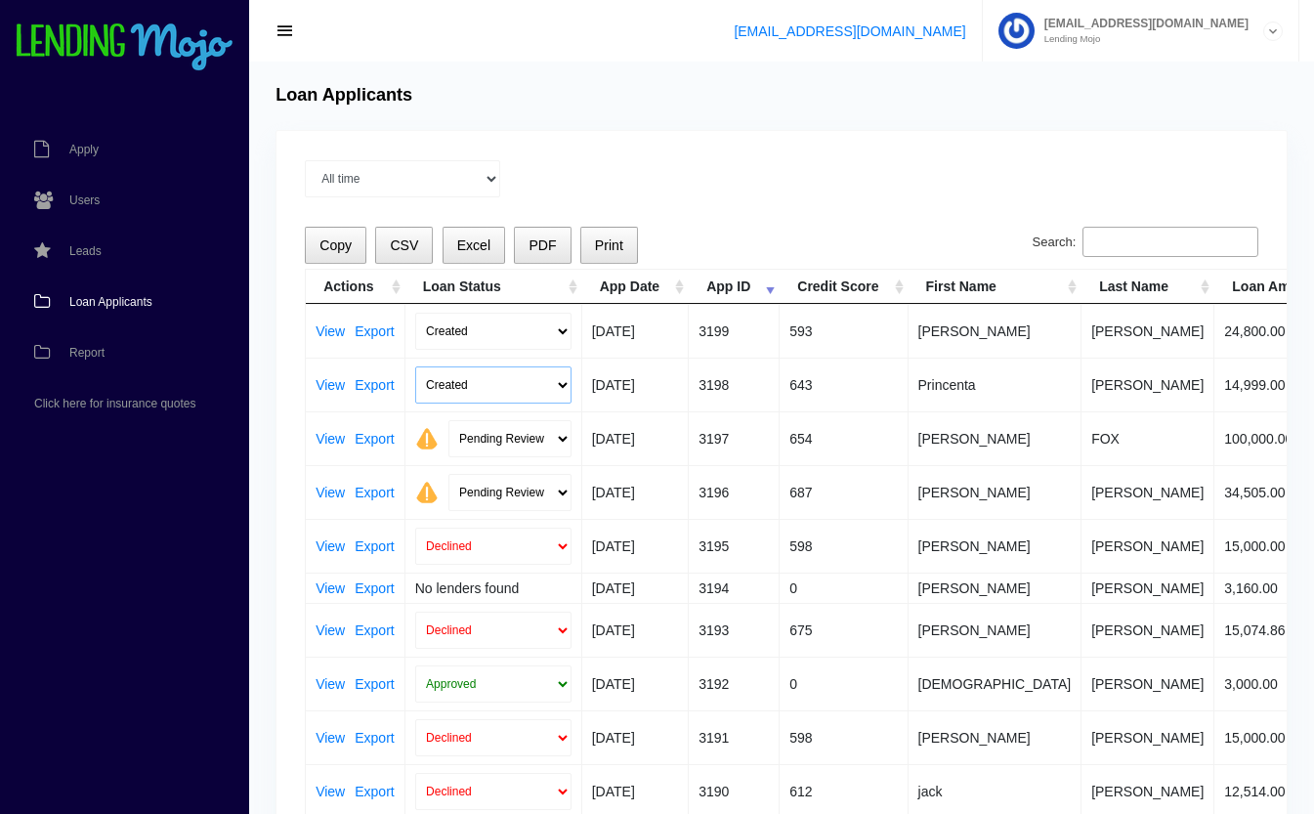
click at [439, 378] on select "Created Submitted" at bounding box center [493, 384] width 156 height 37
select select "submitted"
click at [415, 366] on select "Created Submitted" at bounding box center [493, 384] width 156 height 37
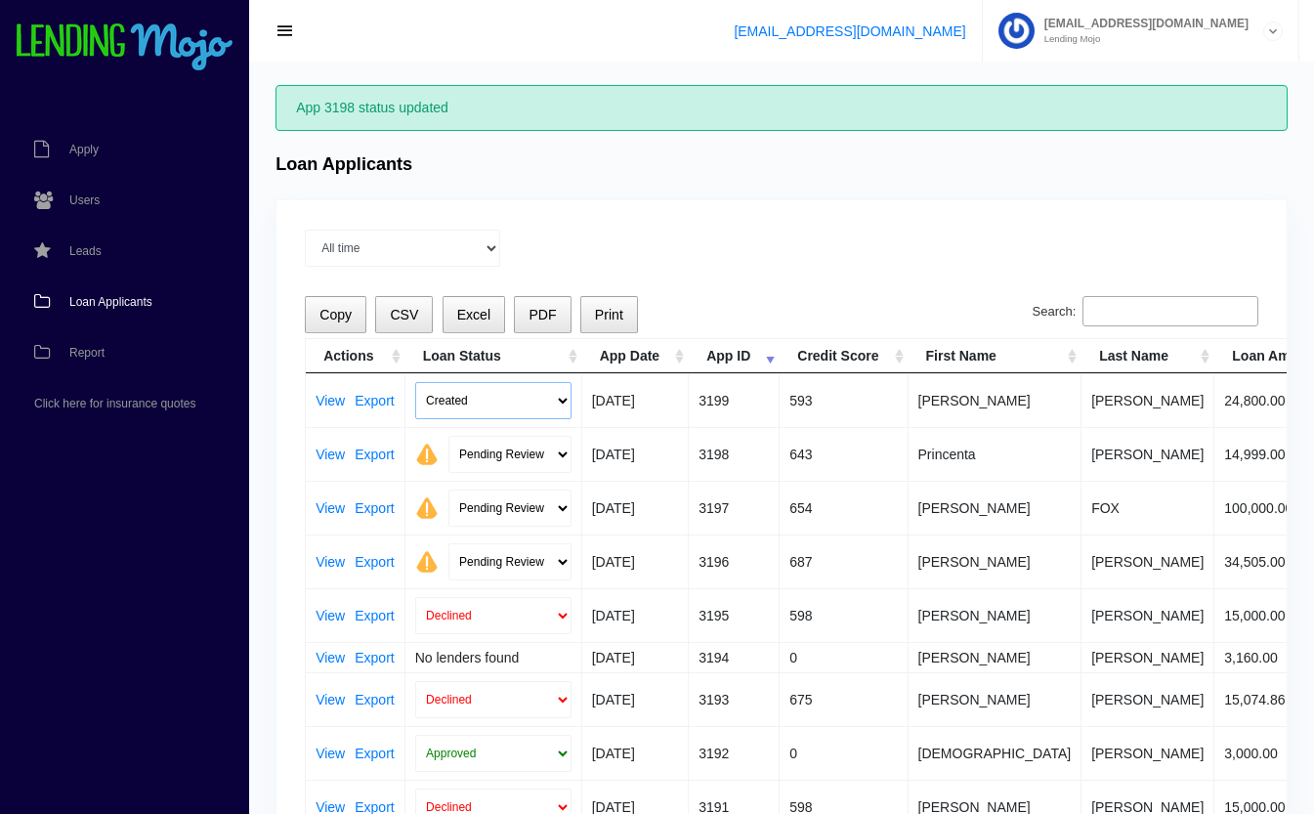
click at [467, 398] on select "Created Submitted" at bounding box center [493, 400] width 156 height 37
select select "submitted"
click at [415, 382] on select "Created Submitted" at bounding box center [493, 400] width 156 height 37
click at [537, 387] on select "Pending Review Approve Decline Unqualified" at bounding box center [510, 400] width 123 height 37
select select "declined"
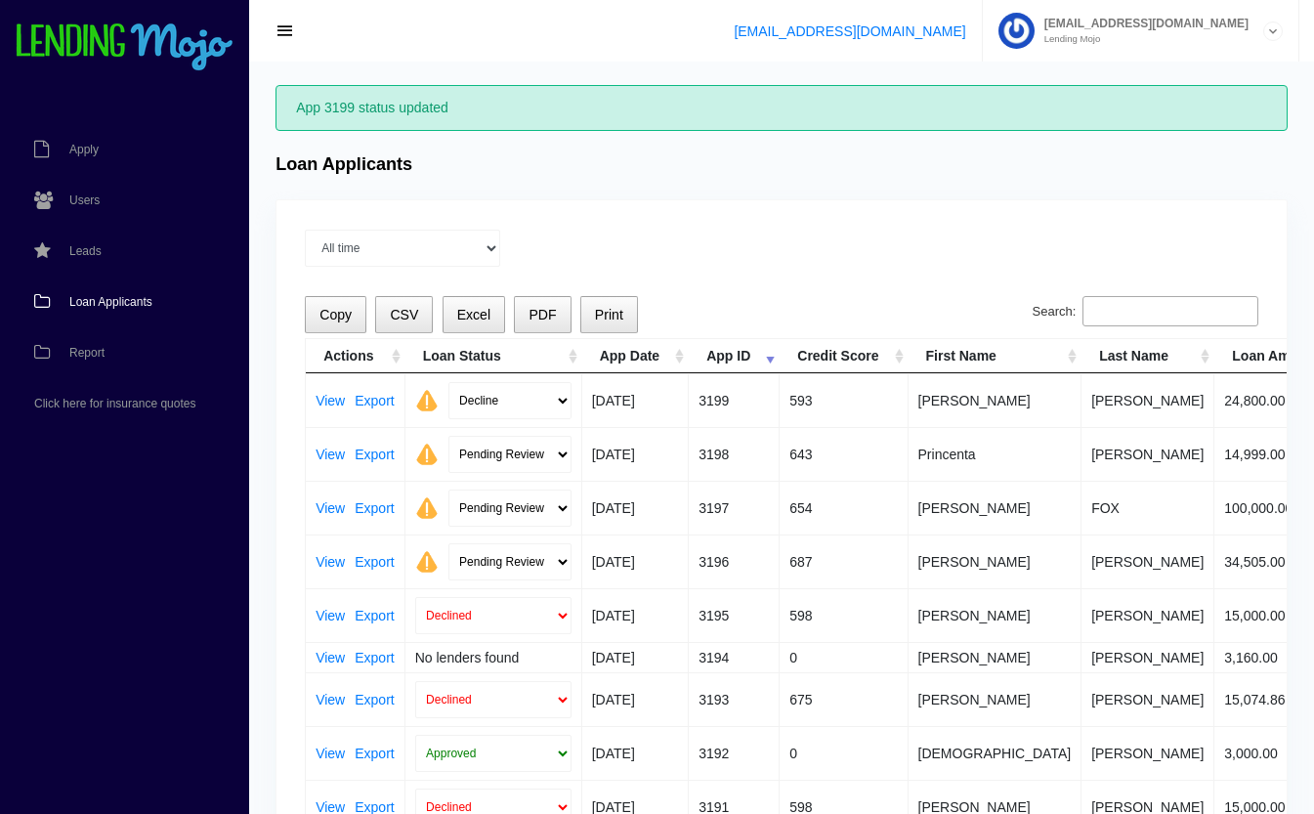
click at [449, 382] on select "Pending Review Approve Decline Unqualified" at bounding box center [510, 400] width 123 height 37
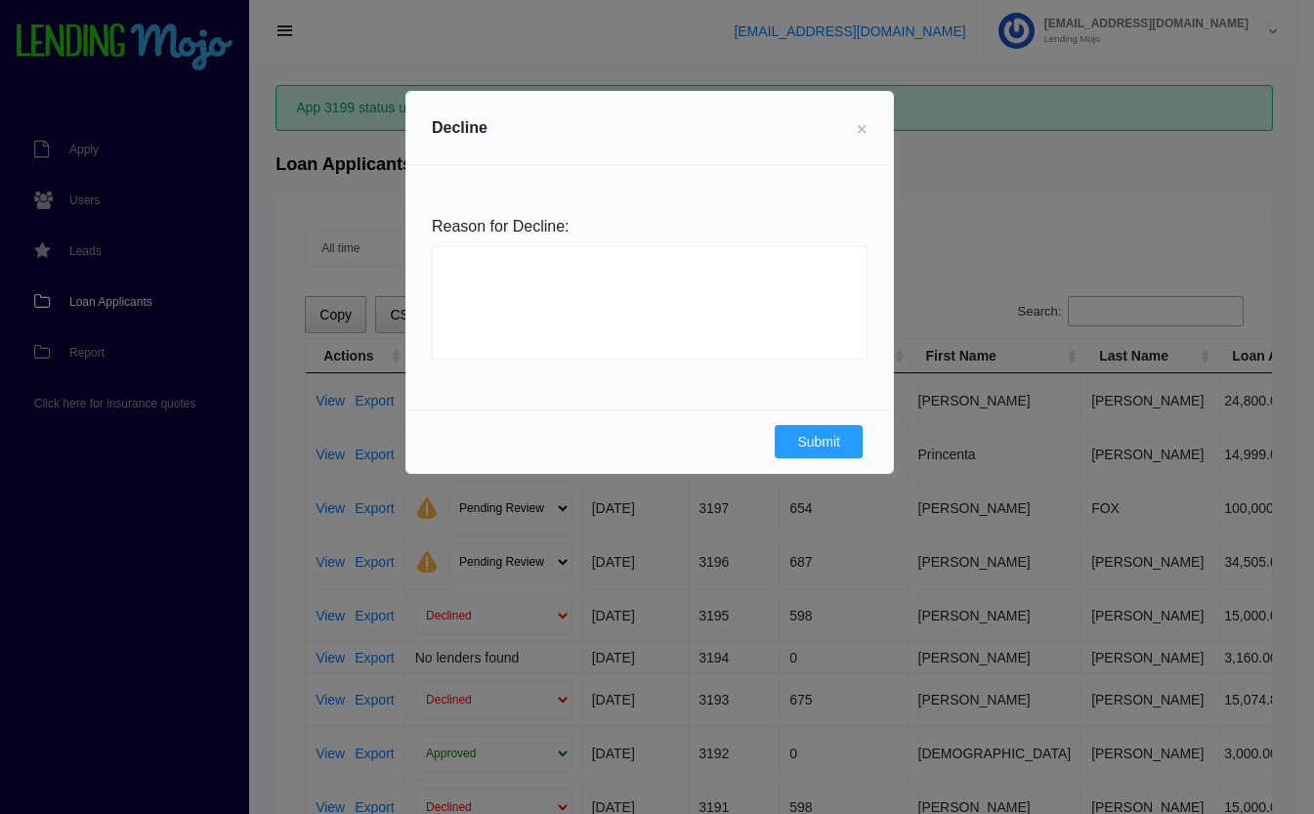
click at [822, 438] on button "Submit" at bounding box center [819, 441] width 88 height 33
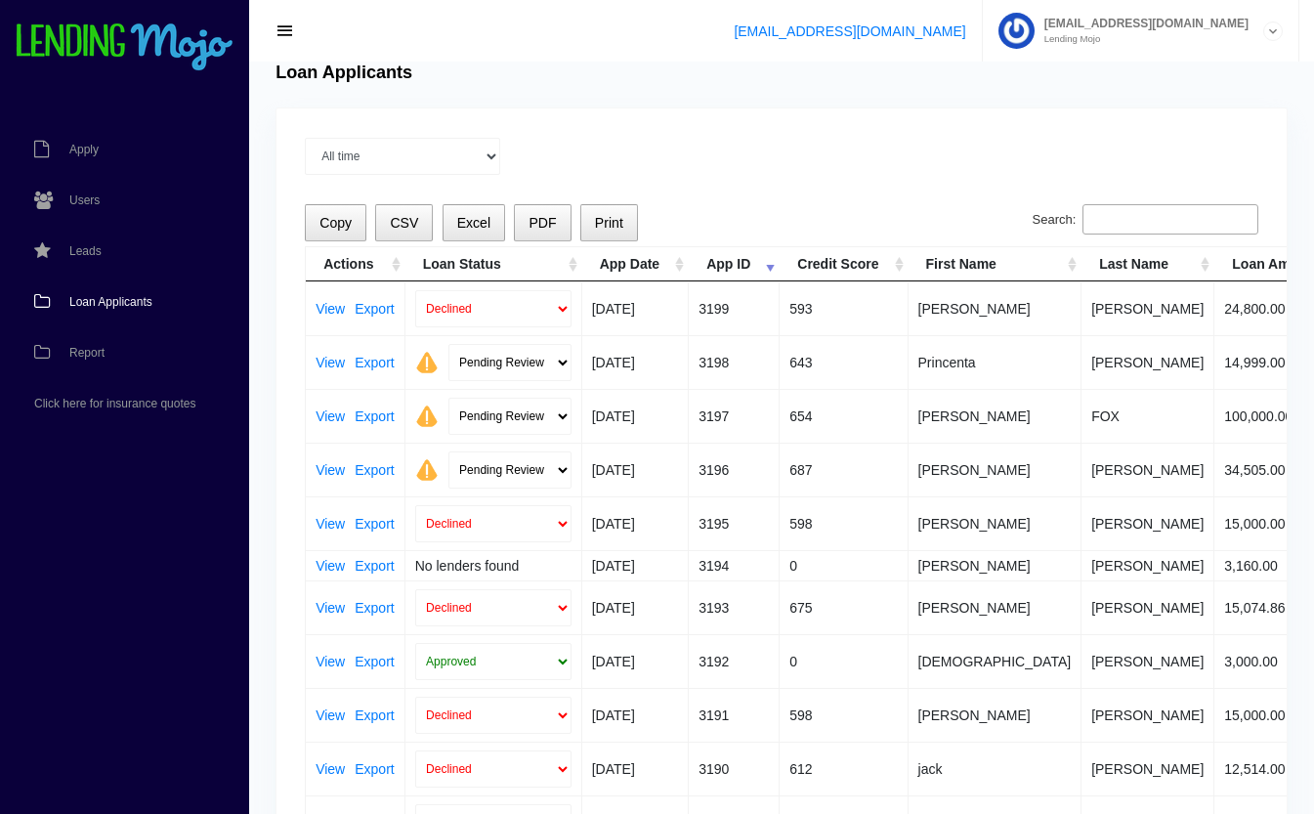
click at [330, 566] on link "View" at bounding box center [330, 566] width 29 height 14
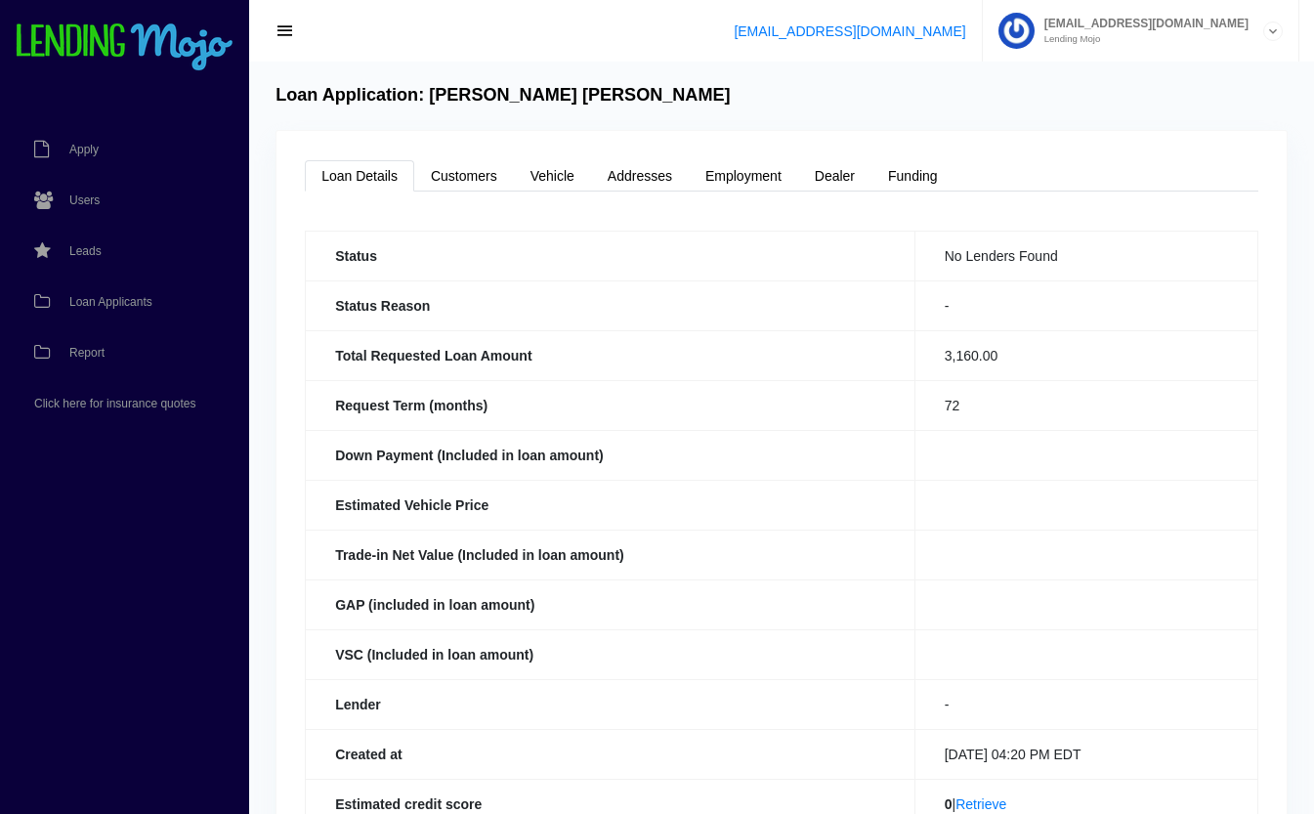
click at [137, 308] on link "Loan Applicants" at bounding box center [115, 302] width 230 height 51
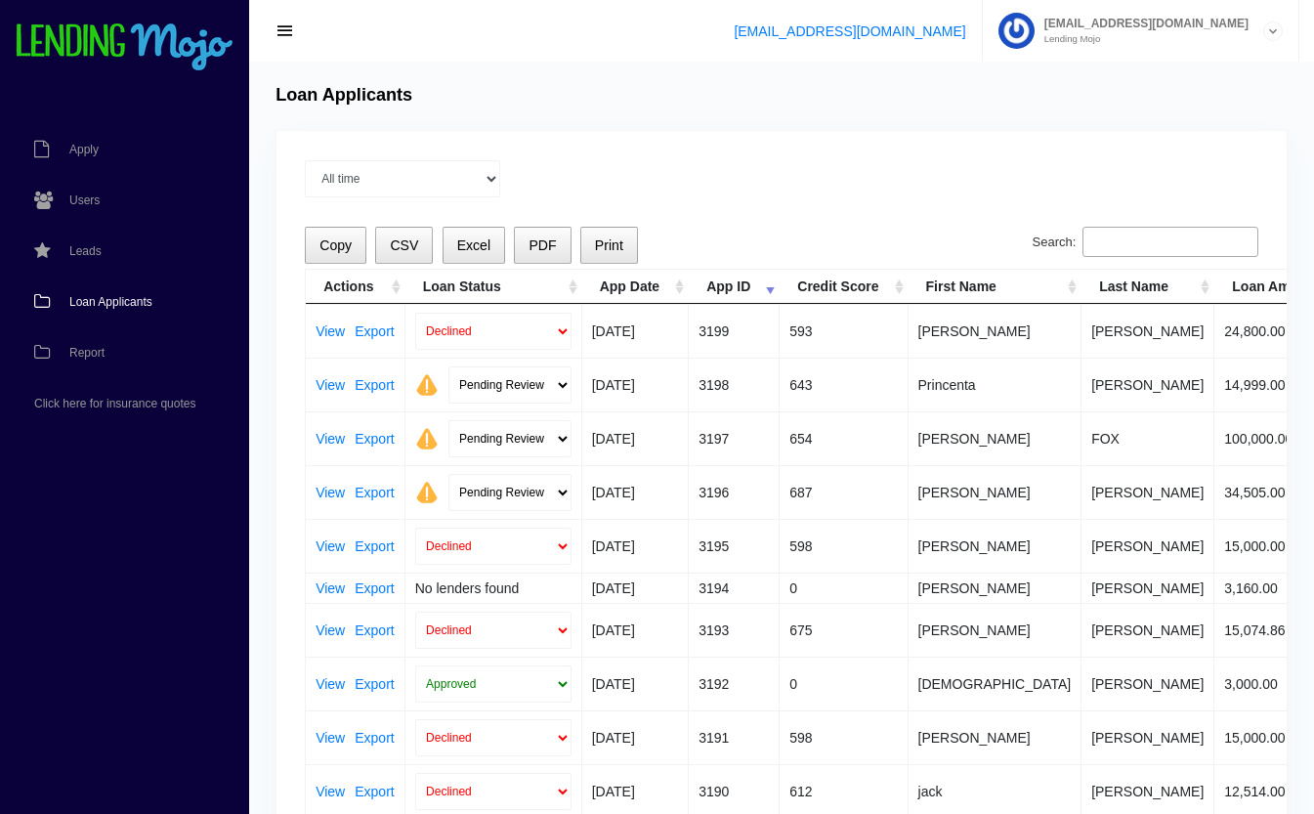
click at [331, 439] on link "View" at bounding box center [330, 439] width 29 height 14
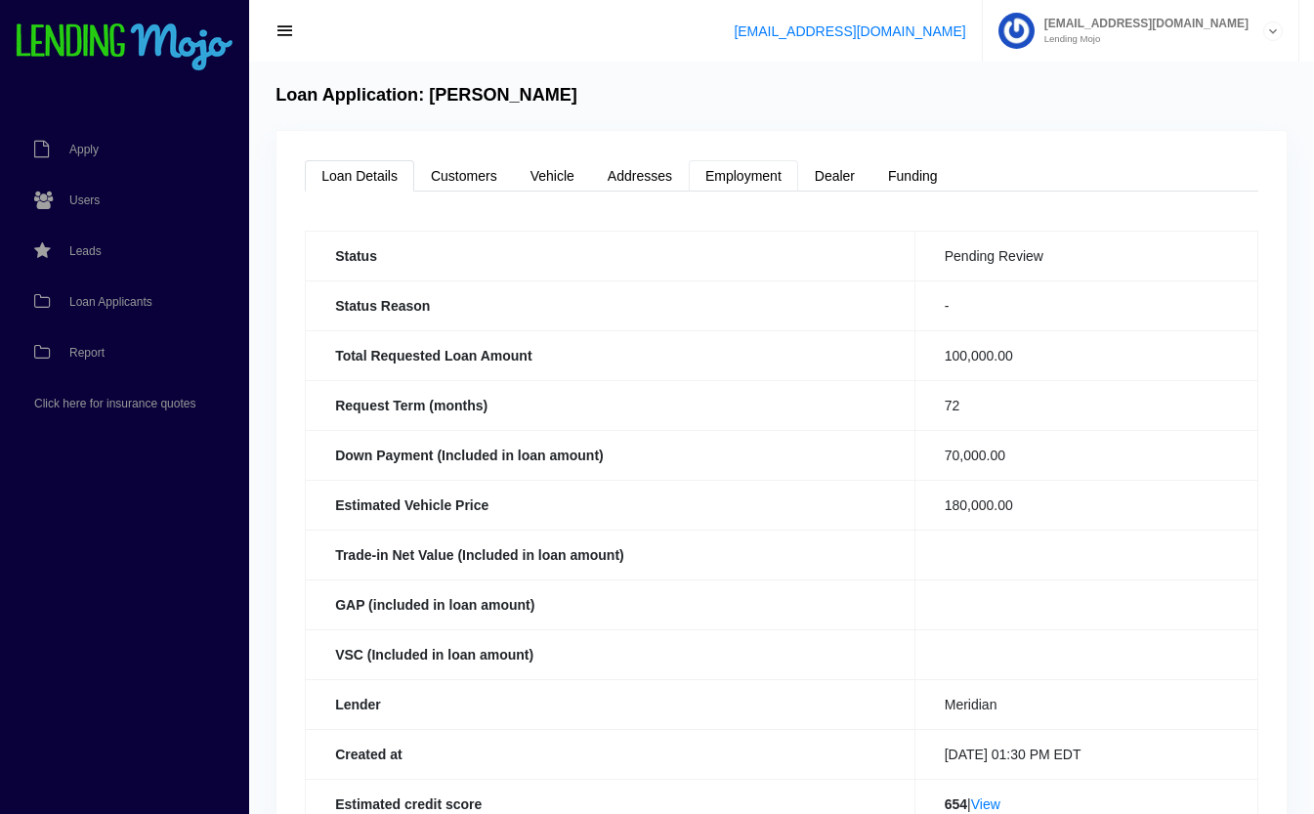
click at [740, 176] on link "Employment" at bounding box center [743, 175] width 109 height 31
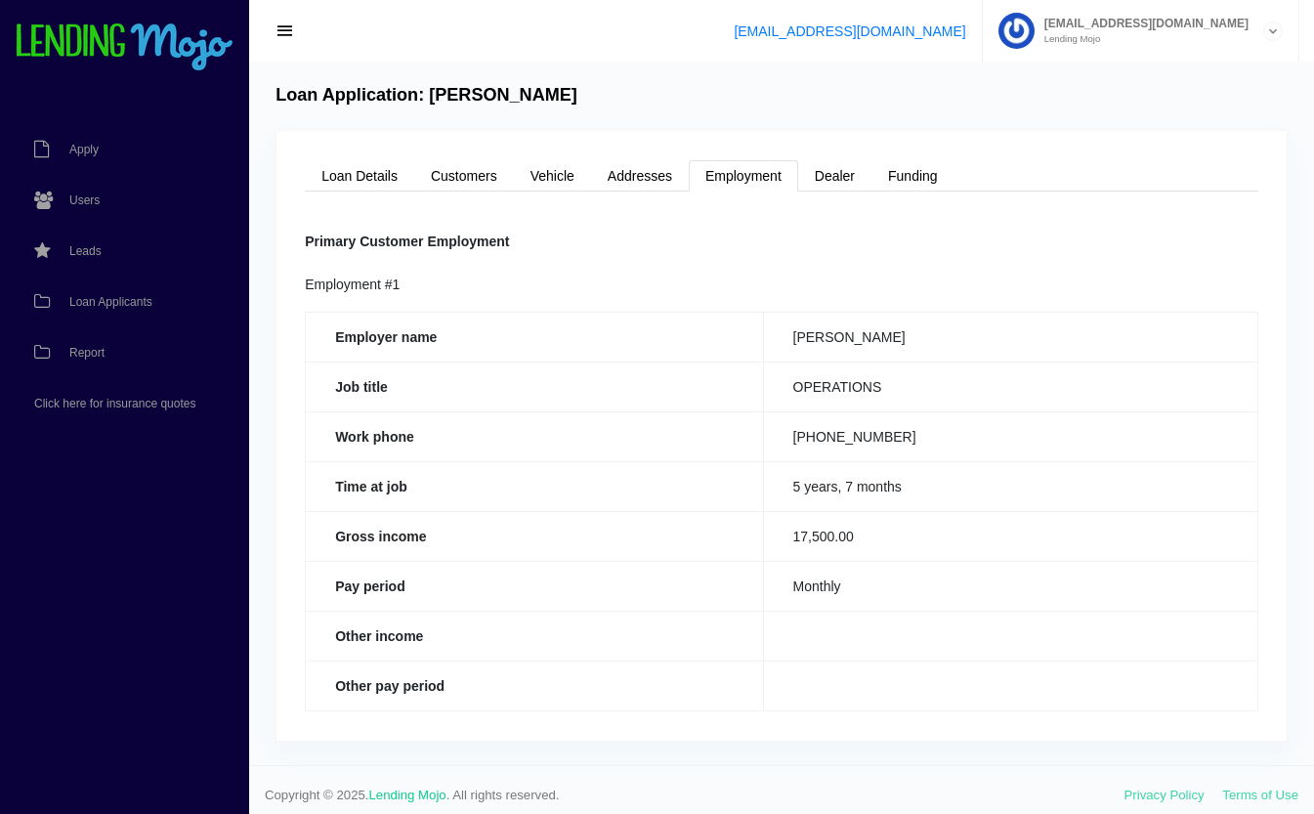
click at [611, 165] on link "Addresses" at bounding box center [640, 175] width 98 height 31
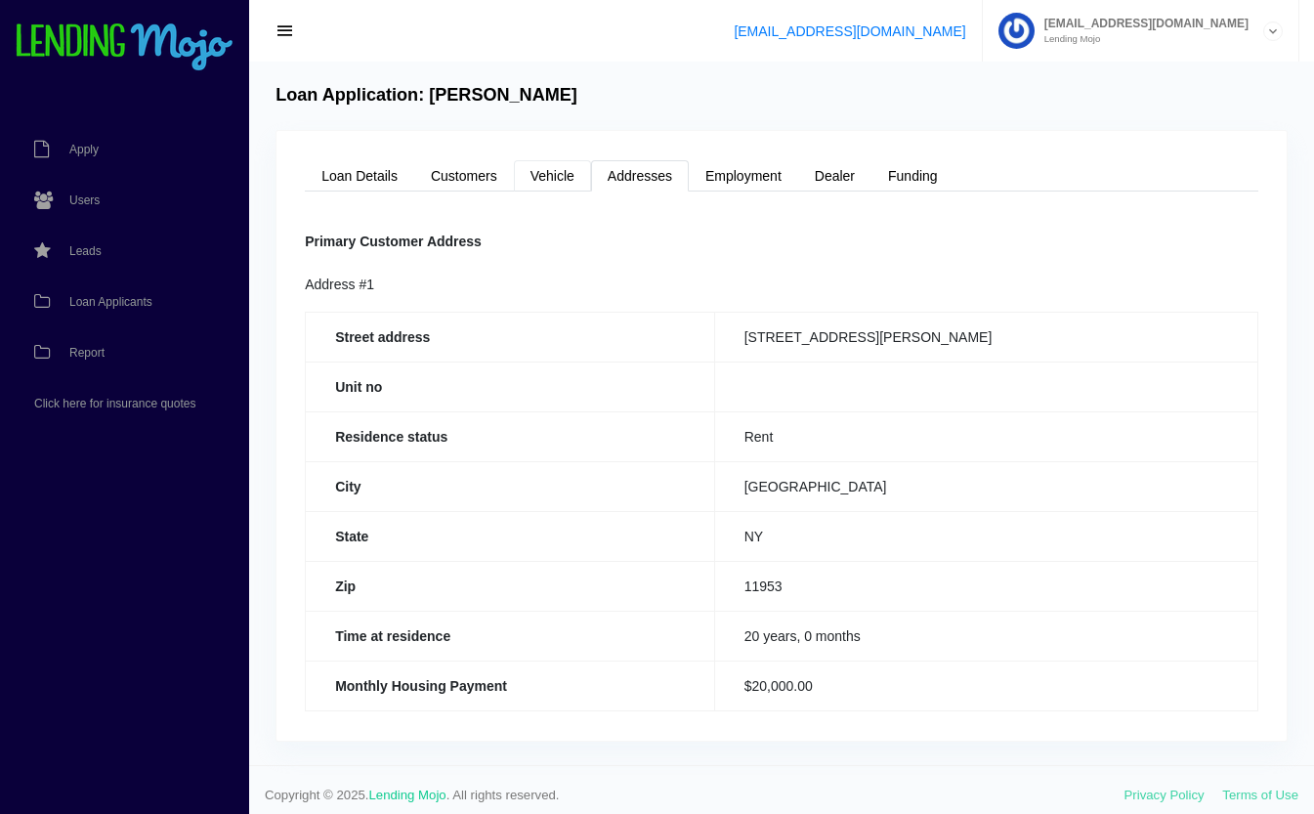
click at [558, 175] on link "Vehicle" at bounding box center [552, 175] width 77 height 31
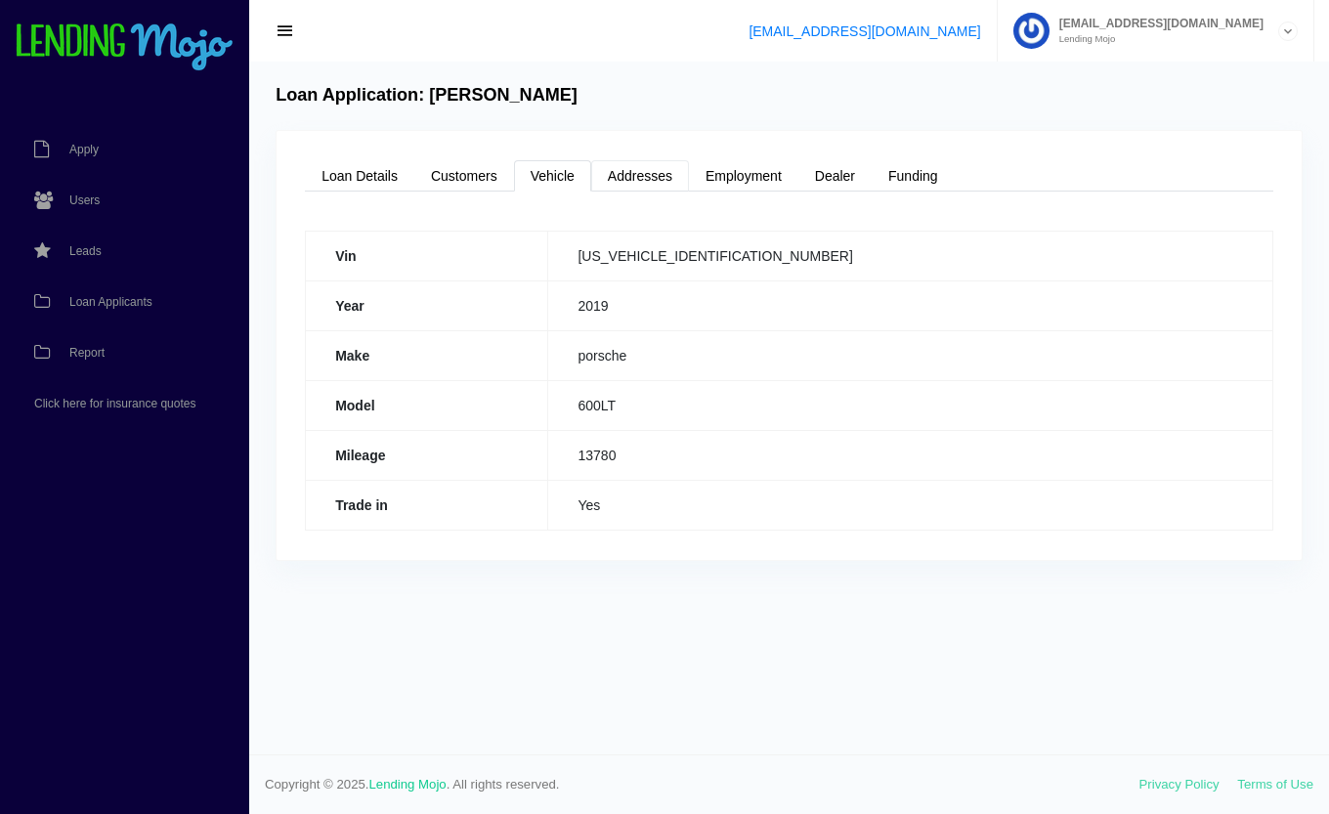
click at [662, 181] on link "Addresses" at bounding box center [640, 175] width 98 height 31
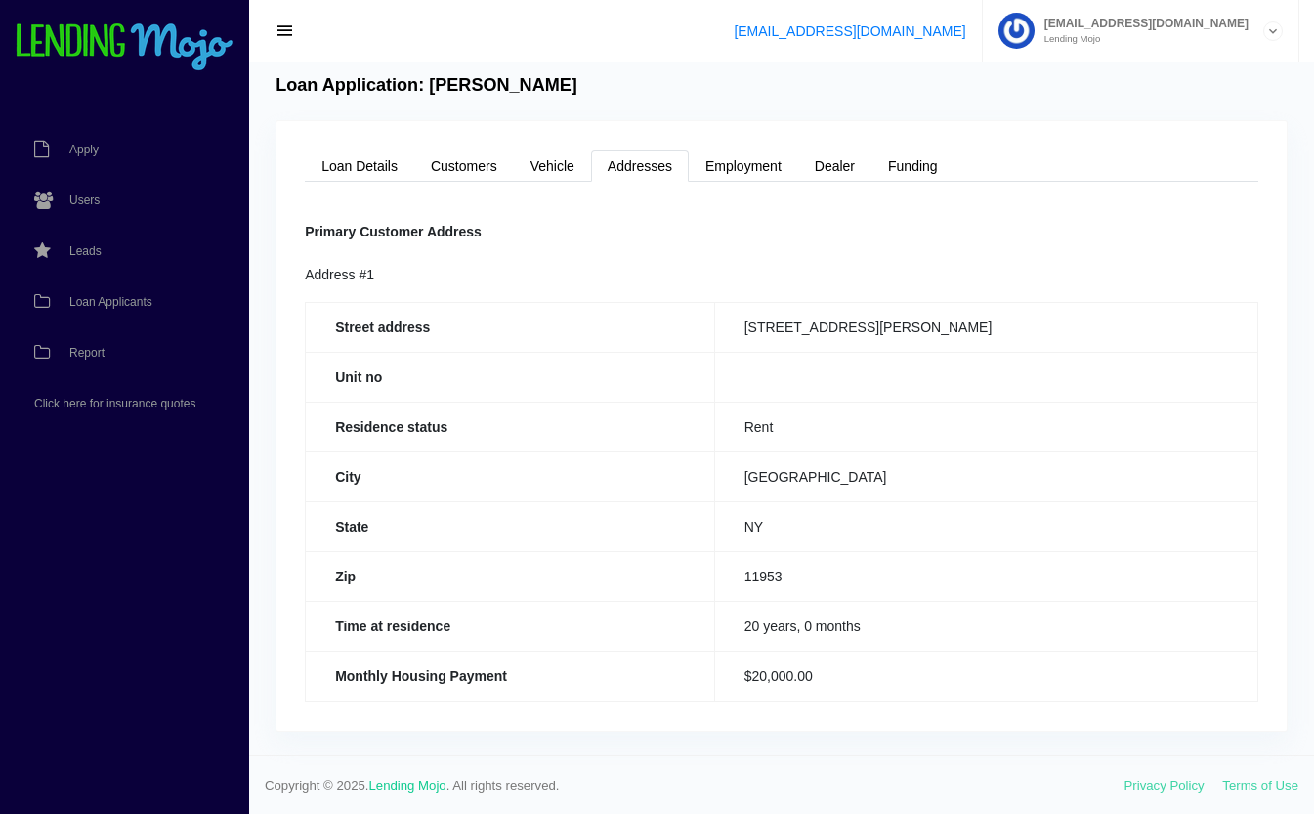
scroll to position [10, 0]
click at [820, 173] on link "Dealer" at bounding box center [834, 165] width 73 height 31
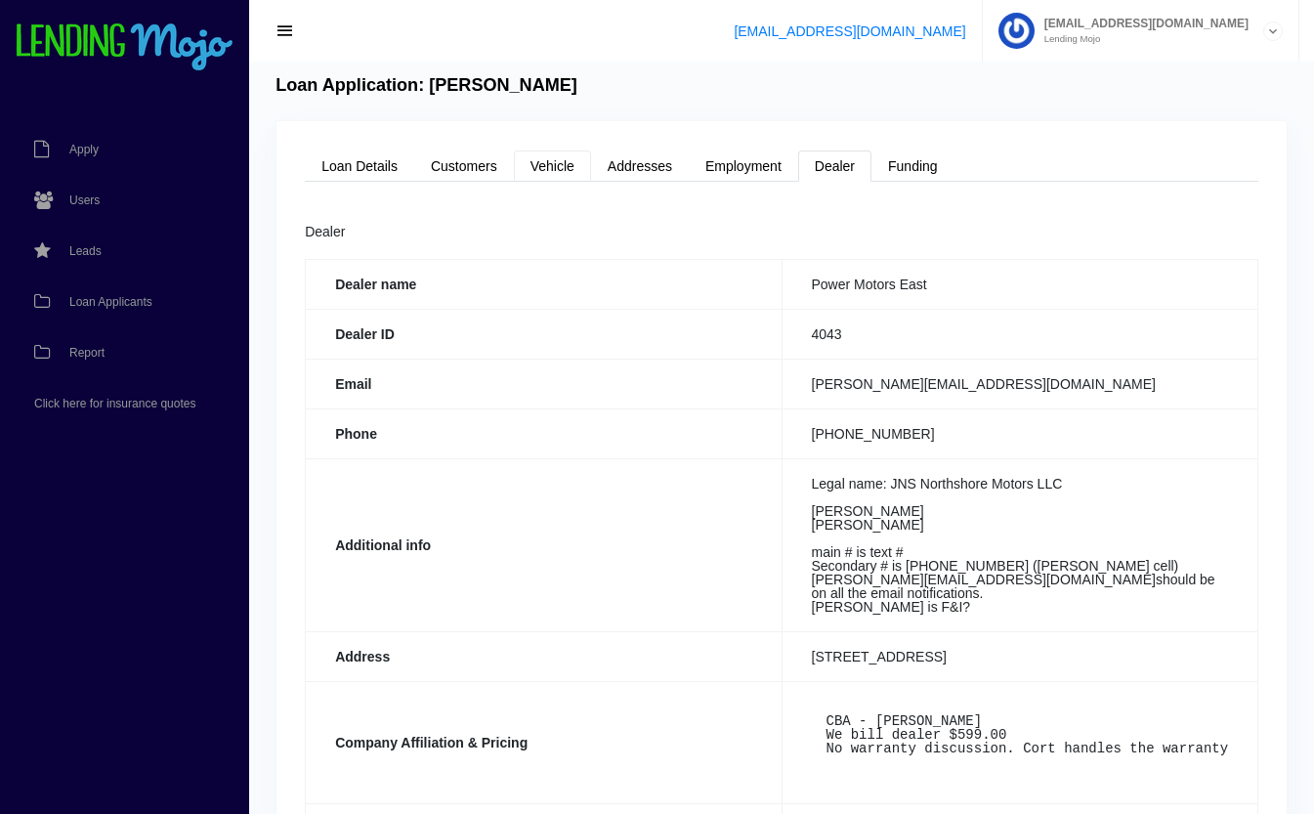
click at [574, 174] on link "Vehicle" at bounding box center [552, 165] width 77 height 31
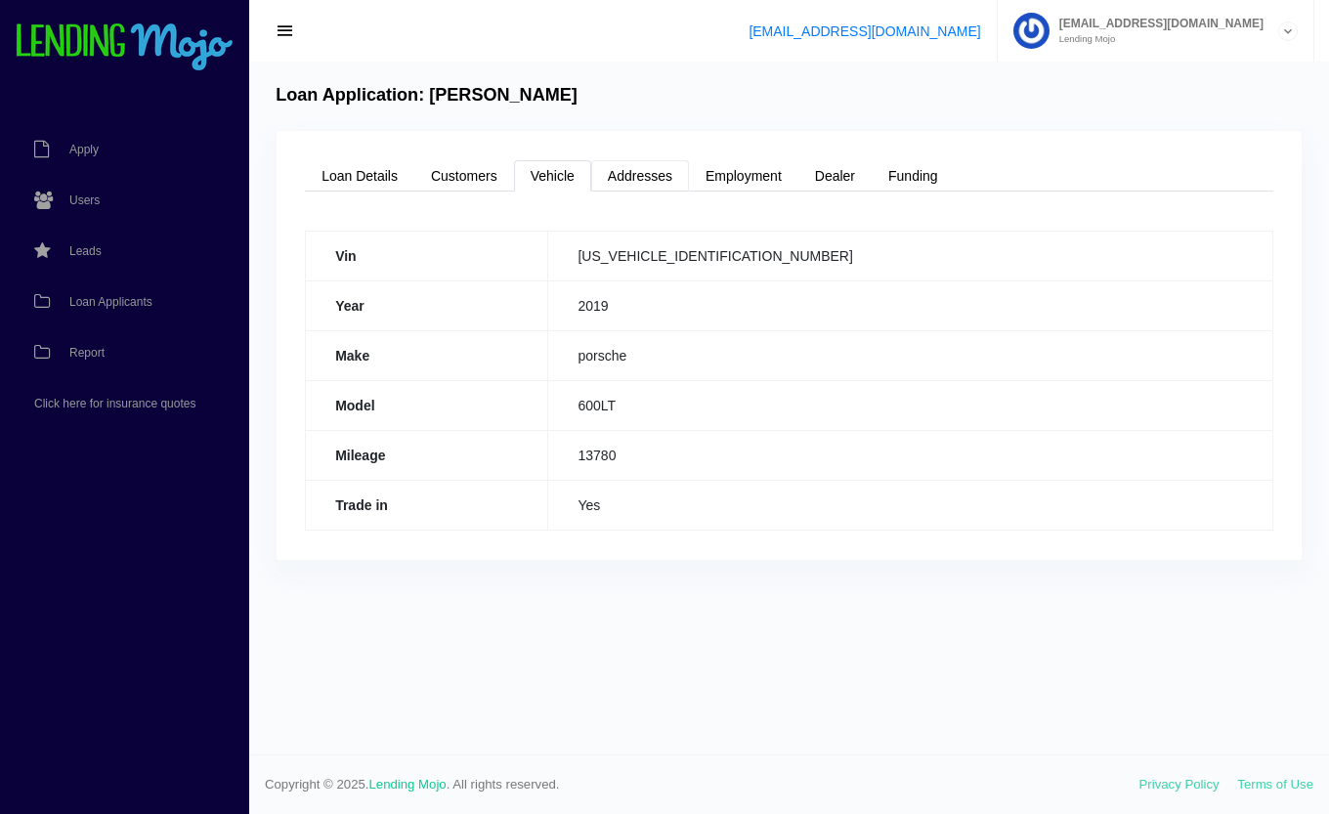
click at [646, 170] on link "Addresses" at bounding box center [640, 175] width 98 height 31
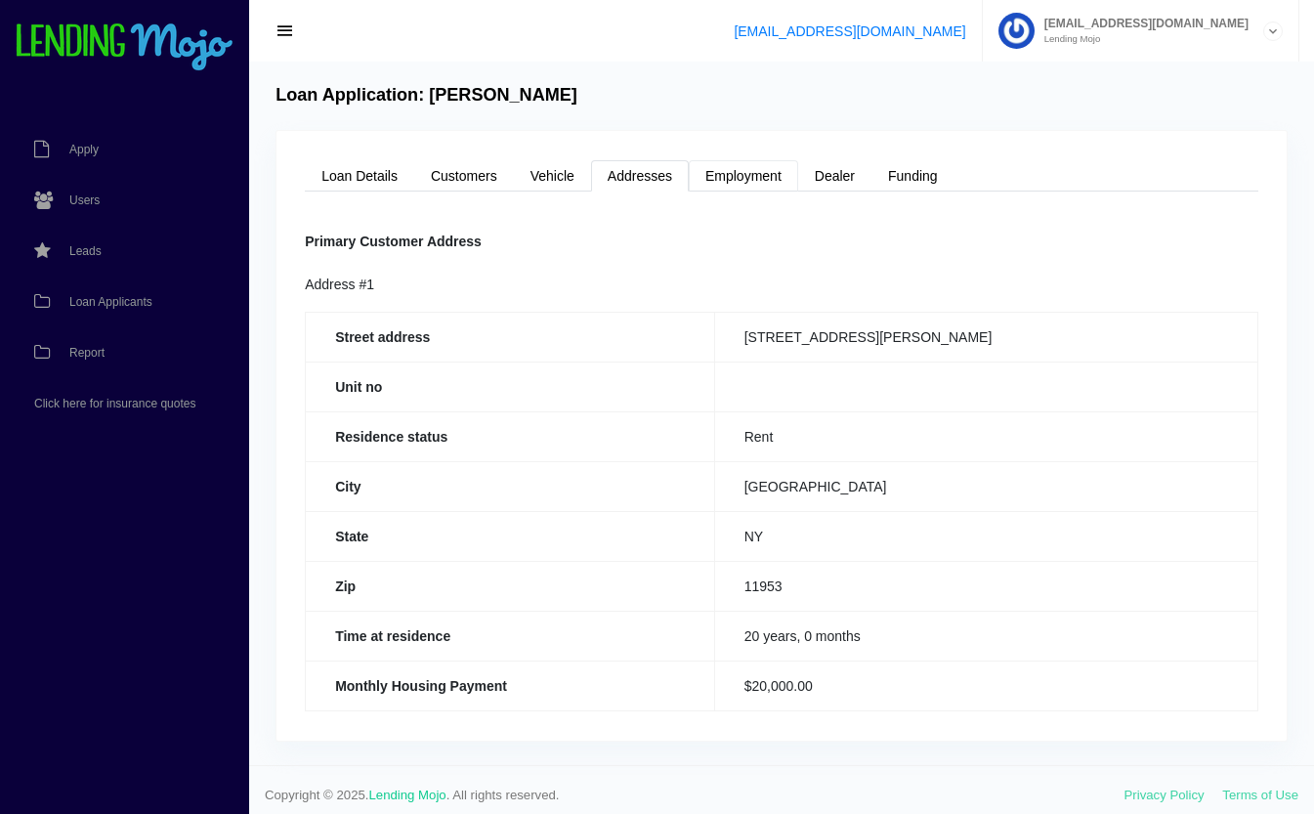
click at [774, 184] on link "Employment" at bounding box center [743, 175] width 109 height 31
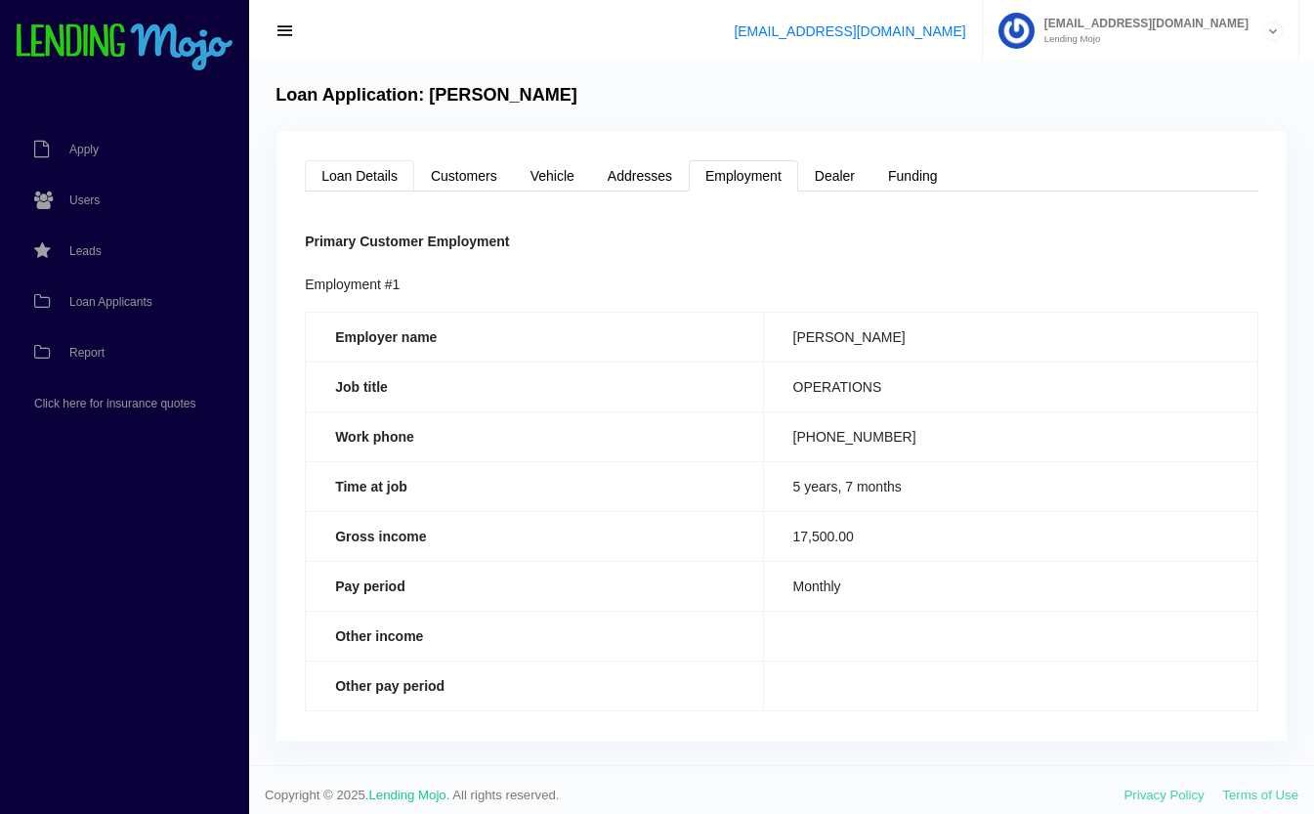
click at [365, 168] on link "Loan Details" at bounding box center [359, 175] width 109 height 31
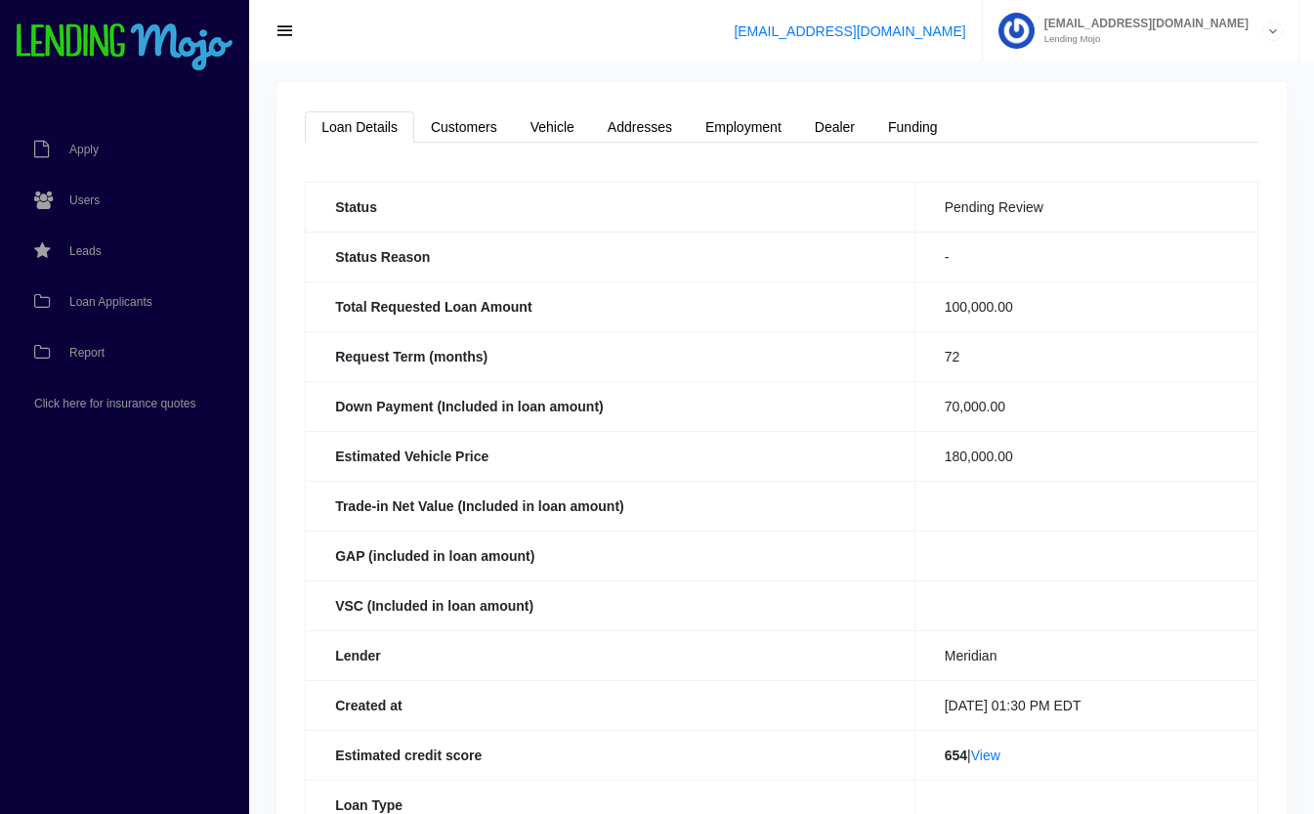
scroll to position [279, 0]
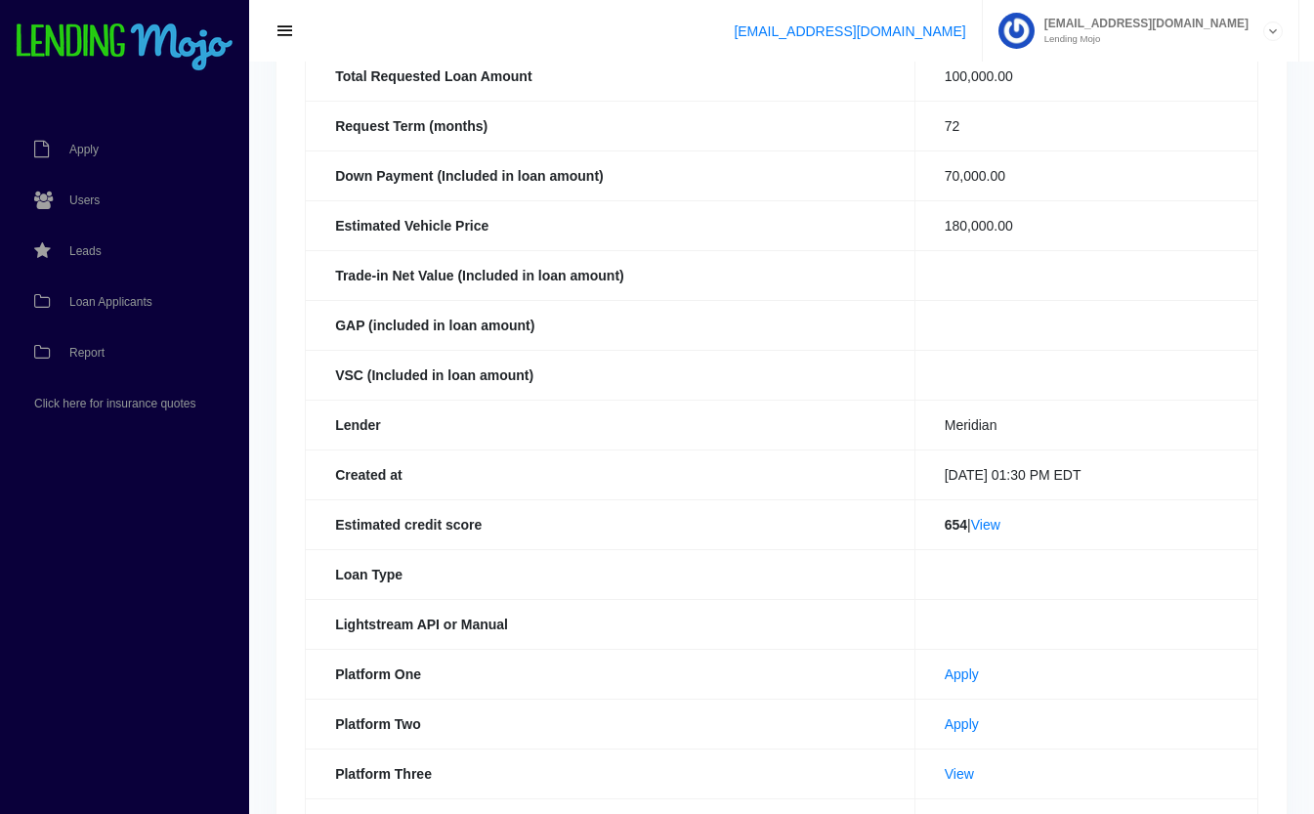
click at [986, 525] on link "View" at bounding box center [985, 525] width 29 height 16
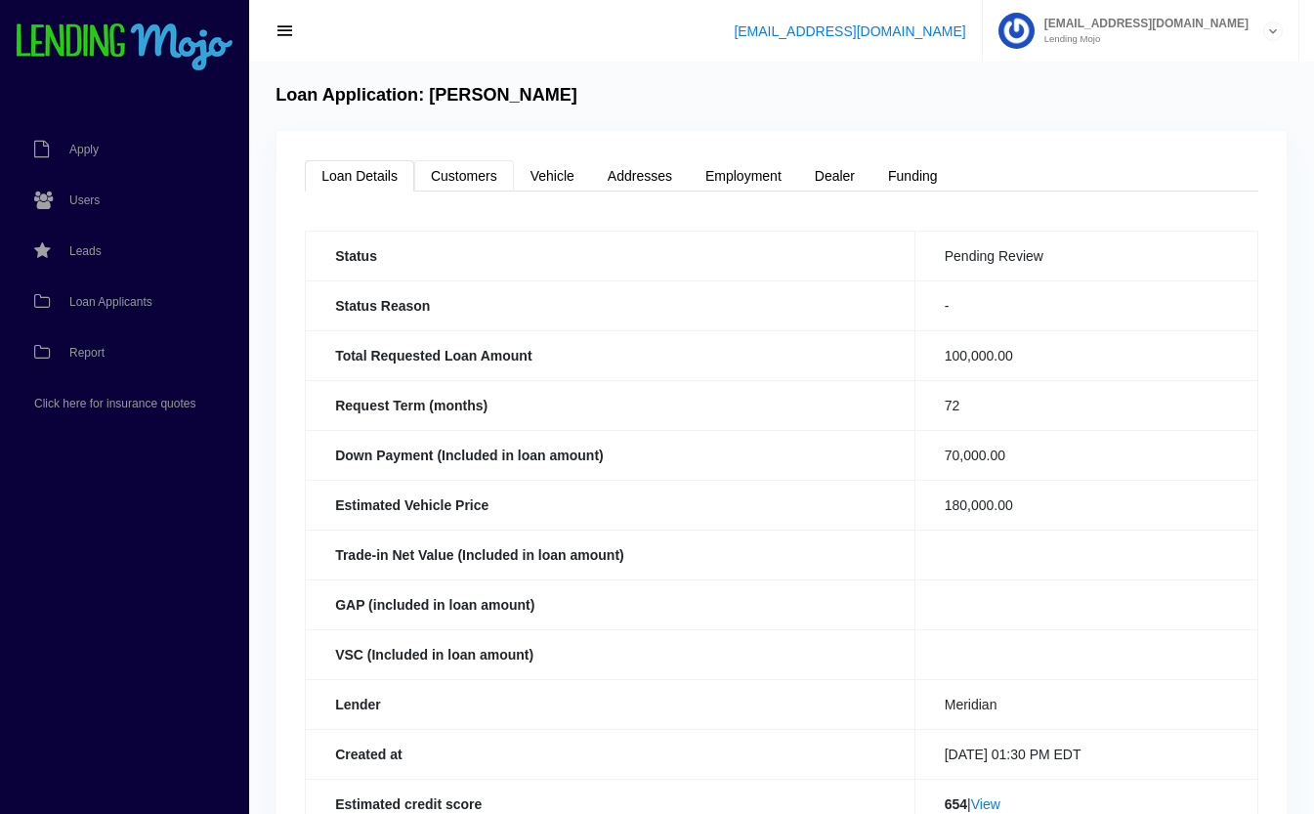
click at [446, 184] on link "Customers" at bounding box center [464, 175] width 100 height 31
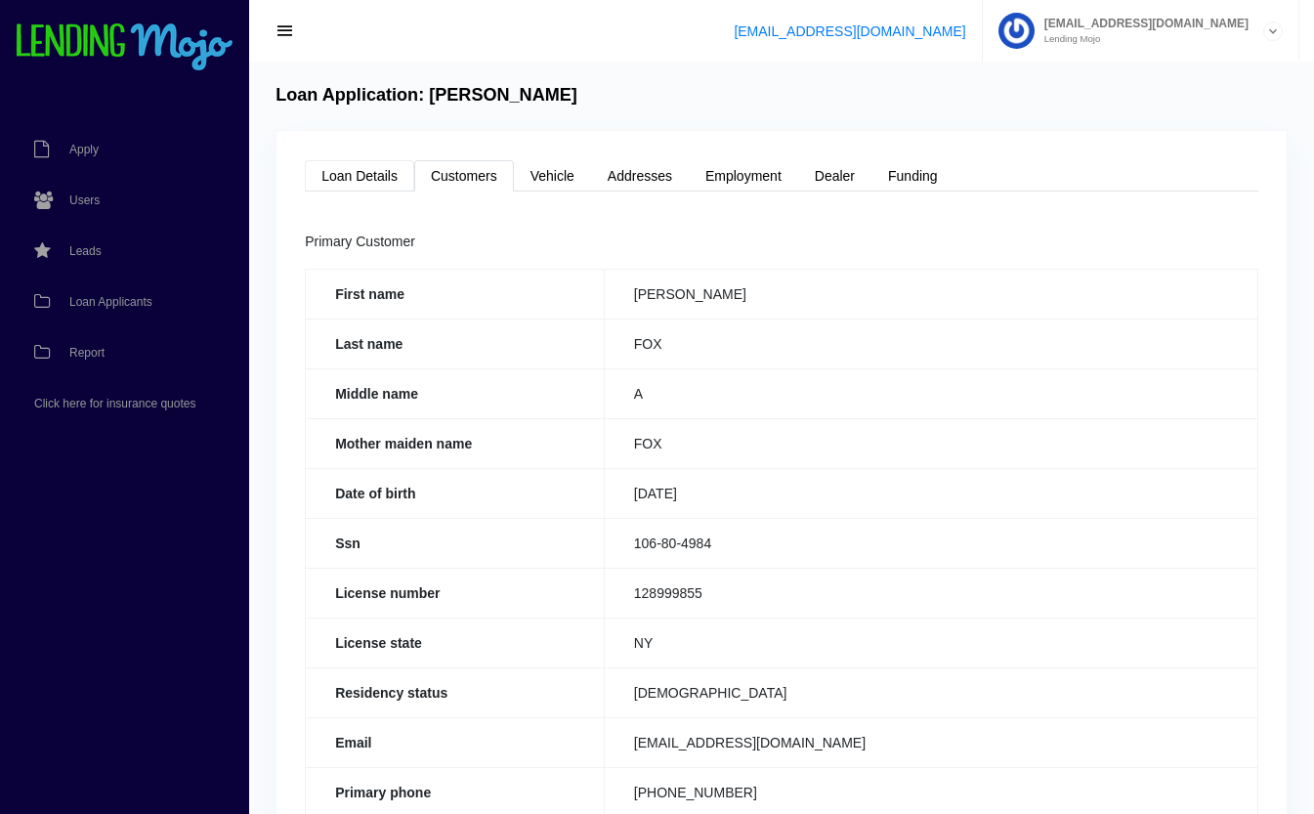
click at [371, 167] on link "Loan Details" at bounding box center [359, 175] width 109 height 31
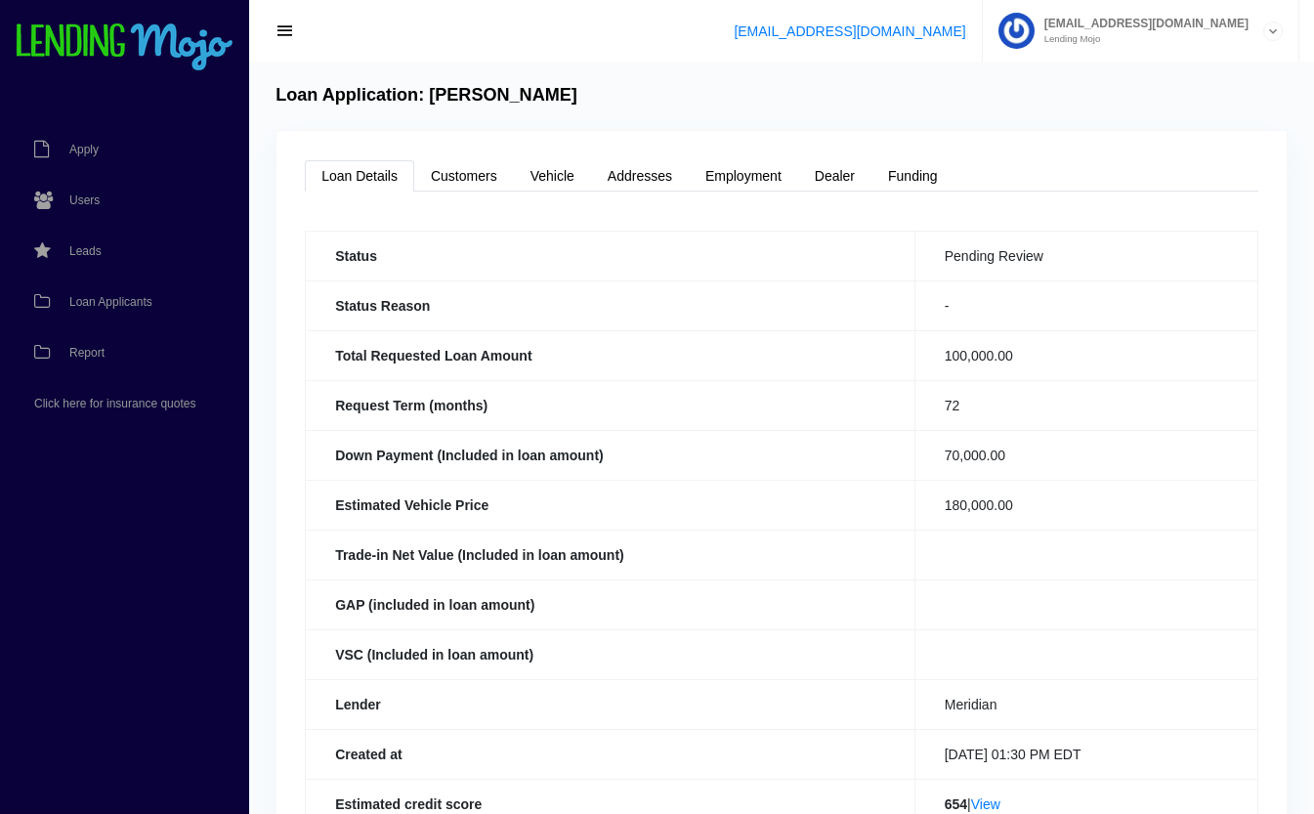
click at [89, 293] on link "Loan Applicants" at bounding box center [115, 302] width 230 height 51
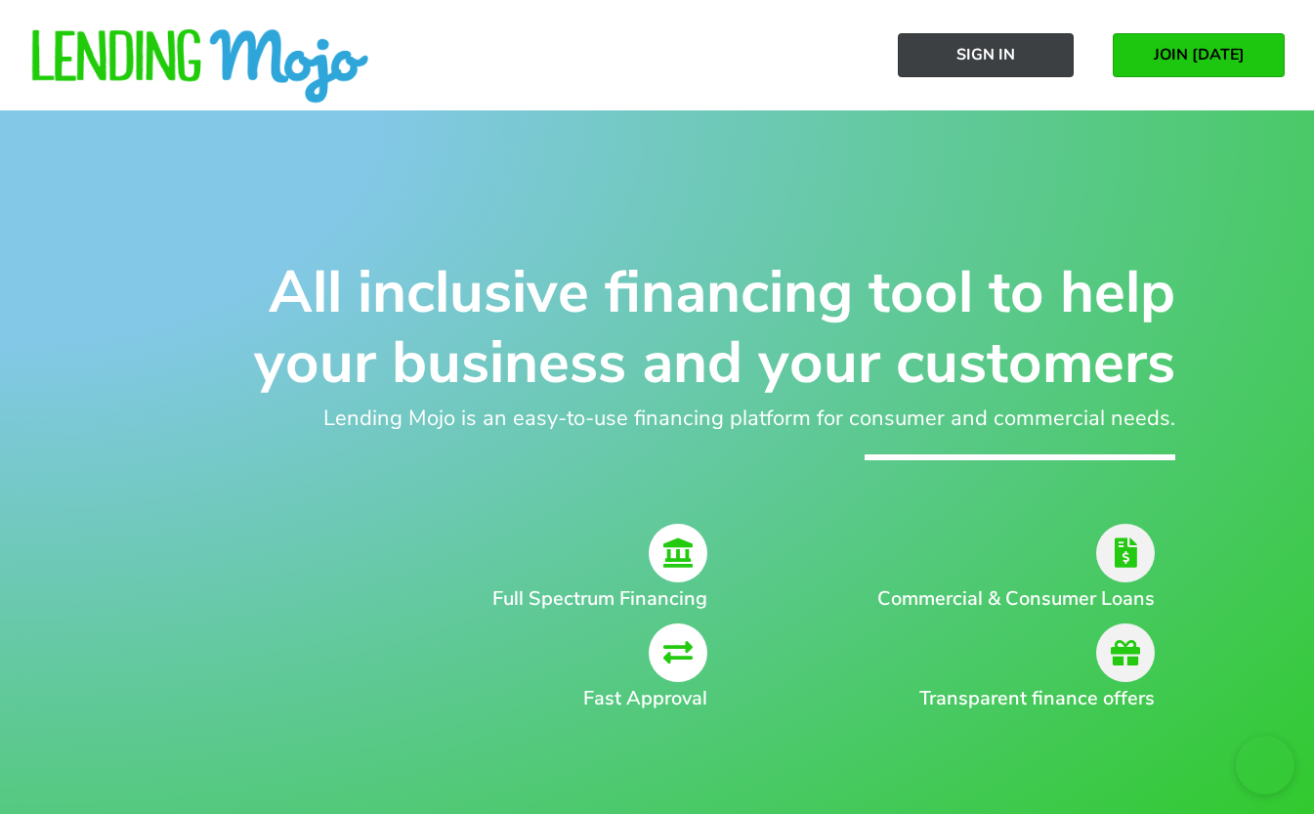
click at [1008, 56] on span "Sign In" at bounding box center [986, 55] width 59 height 18
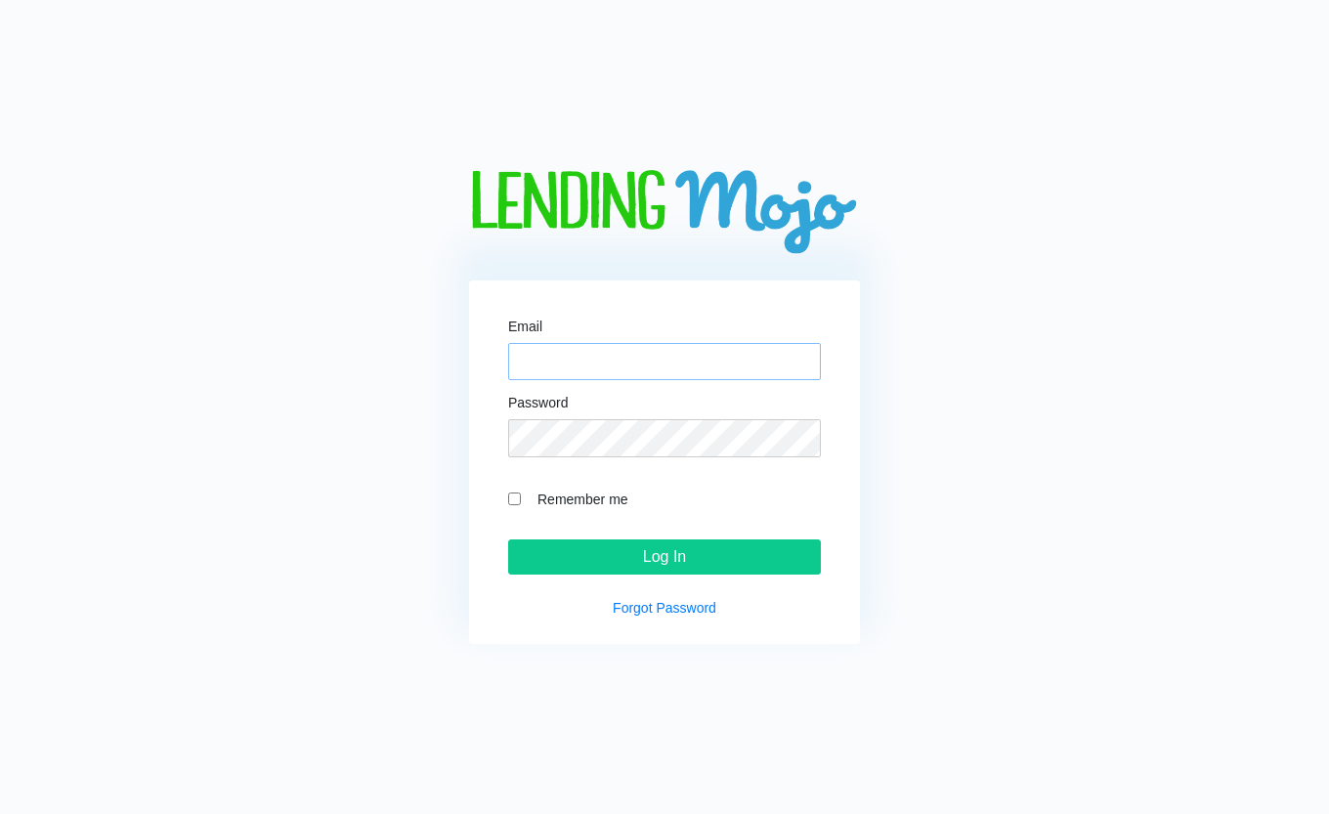
type input "[EMAIL_ADDRESS][DOMAIN_NAME]"
click at [629, 553] on input "Log In" at bounding box center [664, 556] width 313 height 35
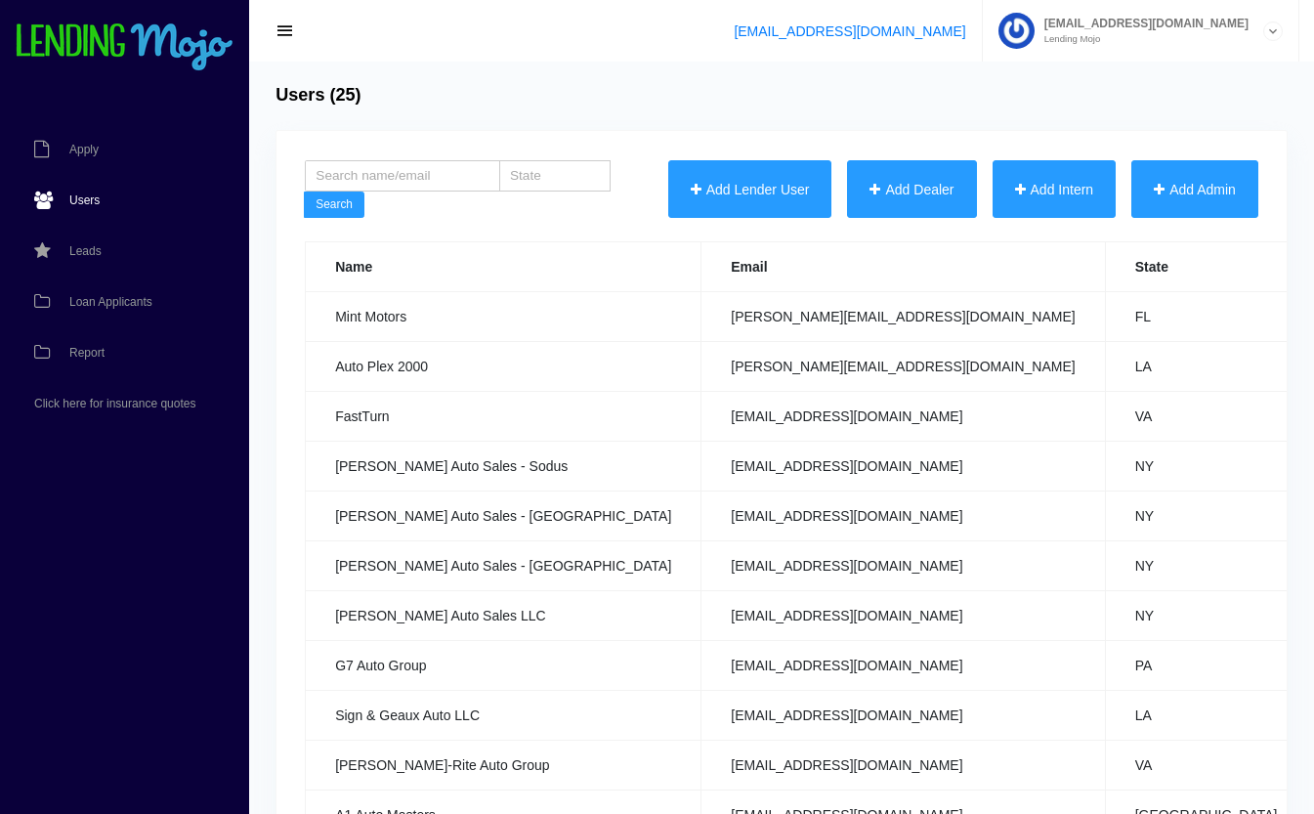
click at [94, 292] on link "Loan Applicants" at bounding box center [115, 302] width 230 height 51
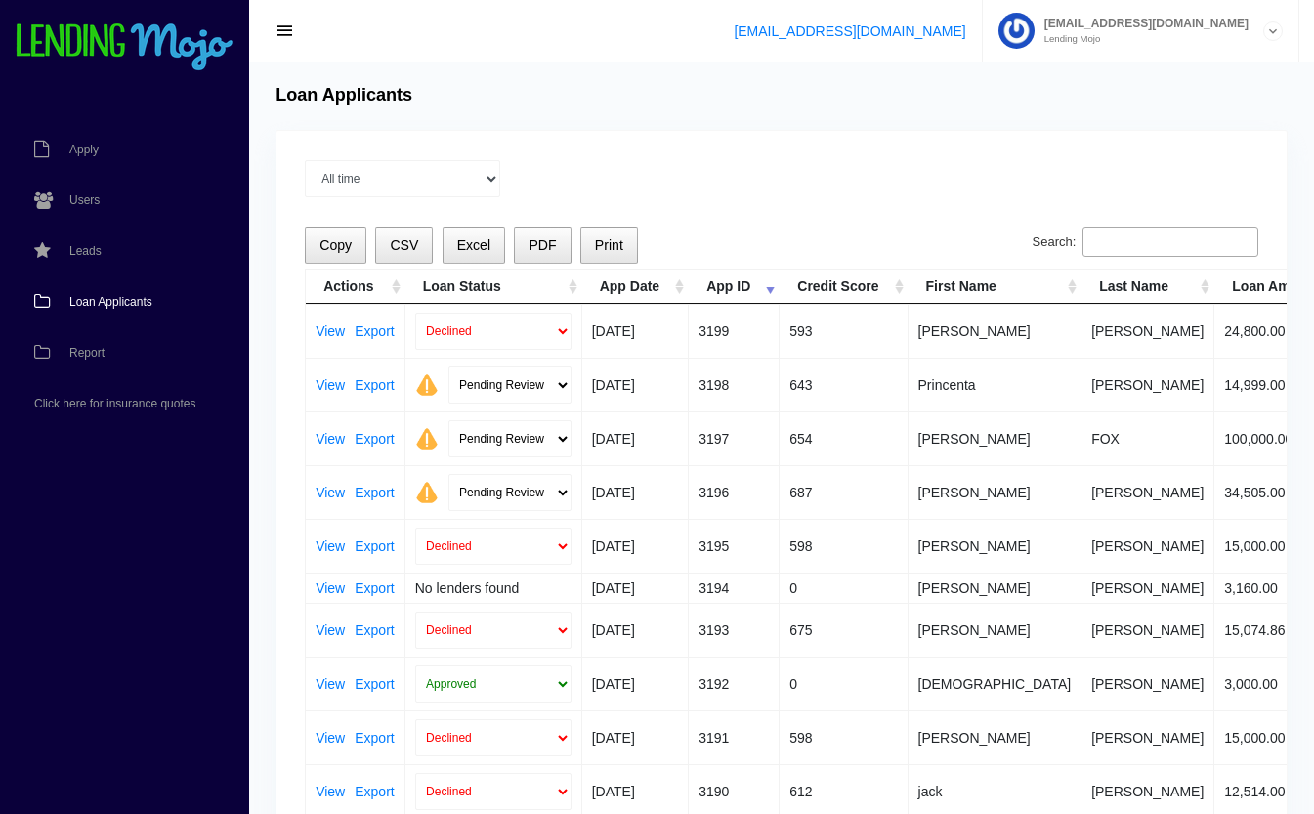
click at [853, 173] on div "All time Current Month [DATE] [DATE] [DATE] [DATE] [DATE]" at bounding box center [782, 178] width 954 height 37
click at [548, 390] on select "Pending Review Approve Decline Unqualified" at bounding box center [510, 384] width 123 height 37
select select "approved"
click at [449, 366] on select "Pending Review Approve Decline Unqualified" at bounding box center [510, 384] width 123 height 37
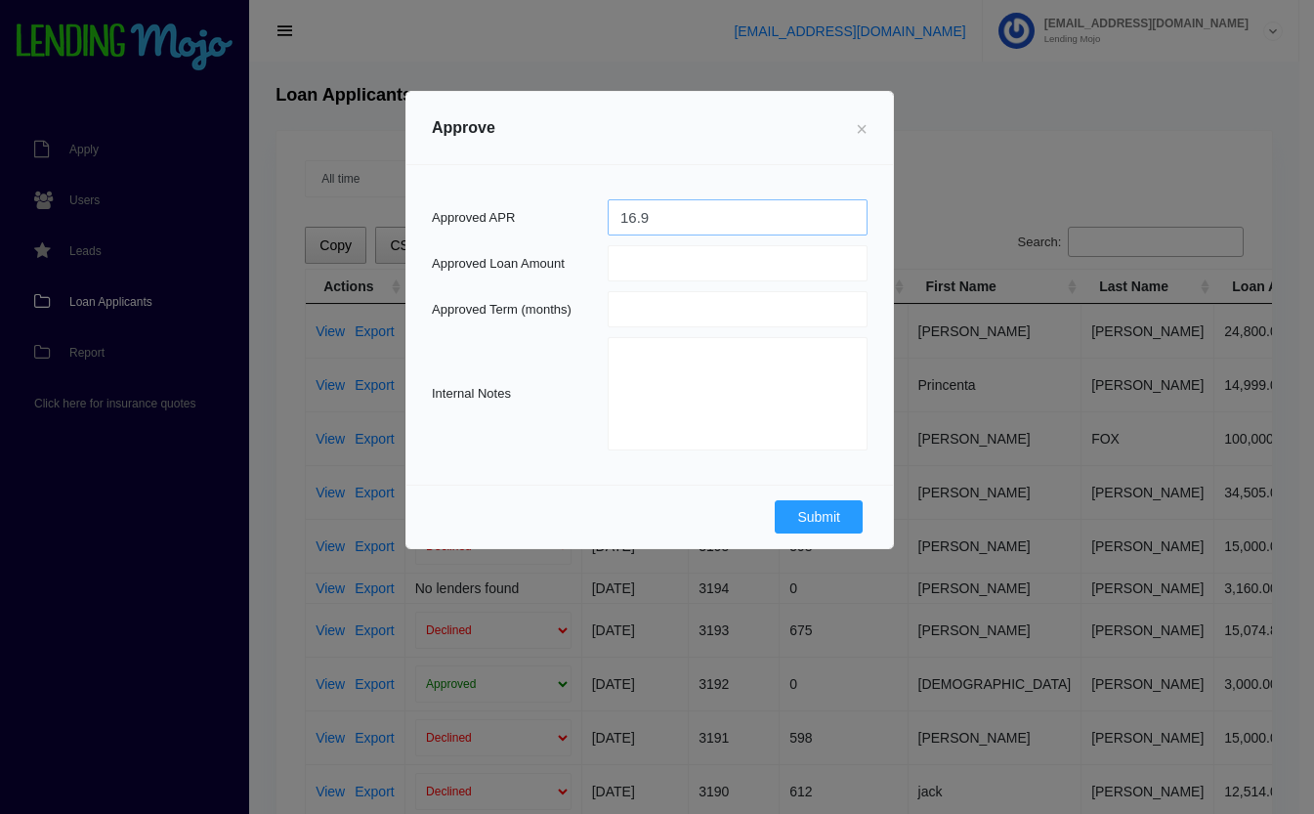
type input "16.9"
type input "14650"
type input "72"
type textarea "2,417.54 allowed on backend. first time buyer. second look."
click at [802, 516] on button "Submit" at bounding box center [819, 516] width 88 height 33
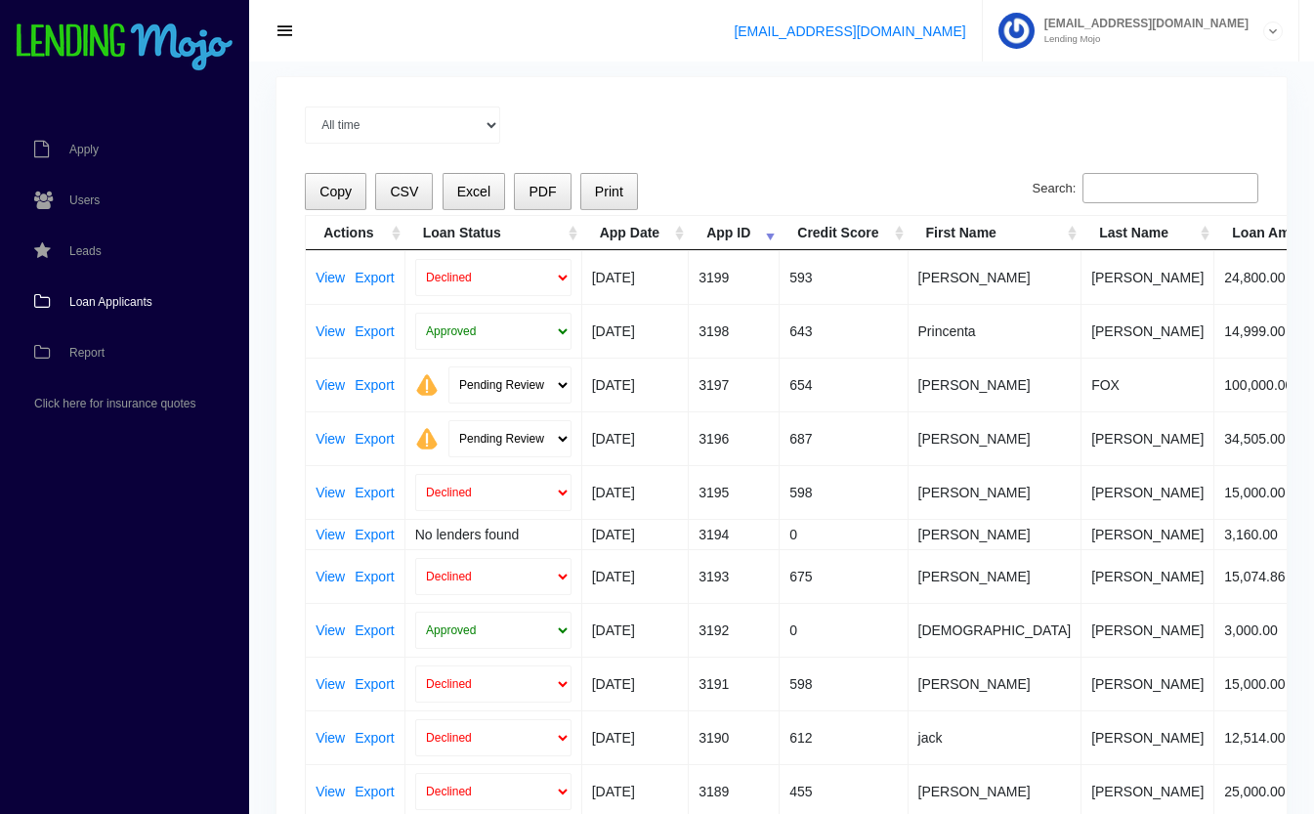
scroll to position [121, 0]
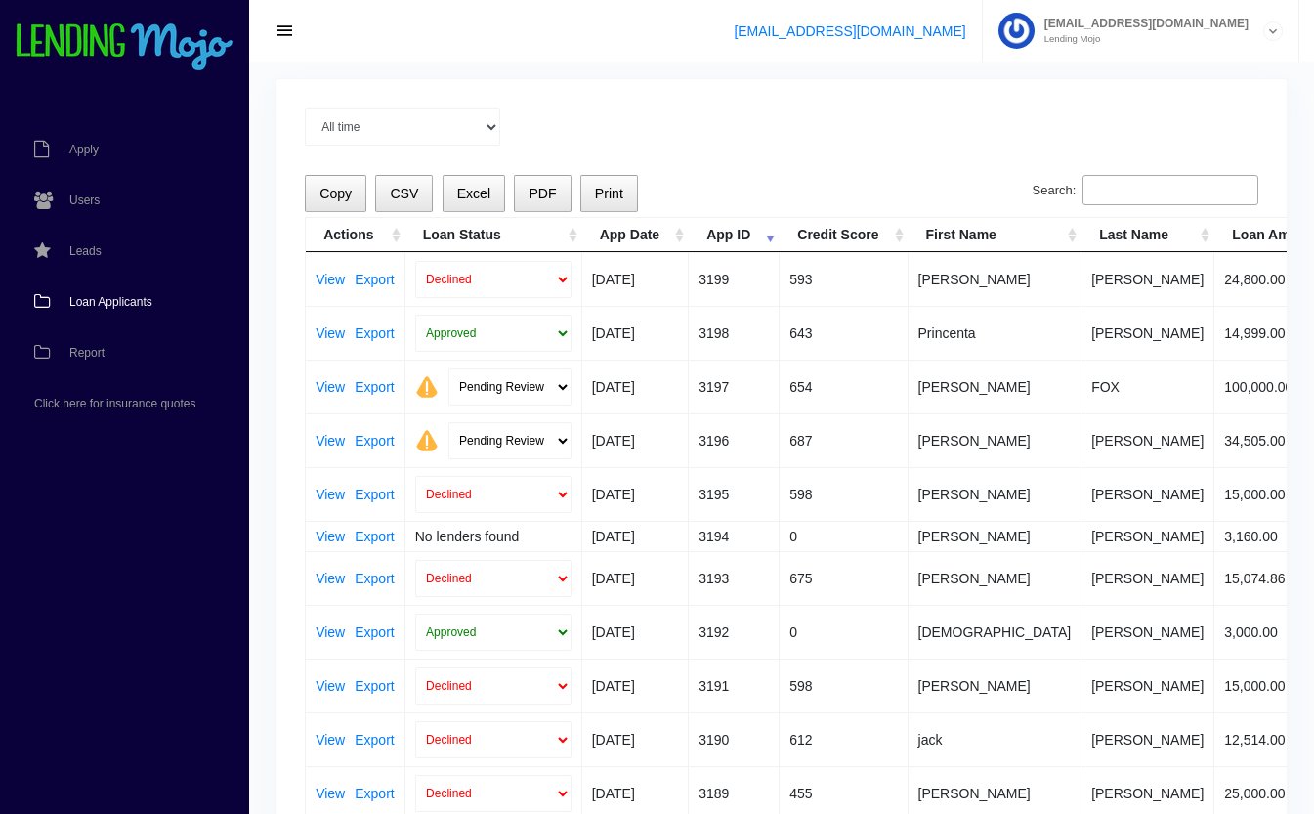
click at [87, 303] on span "Loan Applicants" at bounding box center [110, 302] width 83 height 12
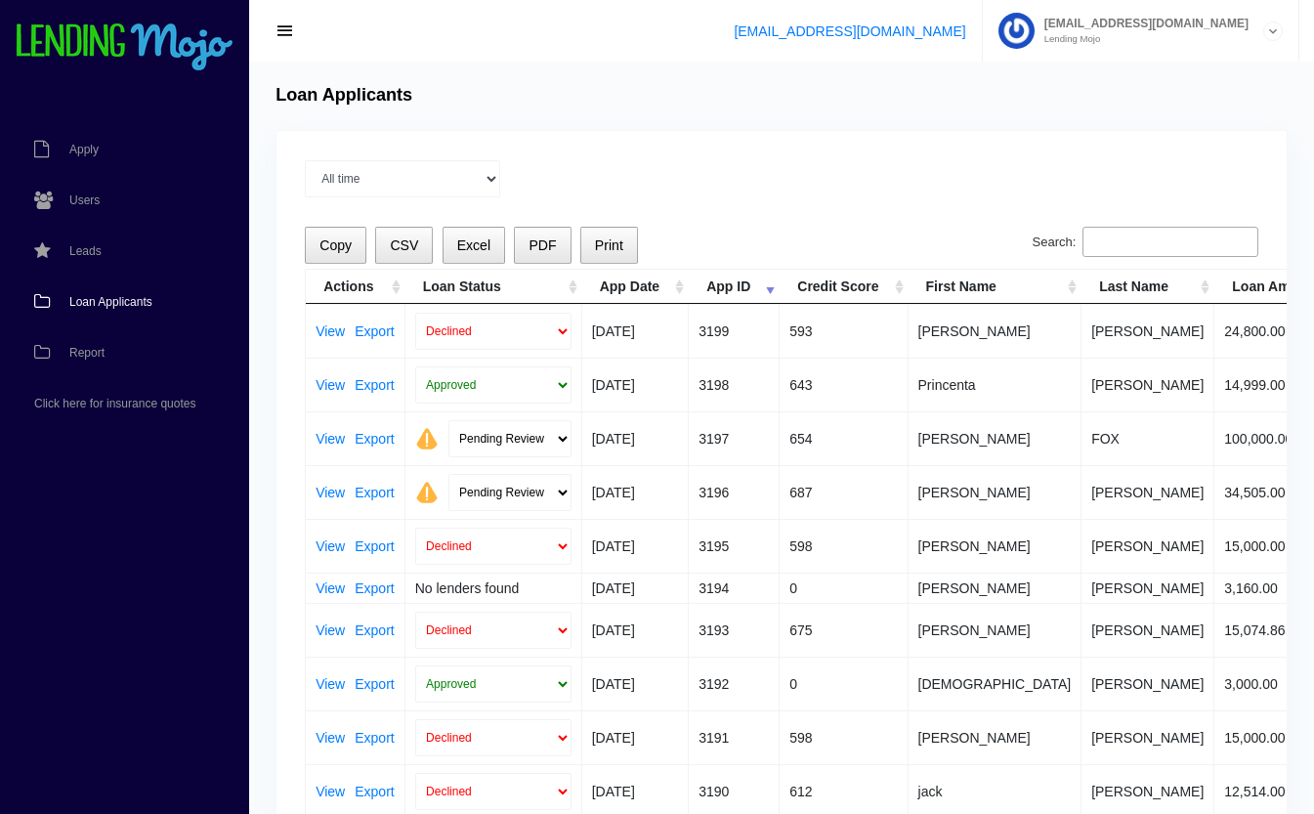
click at [327, 436] on link "View" at bounding box center [330, 439] width 29 height 14
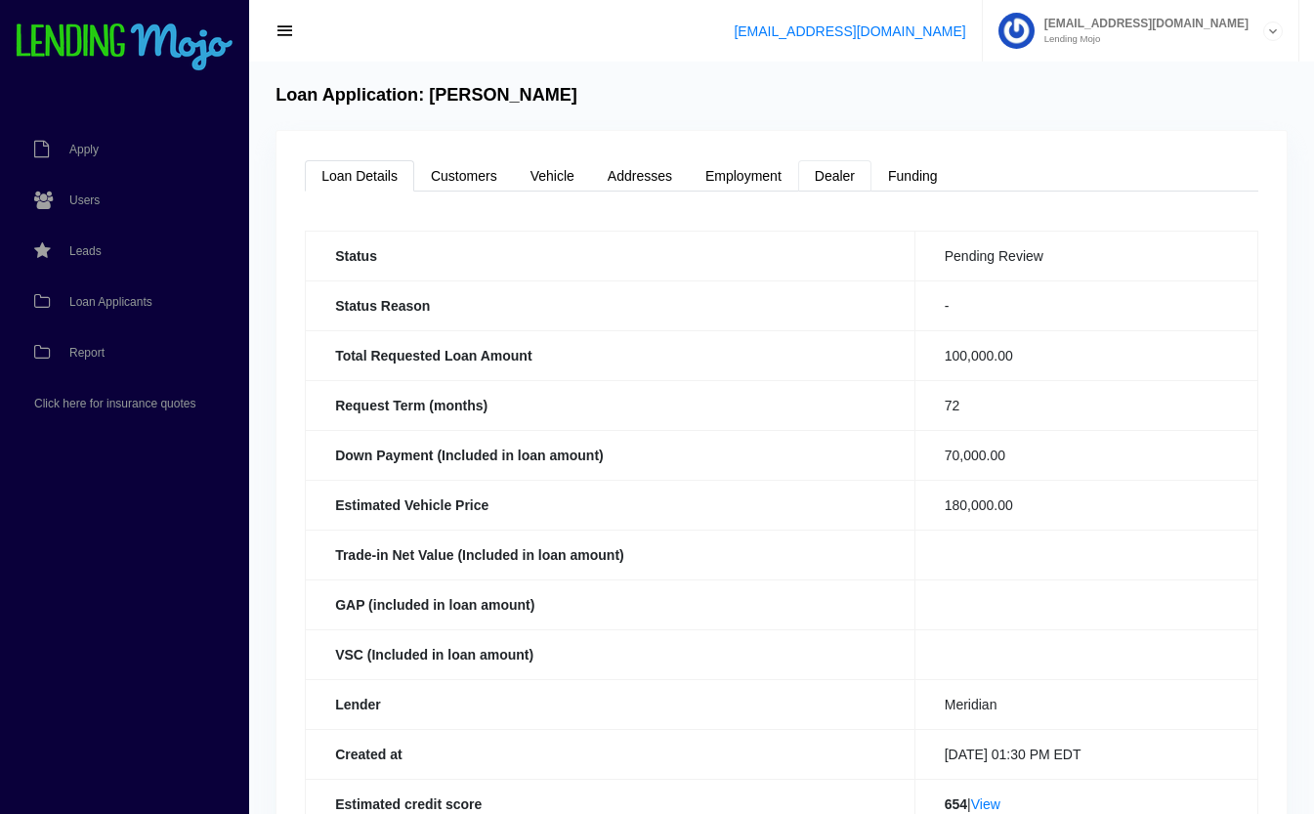
click at [851, 174] on link "Dealer" at bounding box center [834, 175] width 73 height 31
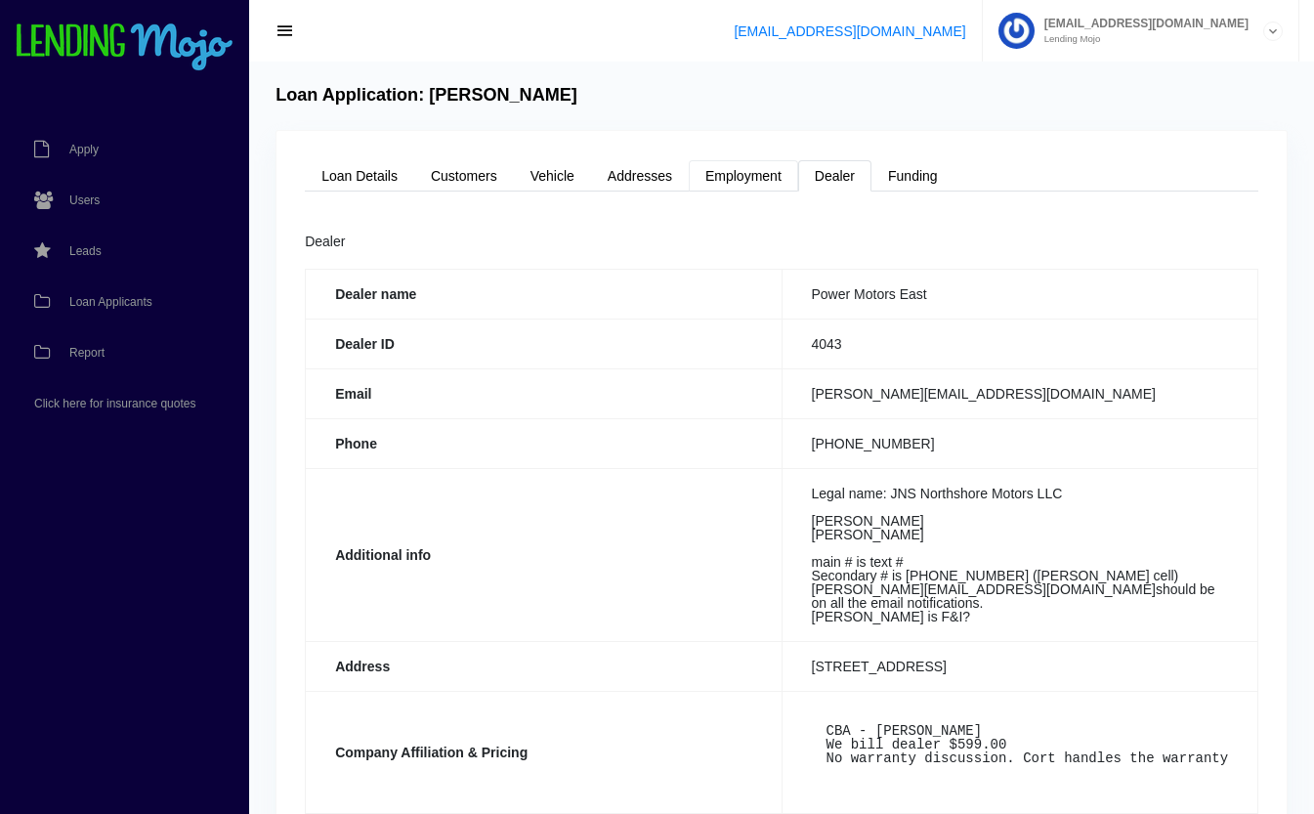
click at [750, 189] on link "Employment" at bounding box center [743, 175] width 109 height 31
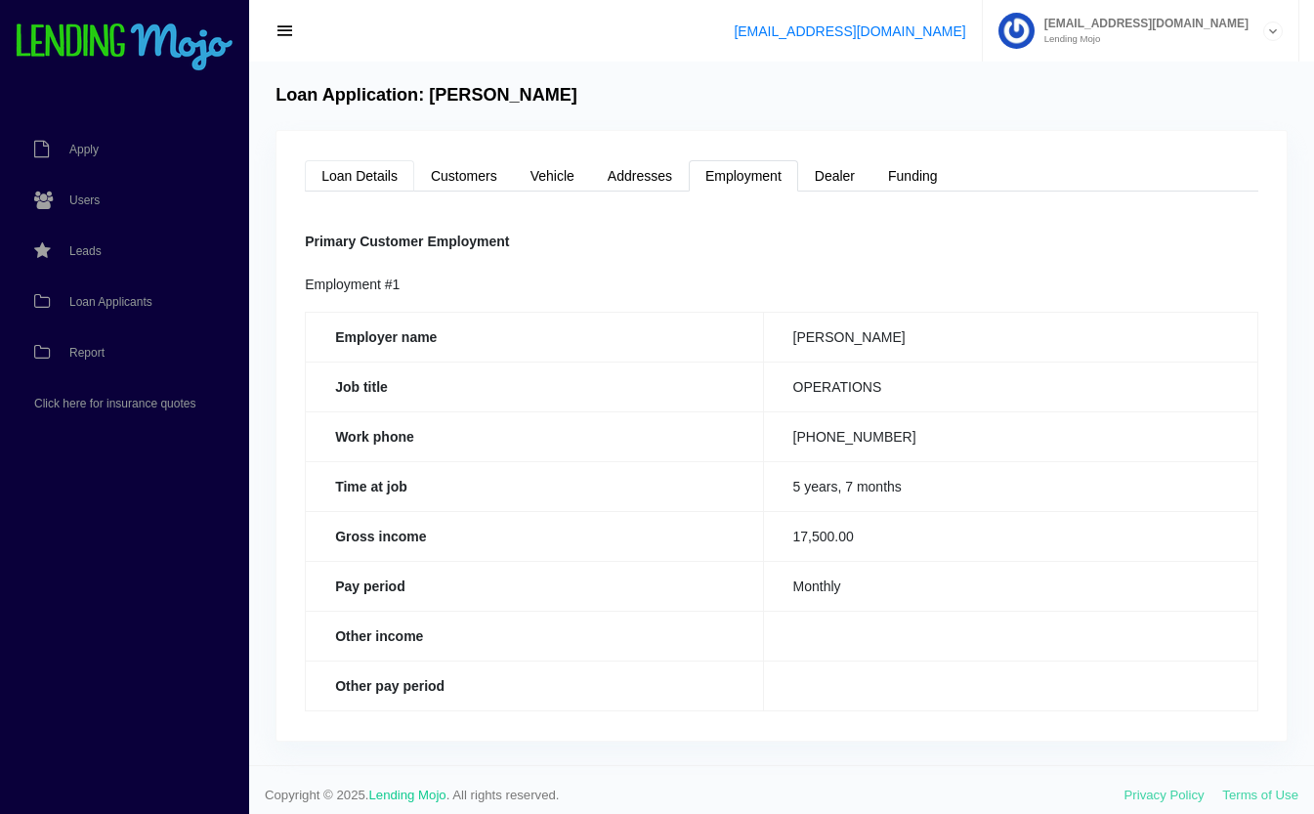
click at [341, 172] on link "Loan Details" at bounding box center [359, 175] width 109 height 31
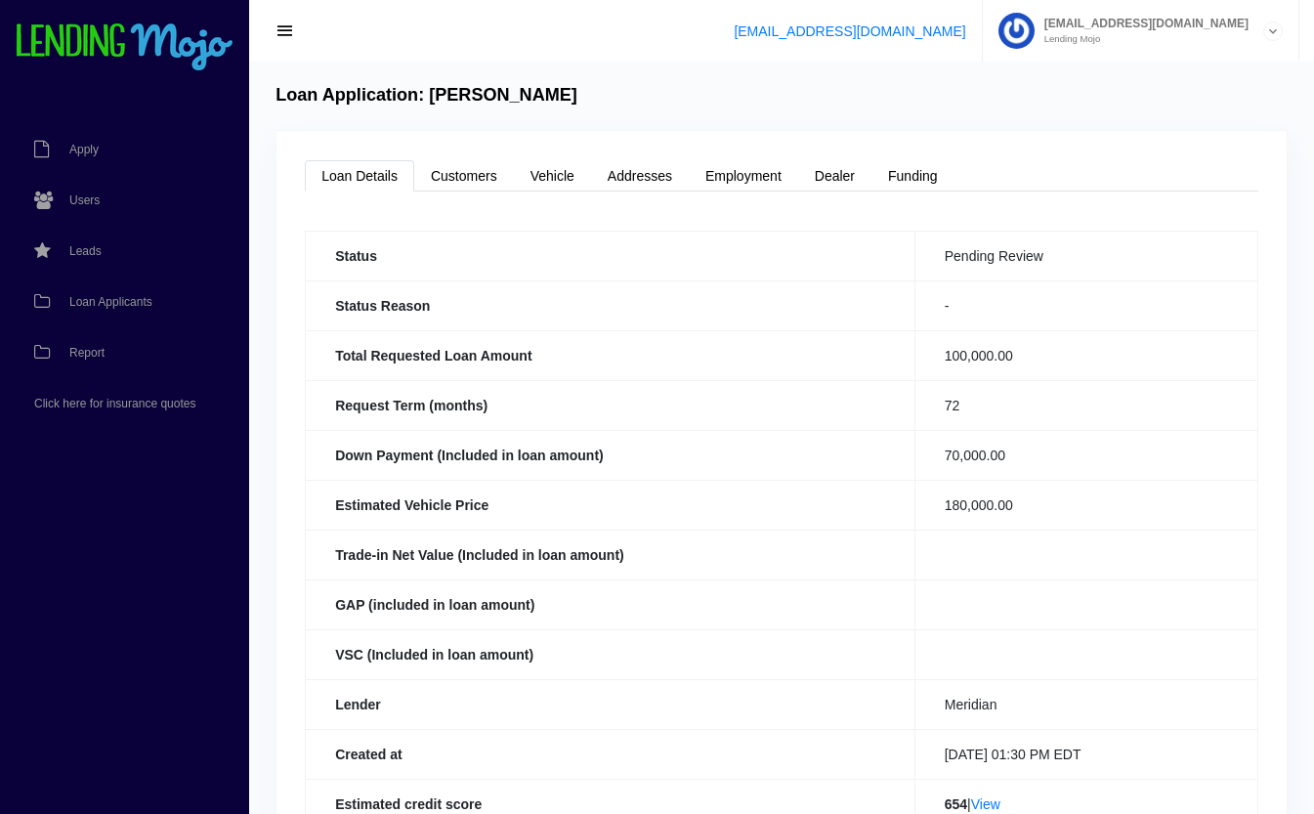
click at [115, 305] on span "Loan Applicants" at bounding box center [110, 302] width 83 height 12
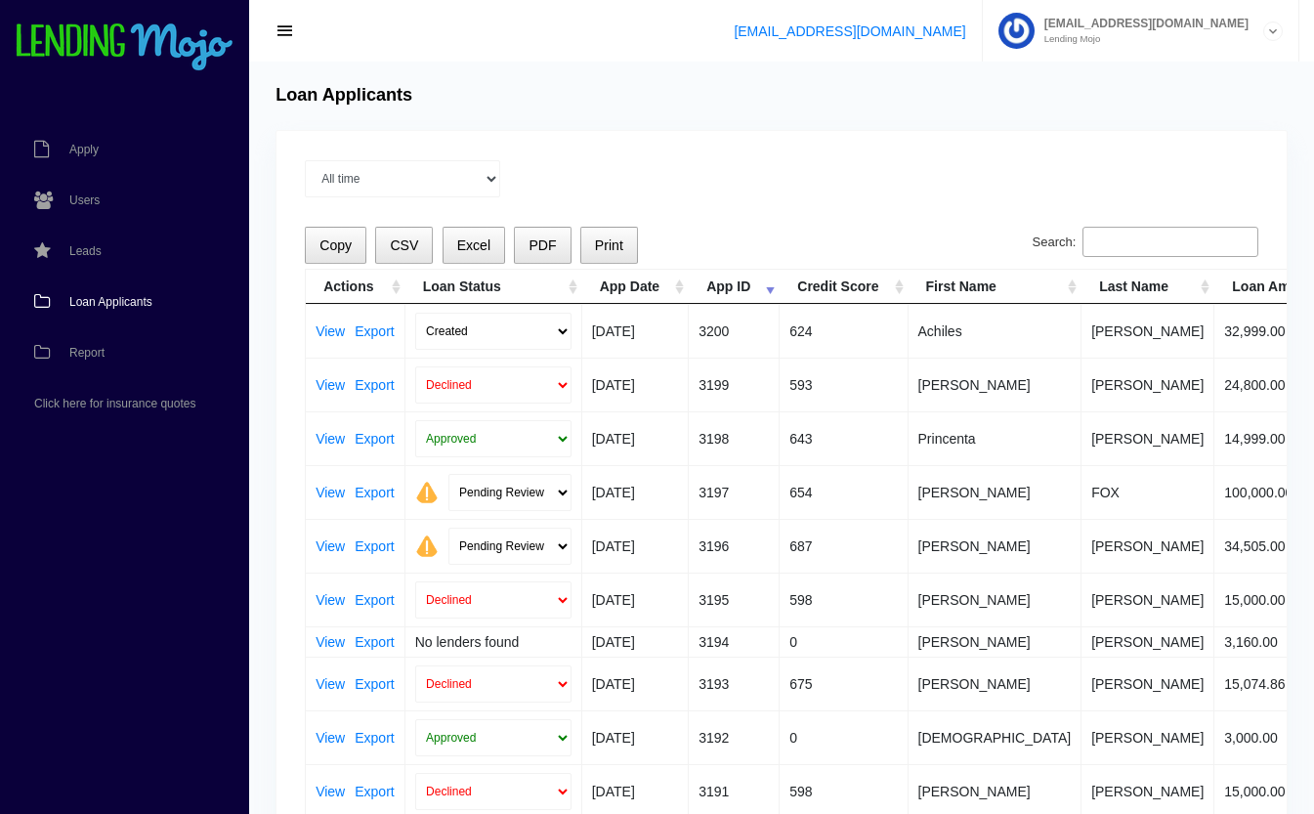
click at [322, 483] on td "View Export" at bounding box center [356, 492] width 100 height 54
click at [328, 497] on link "View" at bounding box center [330, 493] width 29 height 14
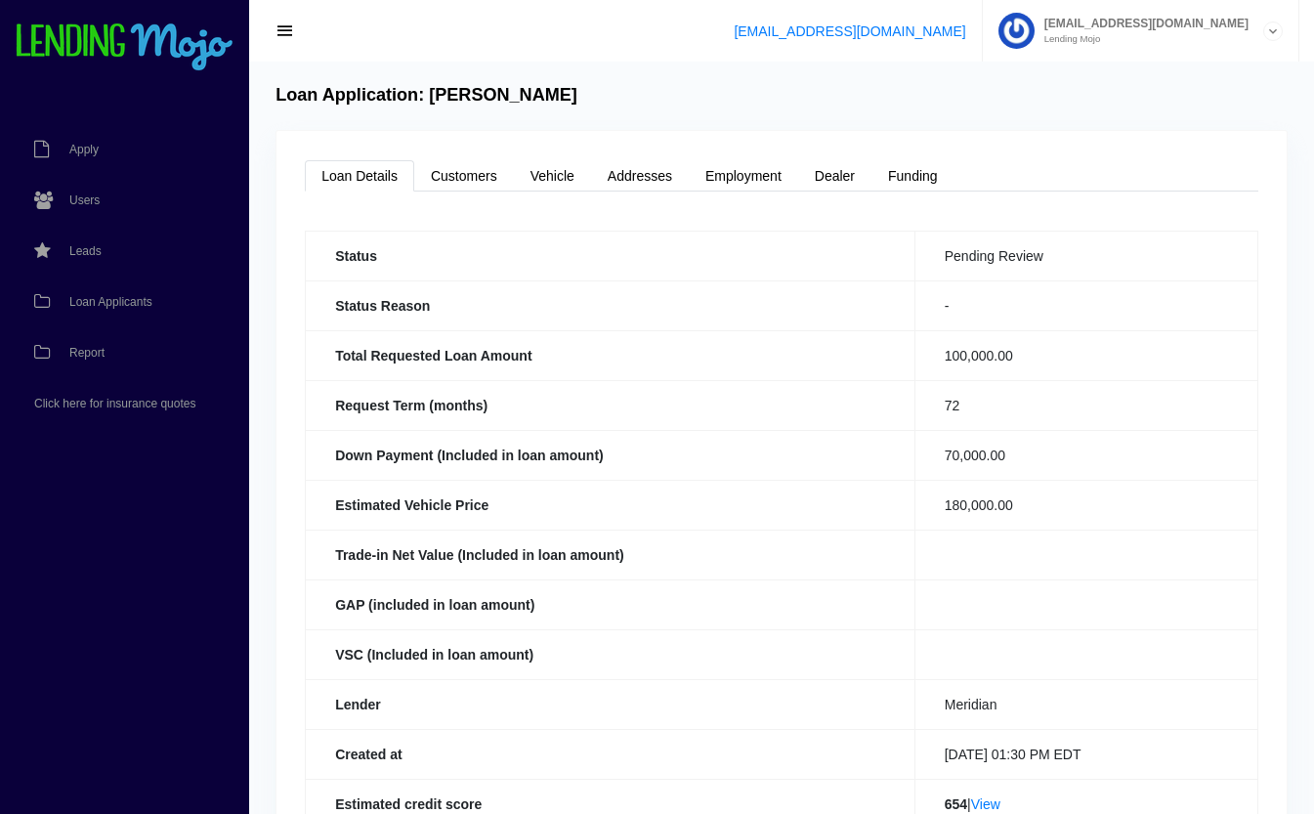
click at [117, 298] on span "Loan Applicants" at bounding box center [110, 302] width 83 height 12
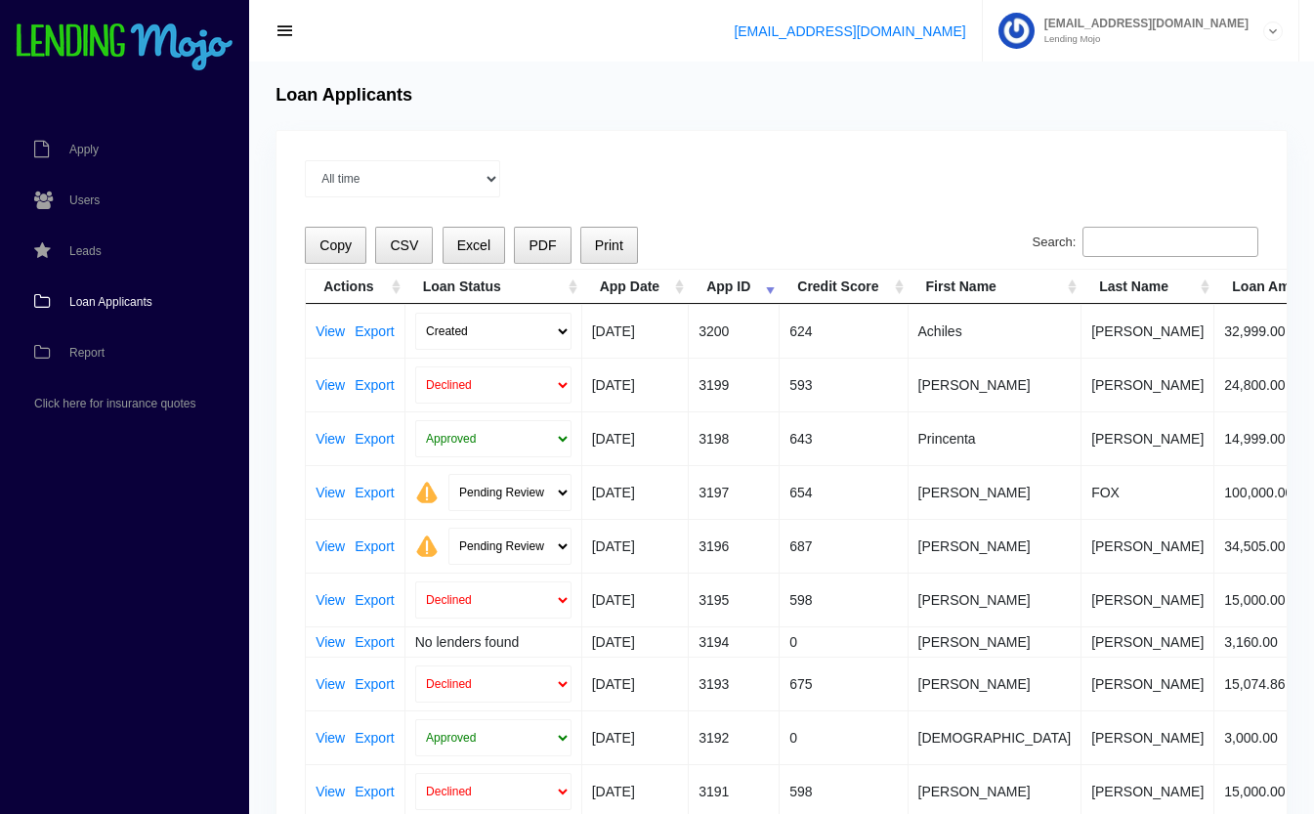
click at [329, 324] on link "View" at bounding box center [330, 331] width 29 height 14
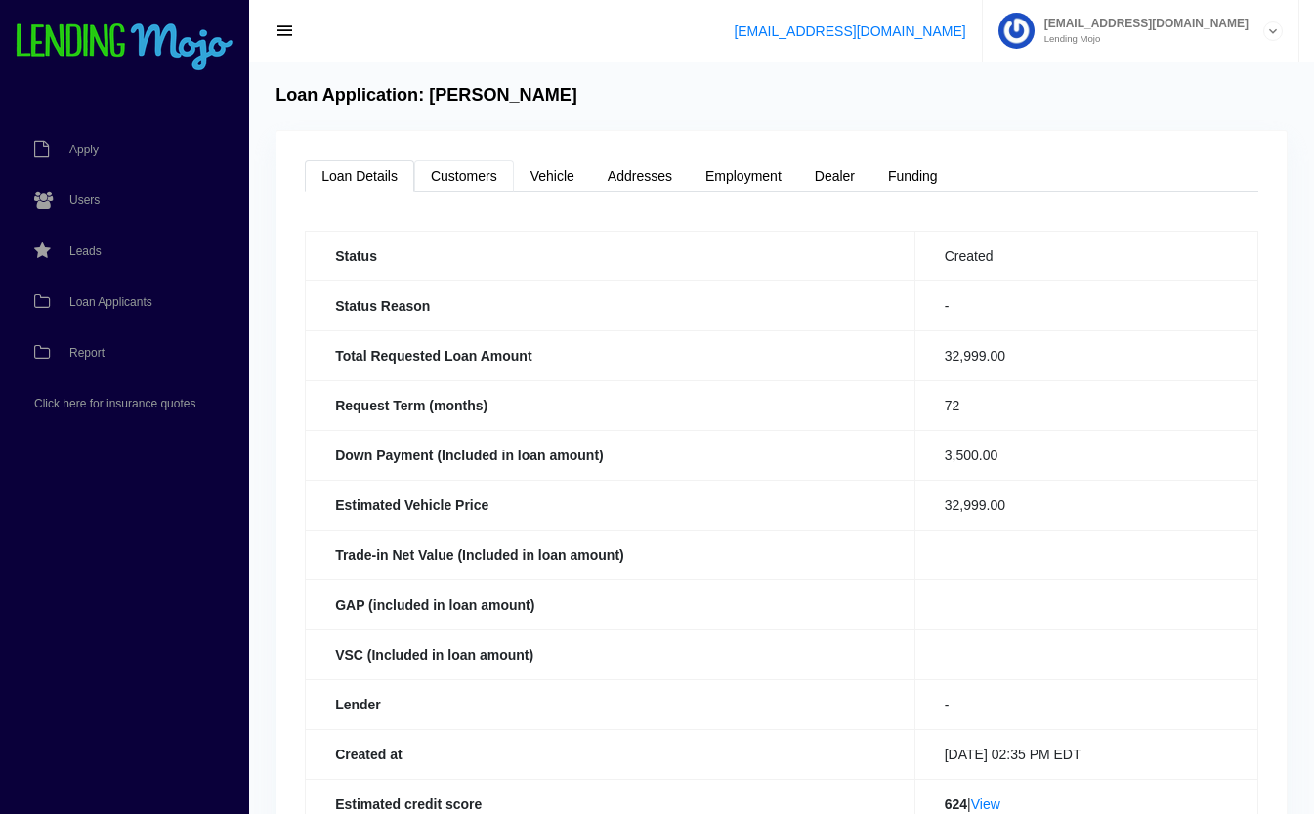
click at [479, 176] on link "Customers" at bounding box center [464, 175] width 100 height 31
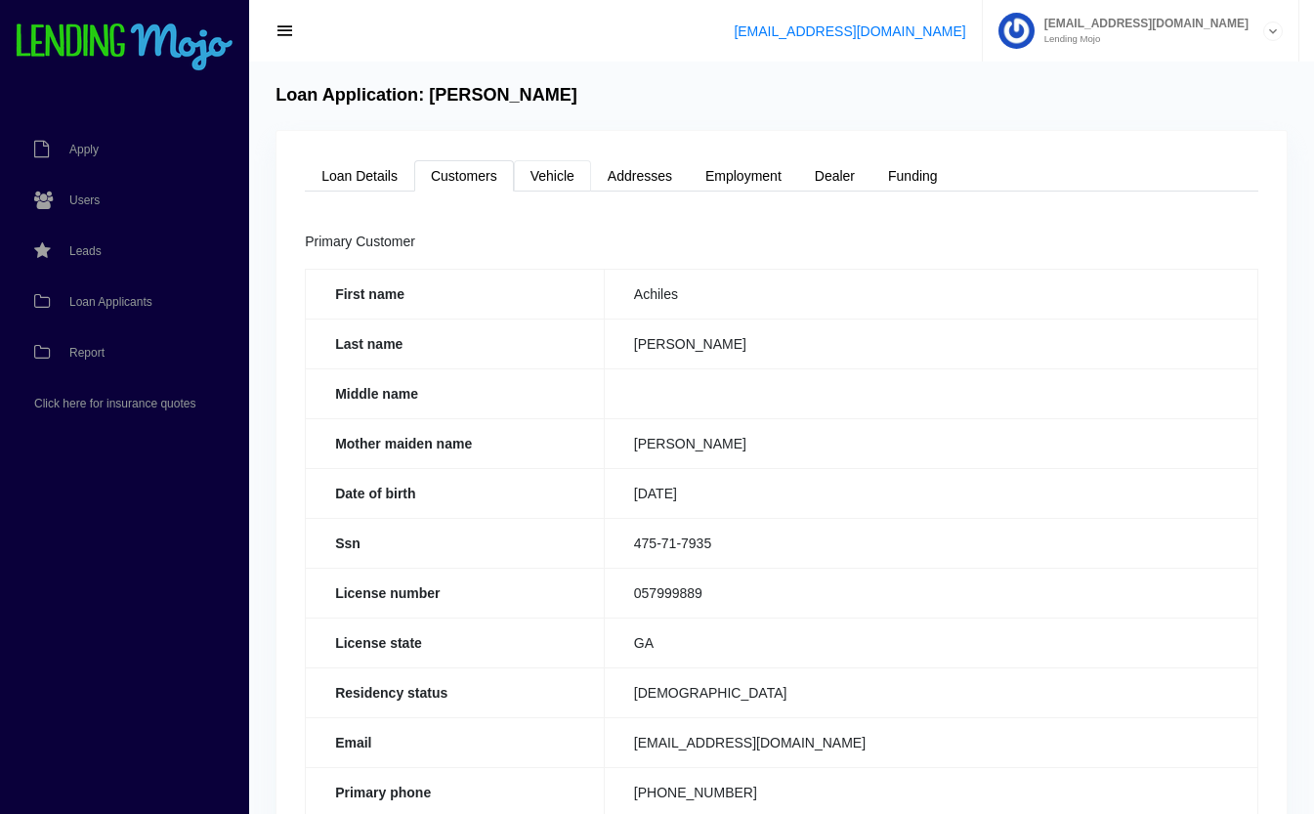
click at [559, 176] on link "Vehicle" at bounding box center [552, 175] width 77 height 31
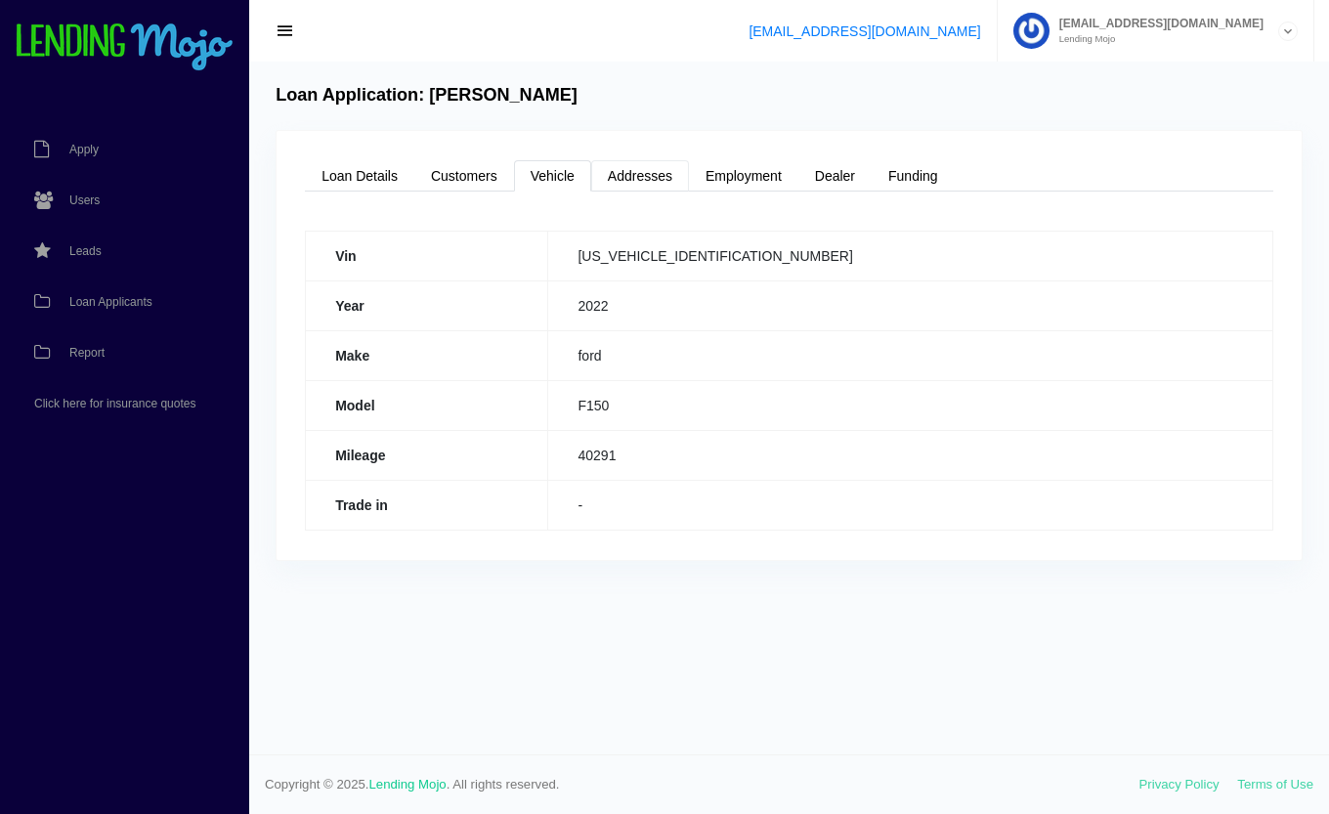
click at [652, 182] on link "Addresses" at bounding box center [640, 175] width 98 height 31
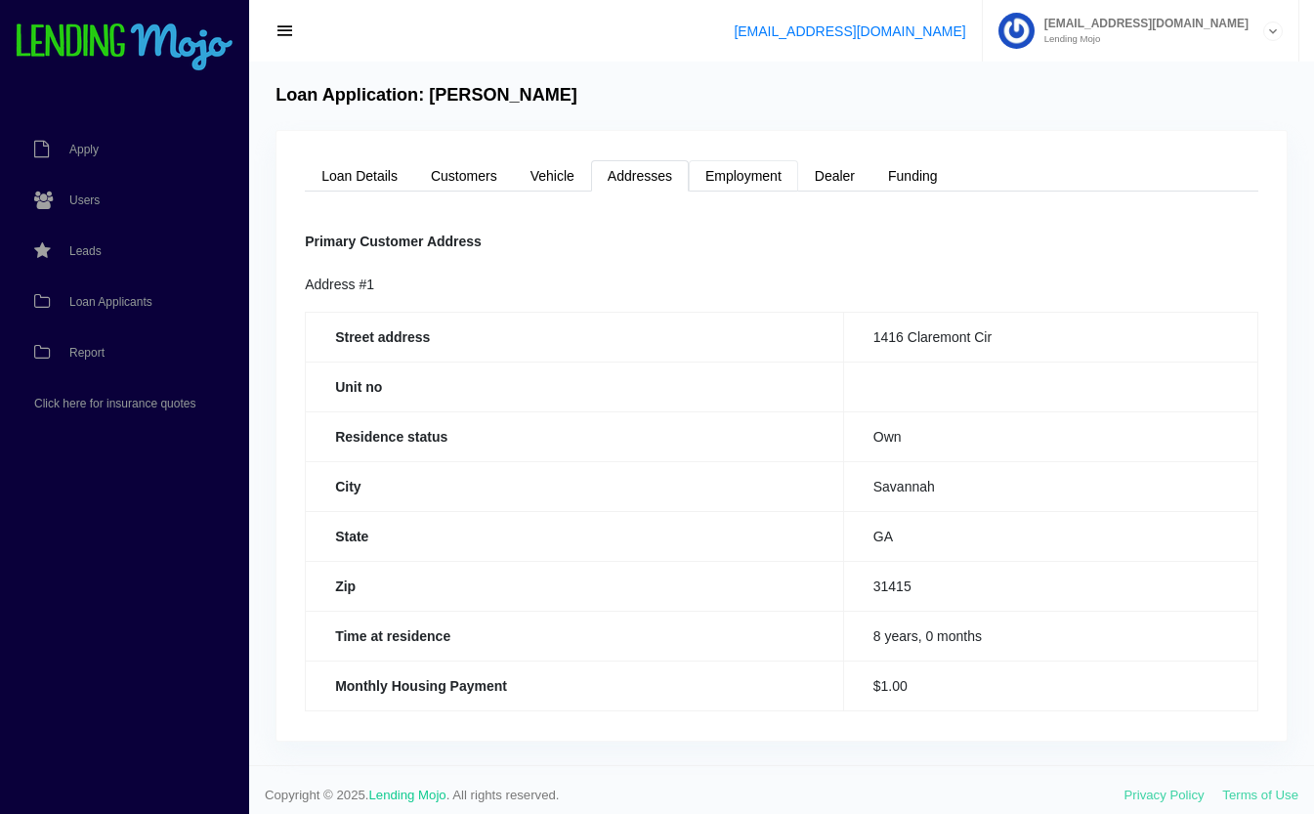
click at [757, 180] on link "Employment" at bounding box center [743, 175] width 109 height 31
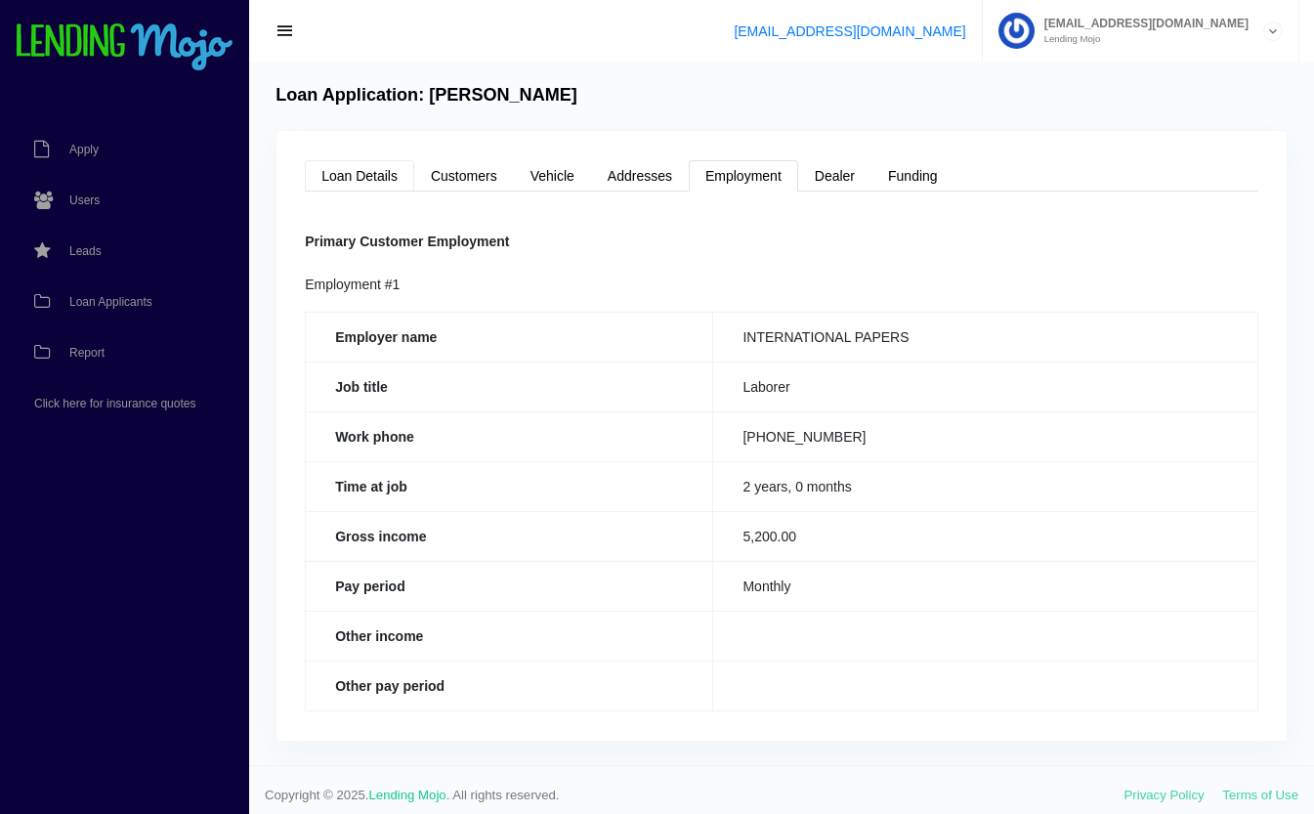
click at [370, 178] on link "Loan Details" at bounding box center [359, 175] width 109 height 31
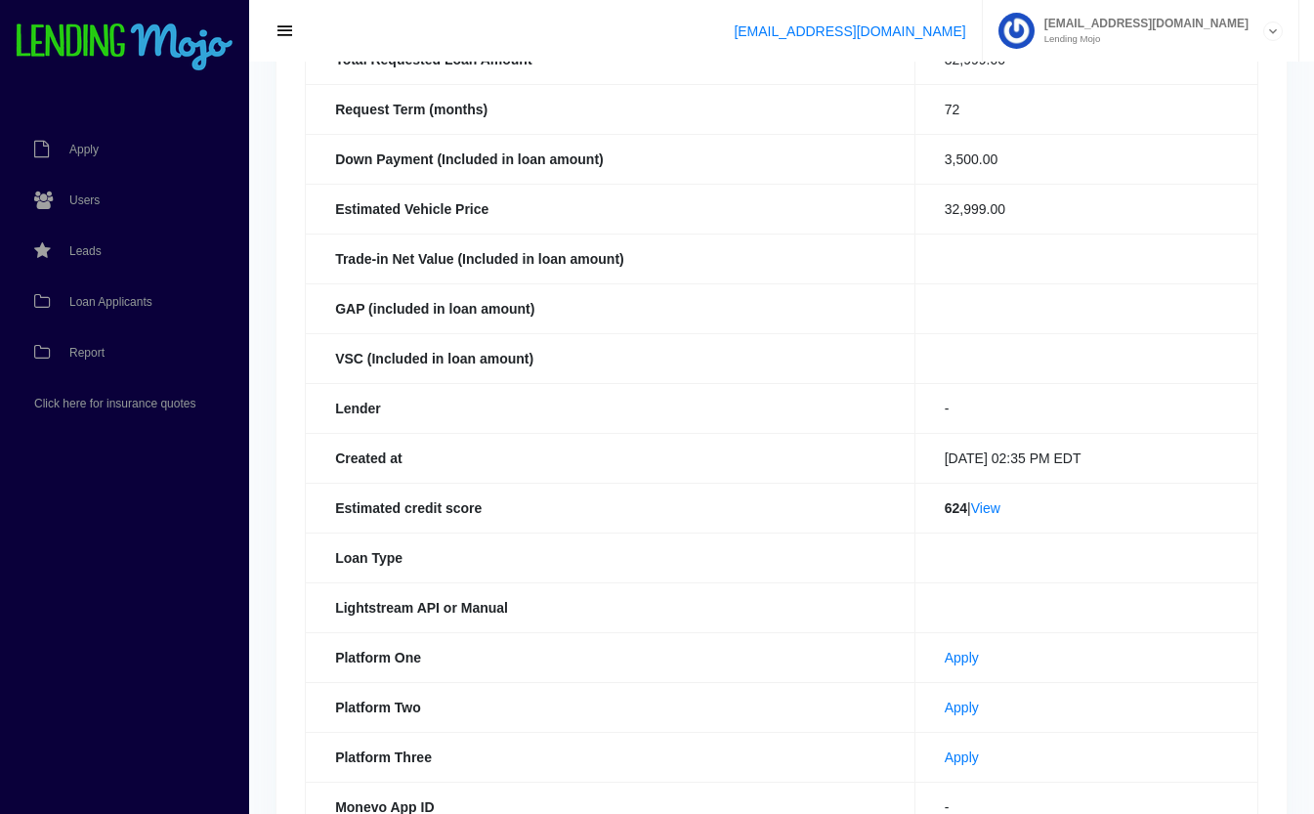
scroll to position [300, 0]
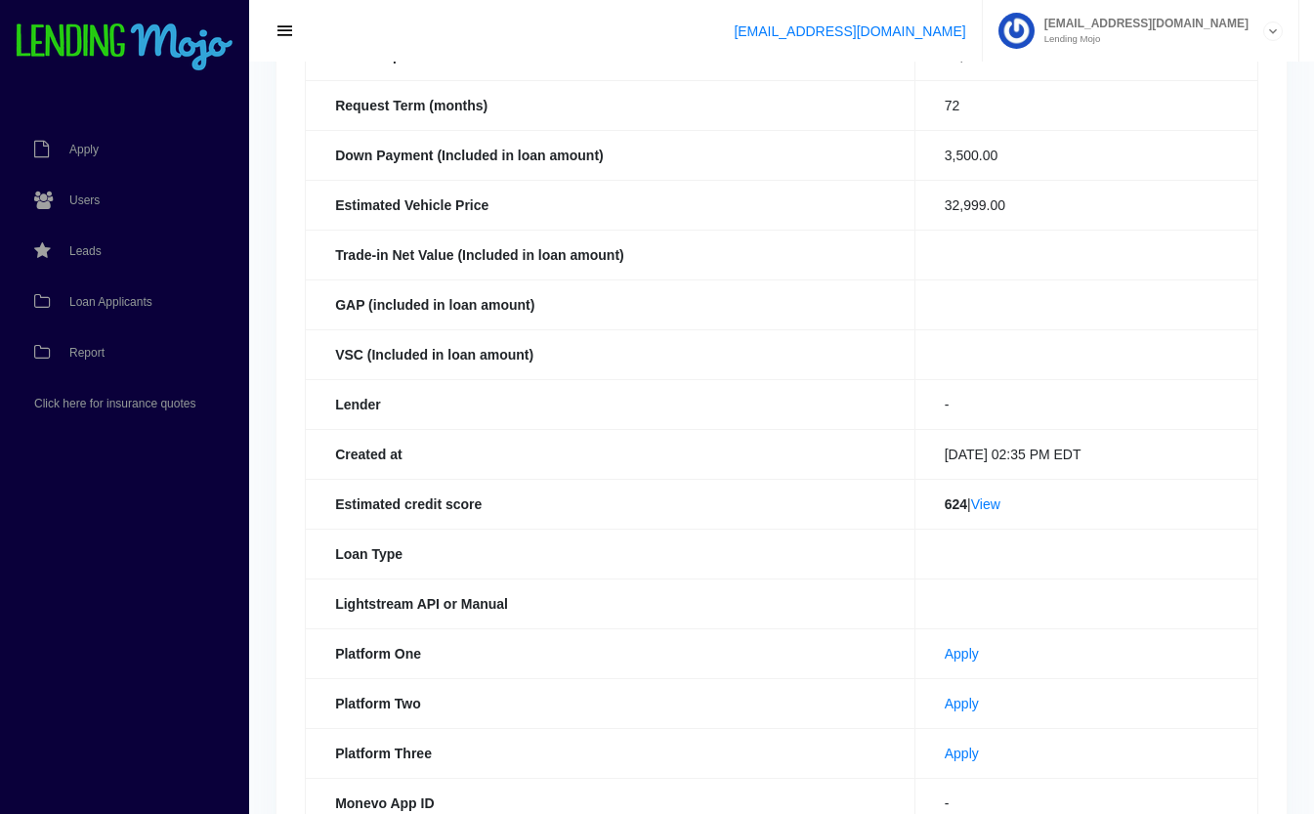
click at [990, 508] on link "View" at bounding box center [985, 504] width 29 height 16
click at [101, 303] on span "Loan Applicants" at bounding box center [110, 302] width 83 height 12
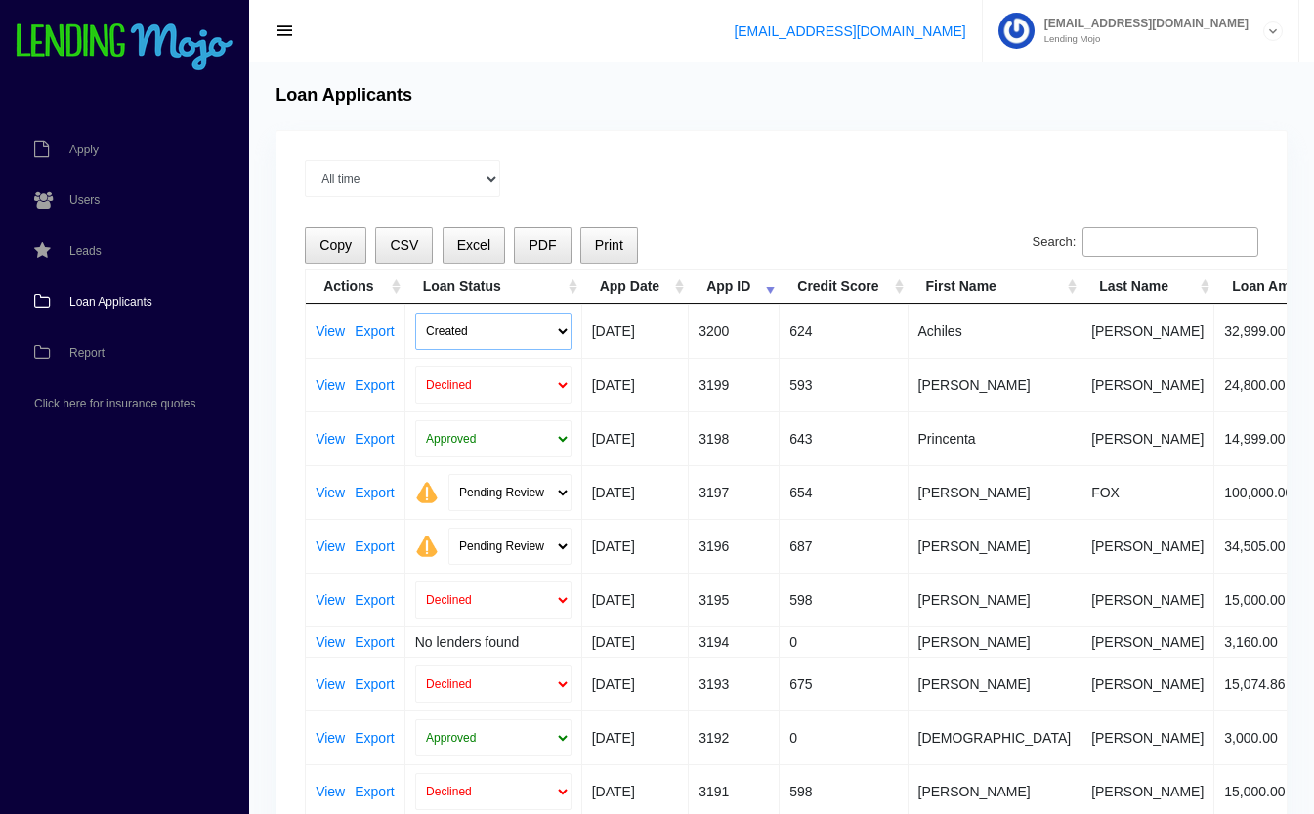
click at [452, 323] on select "Created Submitted" at bounding box center [493, 331] width 156 height 37
select select "submitted"
click at [415, 313] on select "Created Submitted" at bounding box center [493, 331] width 156 height 37
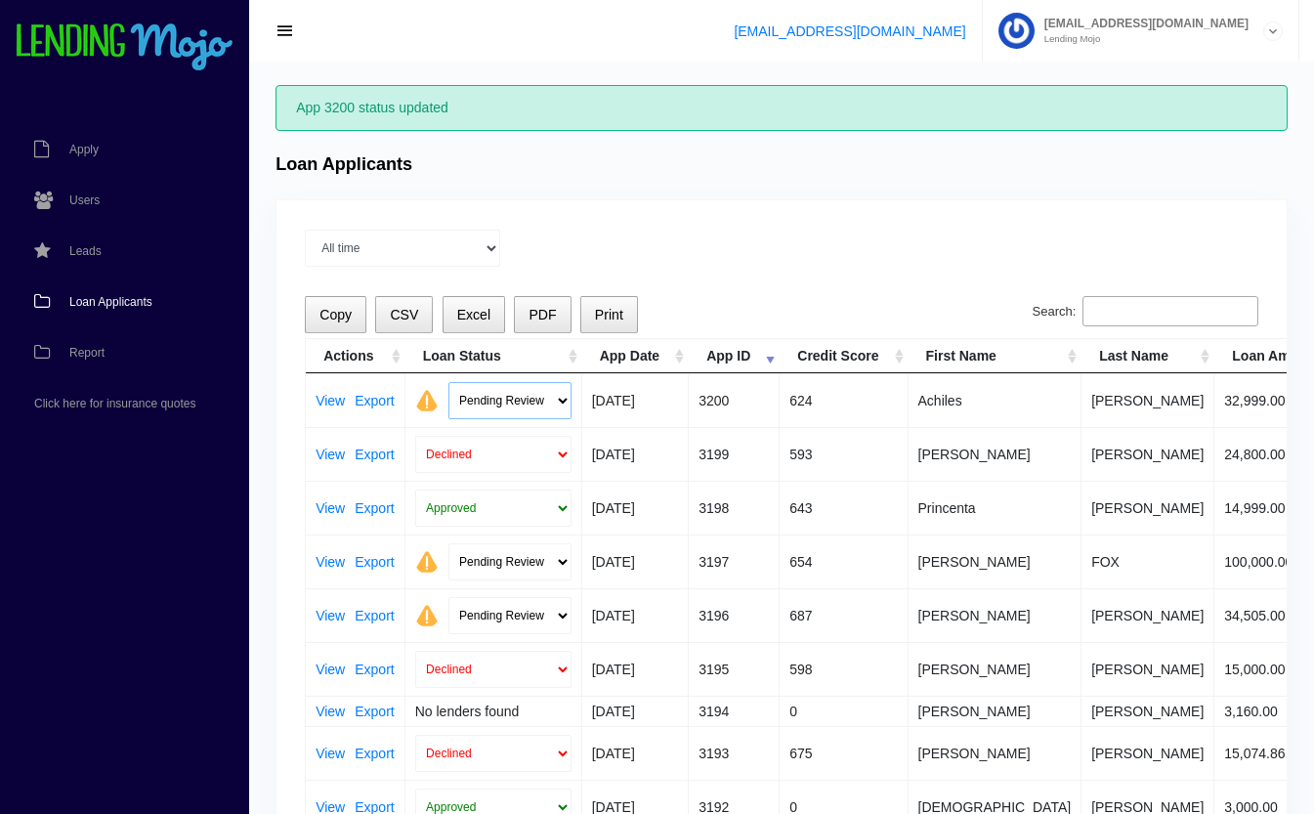
click at [467, 395] on select "Pending Review Approve Decline Unqualified" at bounding box center [510, 400] width 123 height 37
select select "declined"
click at [449, 382] on select "Pending Review Approve Decline Unqualified" at bounding box center [510, 400] width 123 height 37
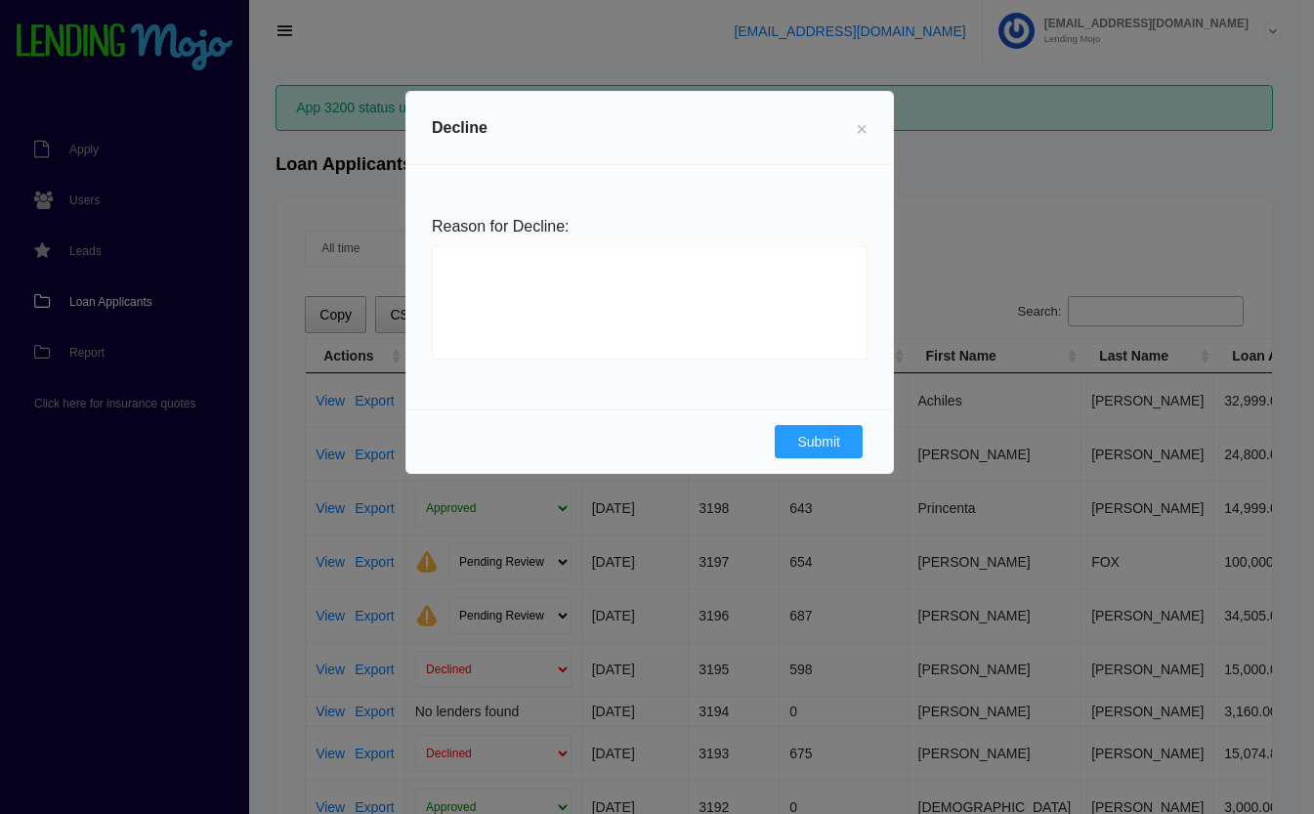
click at [812, 445] on button "Submit" at bounding box center [819, 441] width 88 height 33
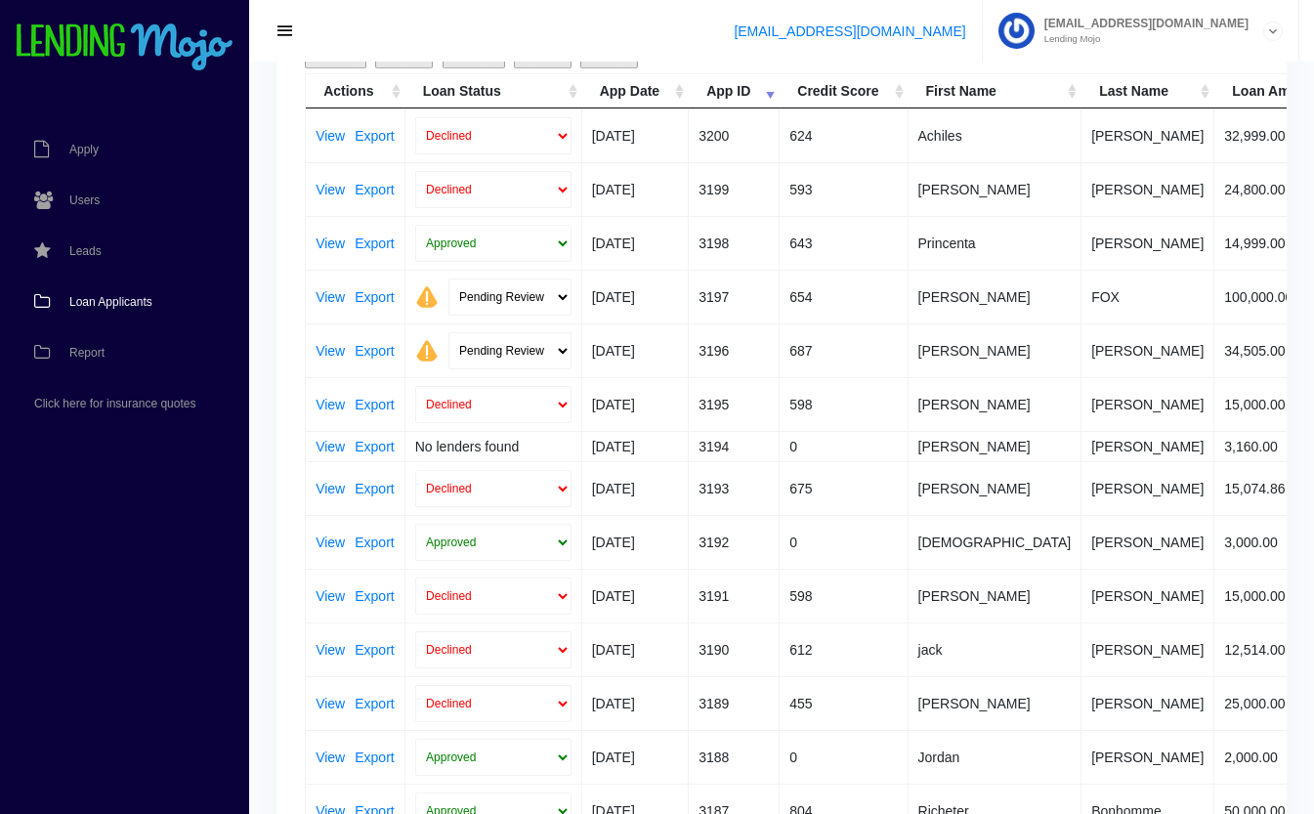
scroll to position [271, 0]
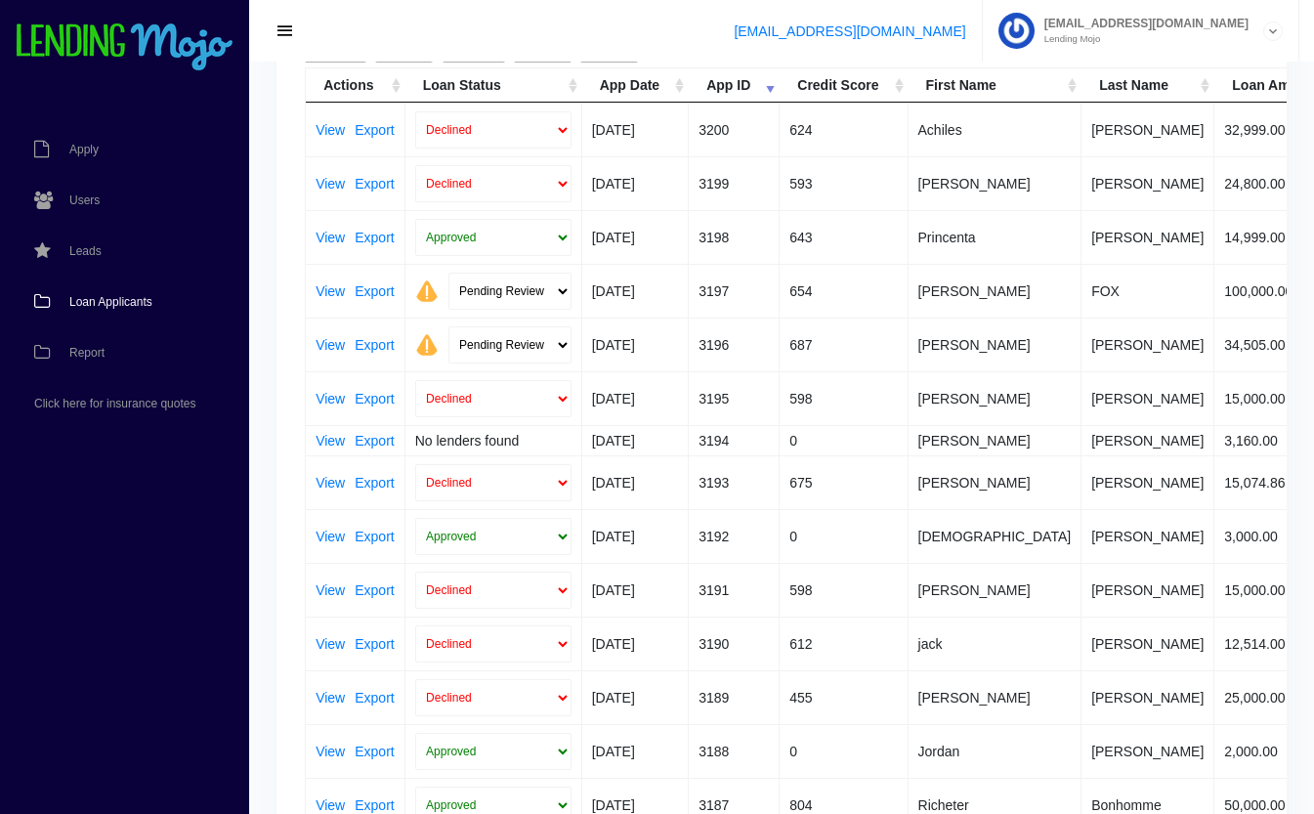
click at [330, 344] on link "View" at bounding box center [330, 345] width 29 height 14
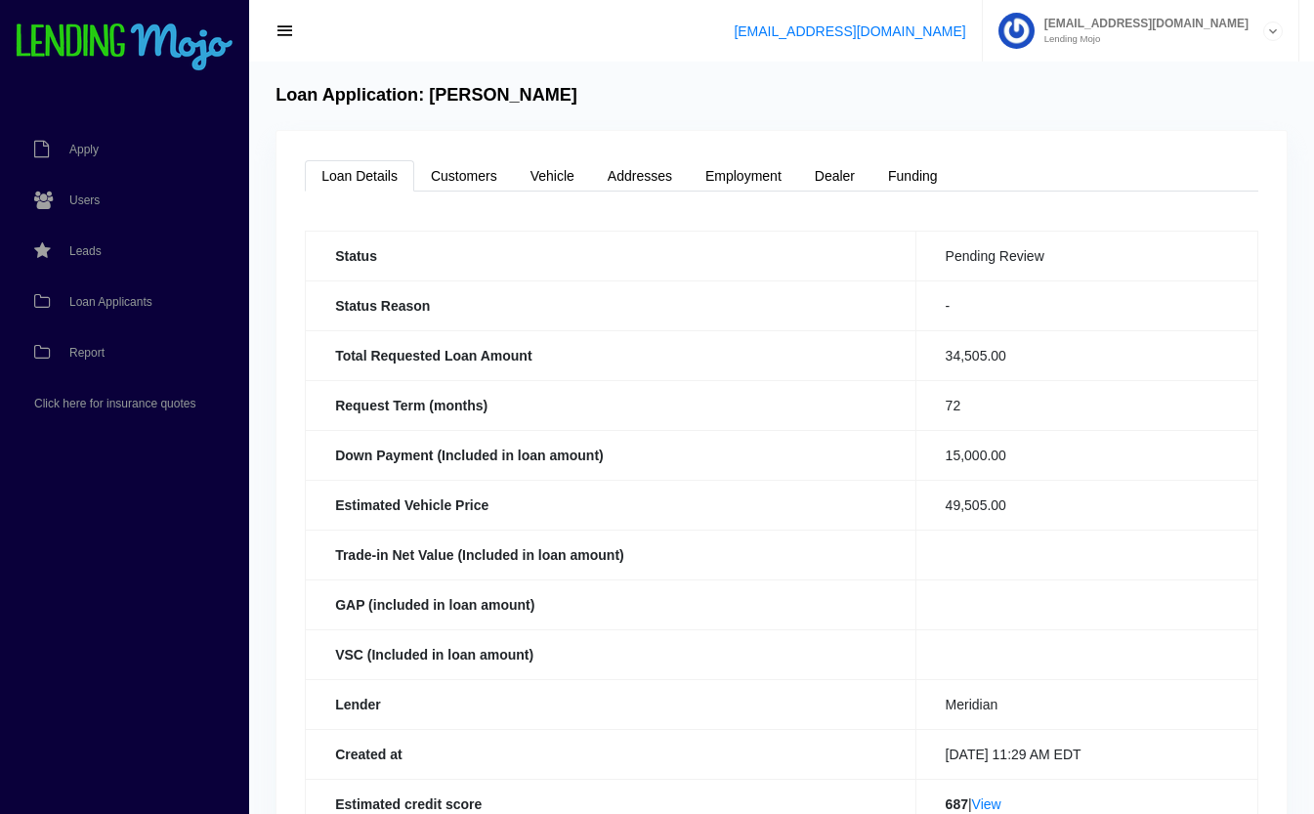
click at [136, 298] on span "Loan Applicants" at bounding box center [110, 302] width 83 height 12
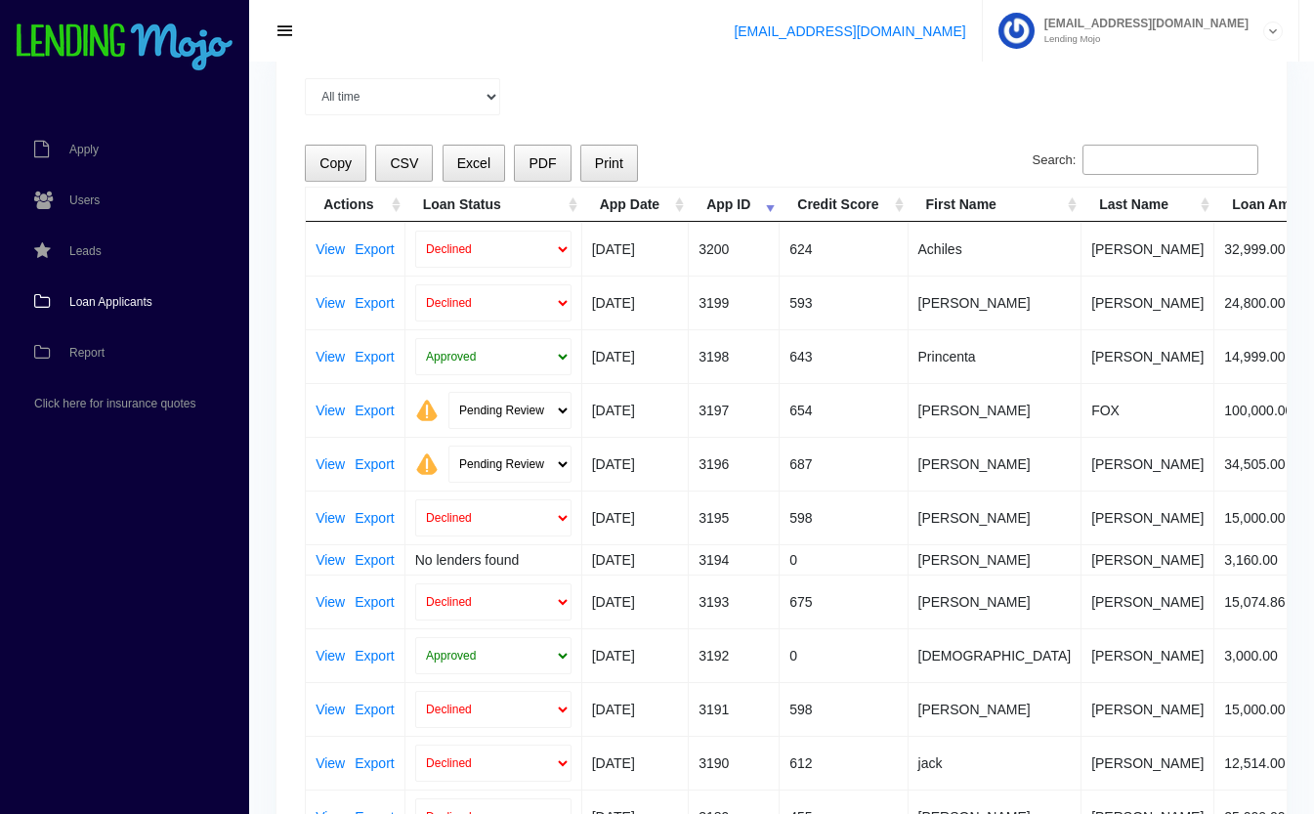
scroll to position [87, 0]
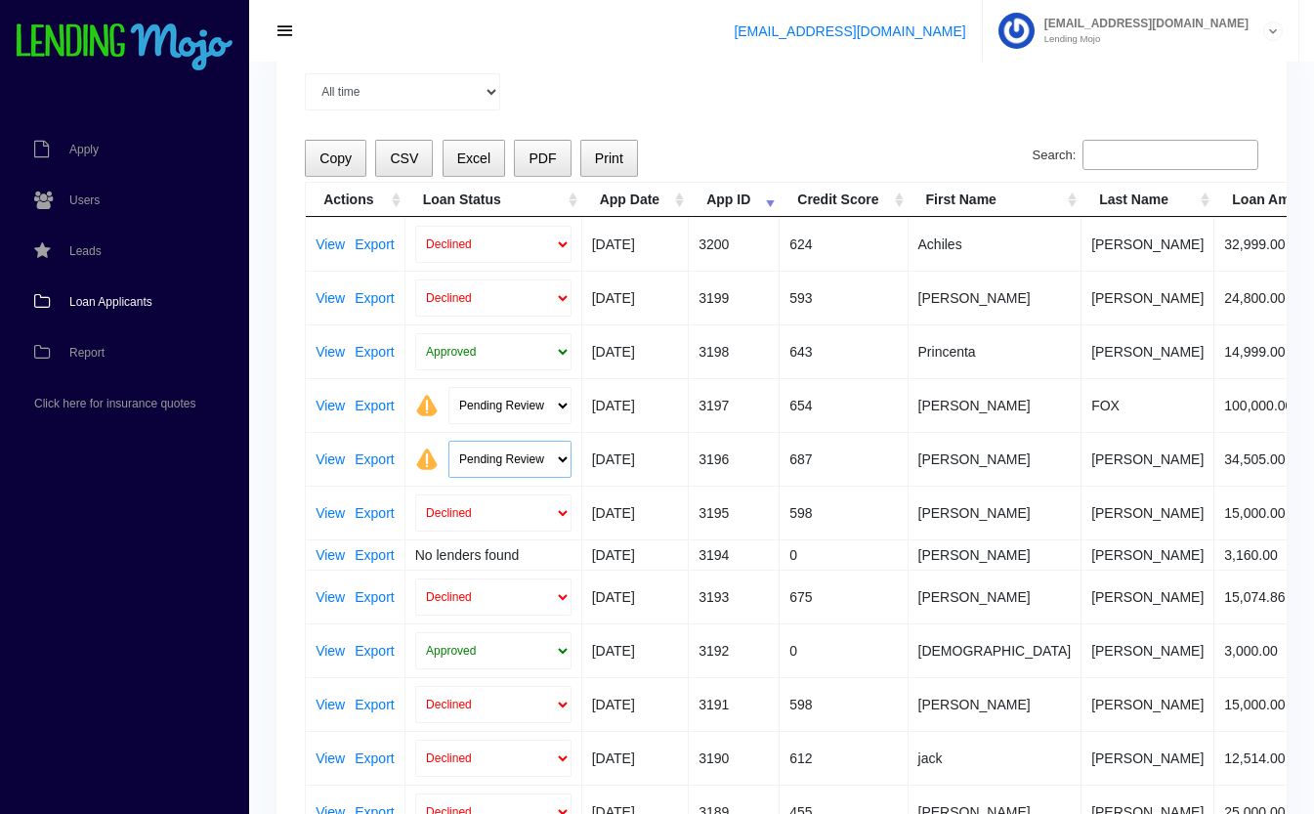
click at [519, 460] on select "Pending Review Approve Decline Unqualified" at bounding box center [510, 459] width 123 height 37
select select "approved"
click at [449, 441] on select "Pending Review Approve Decline Unqualified" at bounding box center [510, 459] width 123 height 37
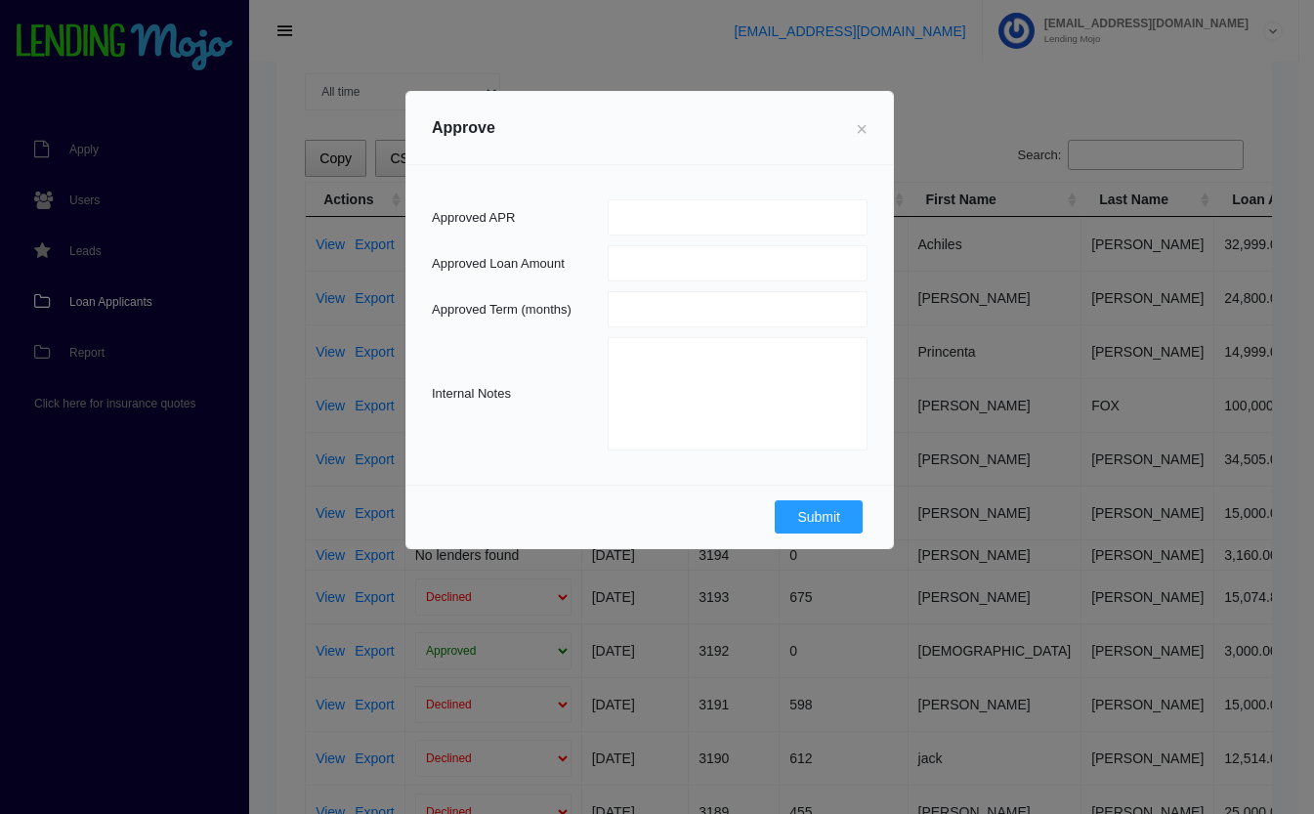
click at [823, 509] on button "Submit" at bounding box center [819, 516] width 88 height 33
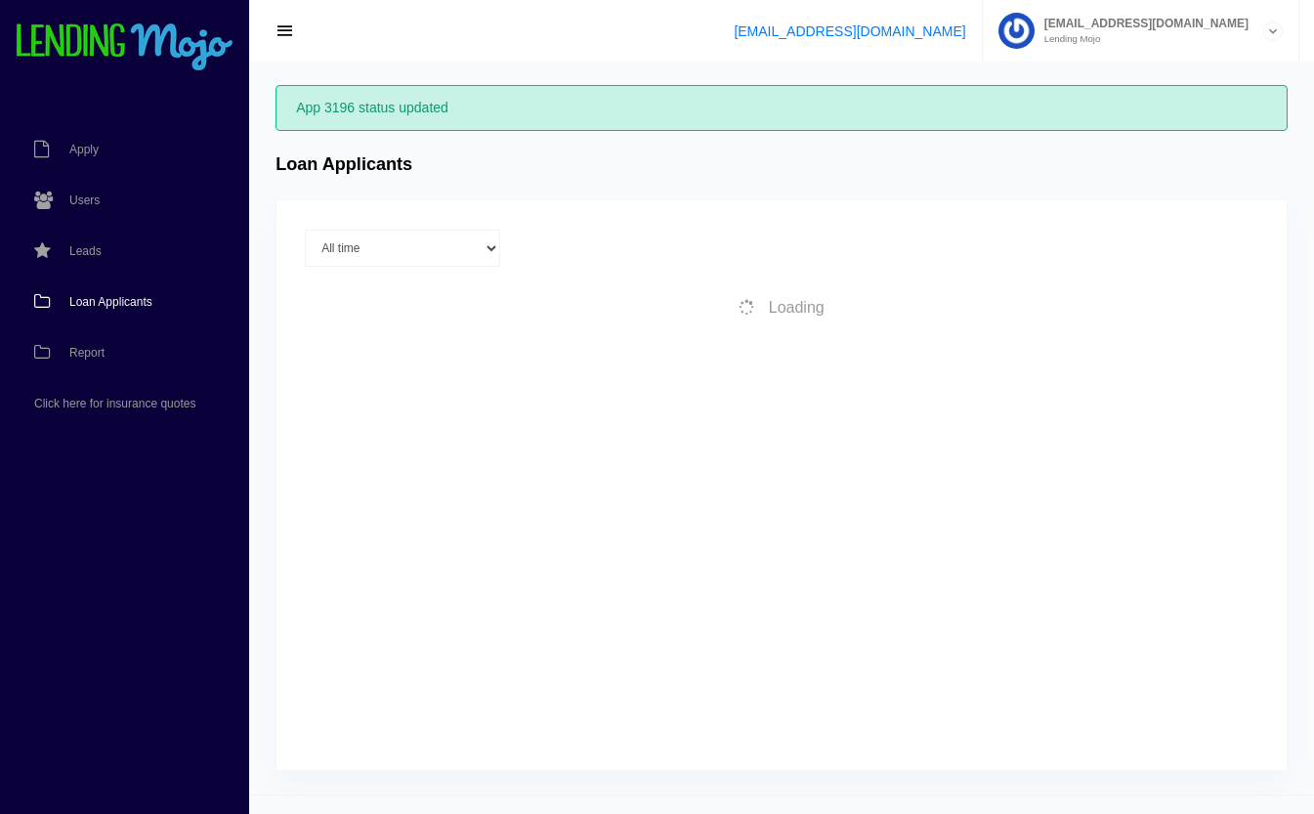
scroll to position [39, 0]
